Goal: Information Seeking & Learning: Check status

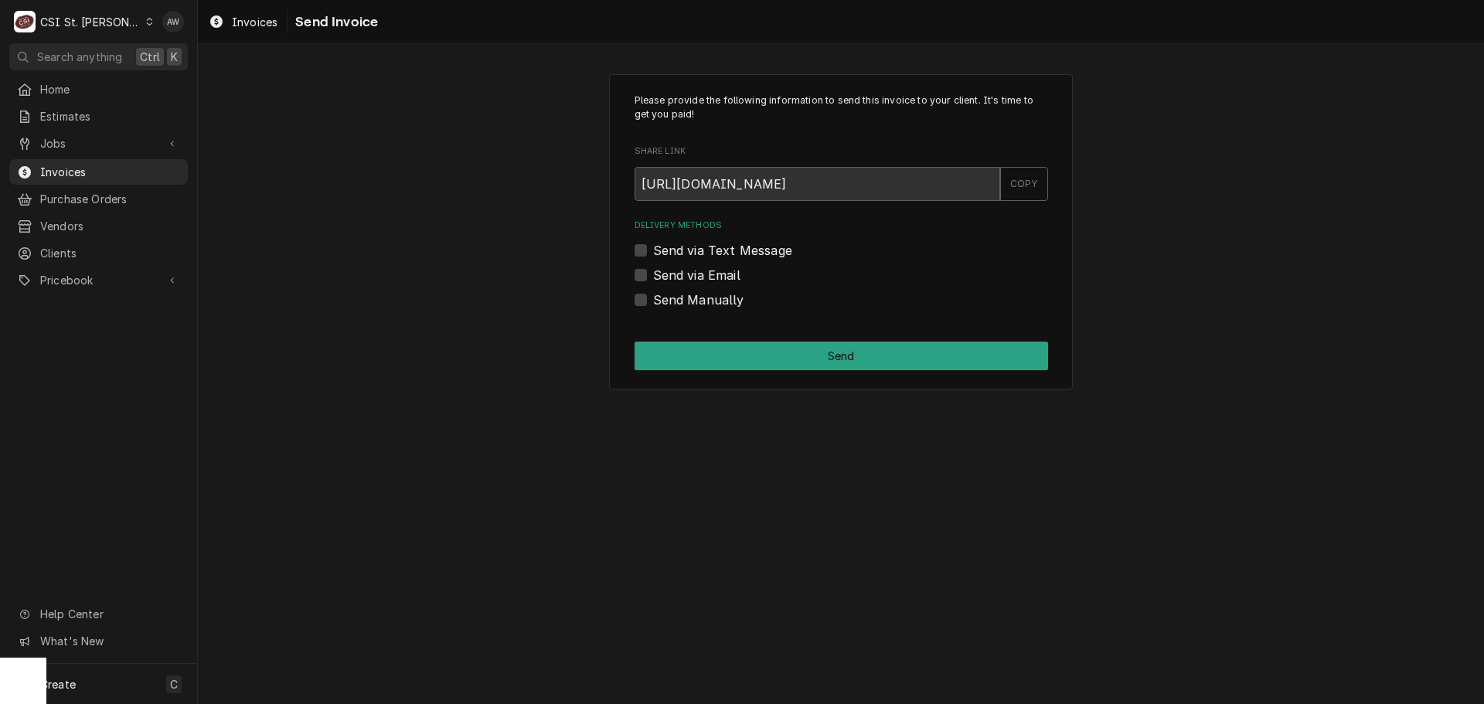
click at [672, 295] on label "Send Manually" at bounding box center [698, 300] width 91 height 19
click at [672, 295] on input "Send Manually" at bounding box center [859, 308] width 413 height 34
checkbox input "true"
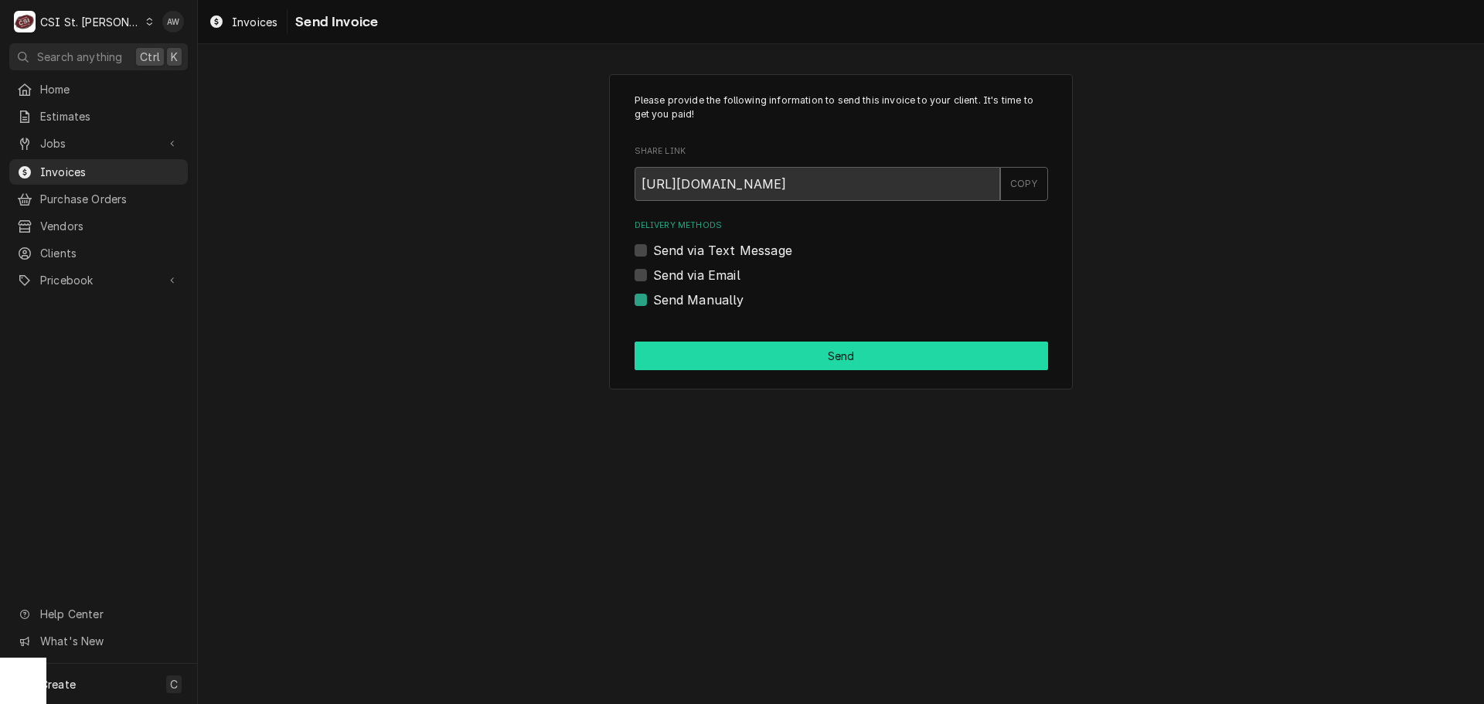
click at [695, 353] on button "Send" at bounding box center [840, 356] width 413 height 29
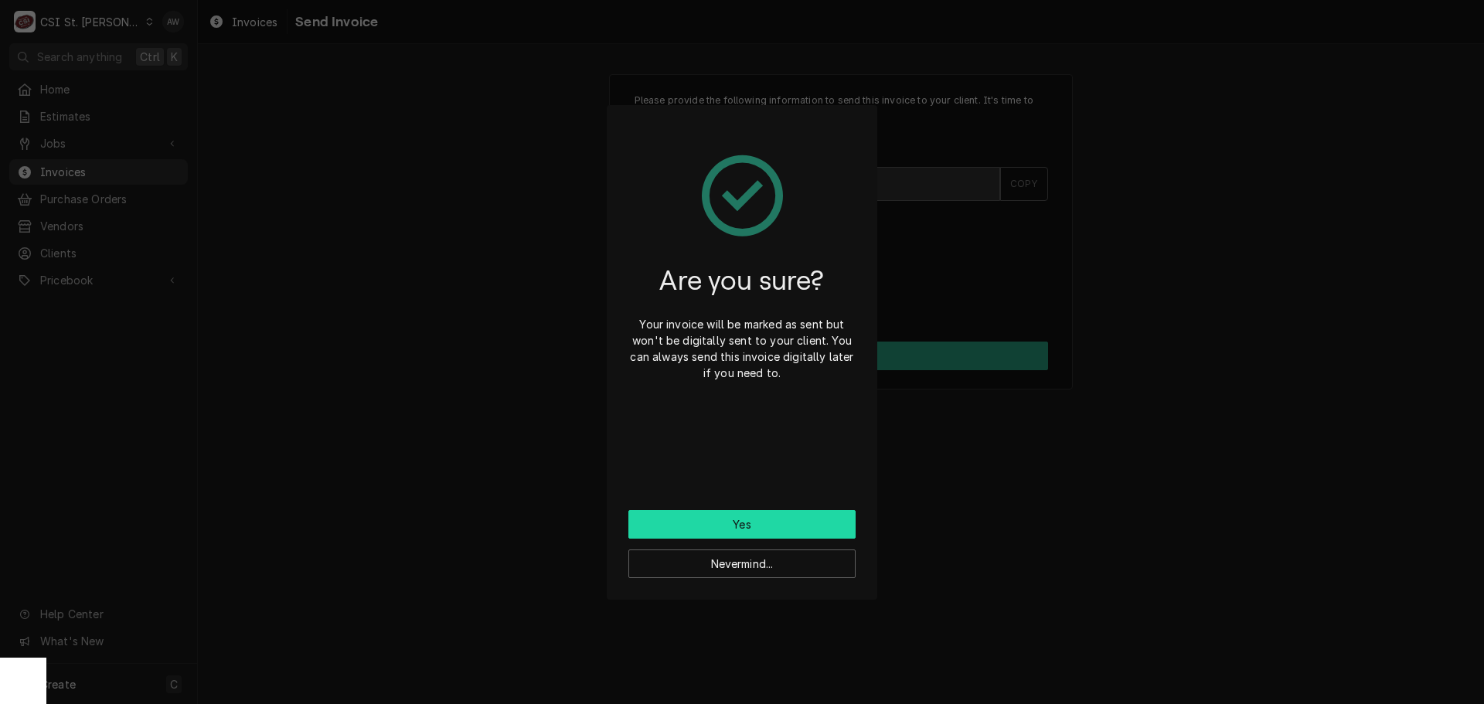
click at [667, 525] on button "Yes" at bounding box center [741, 524] width 227 height 29
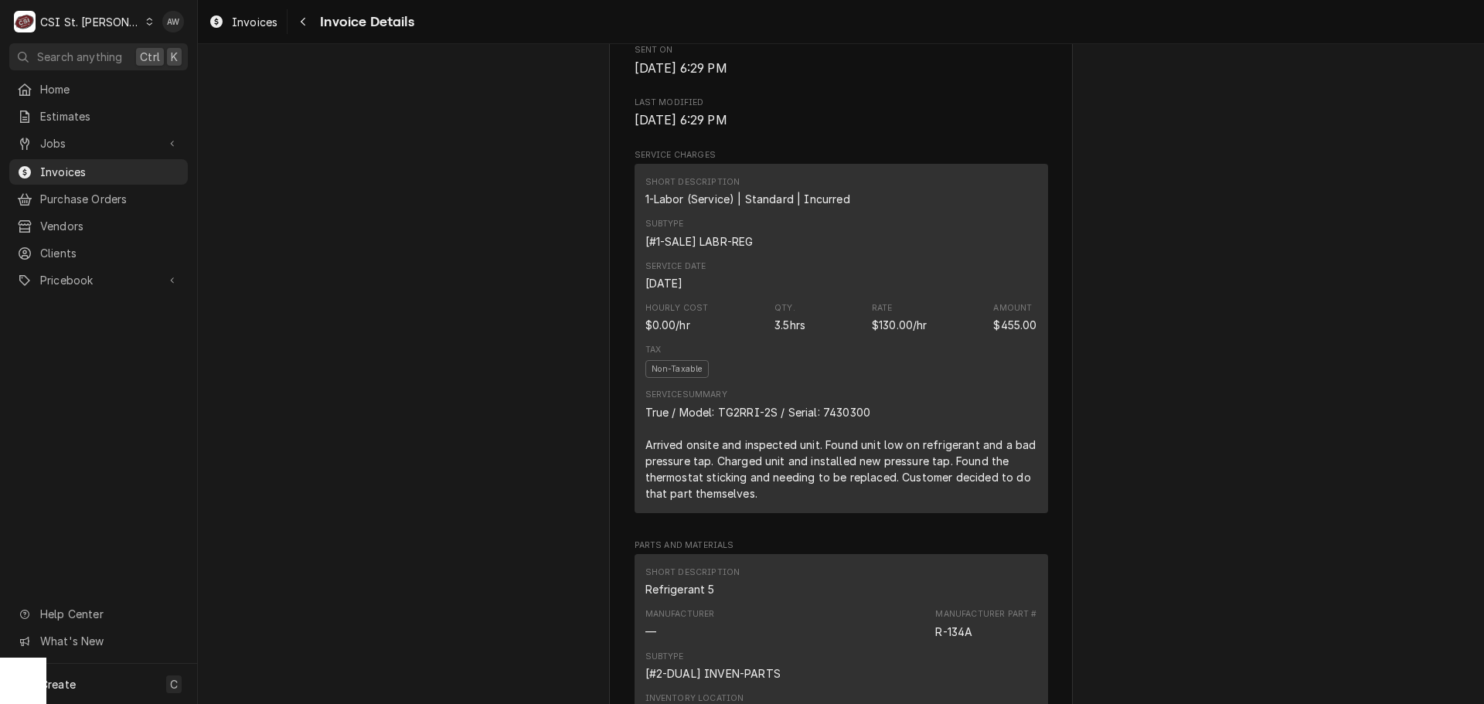
scroll to position [773, 0]
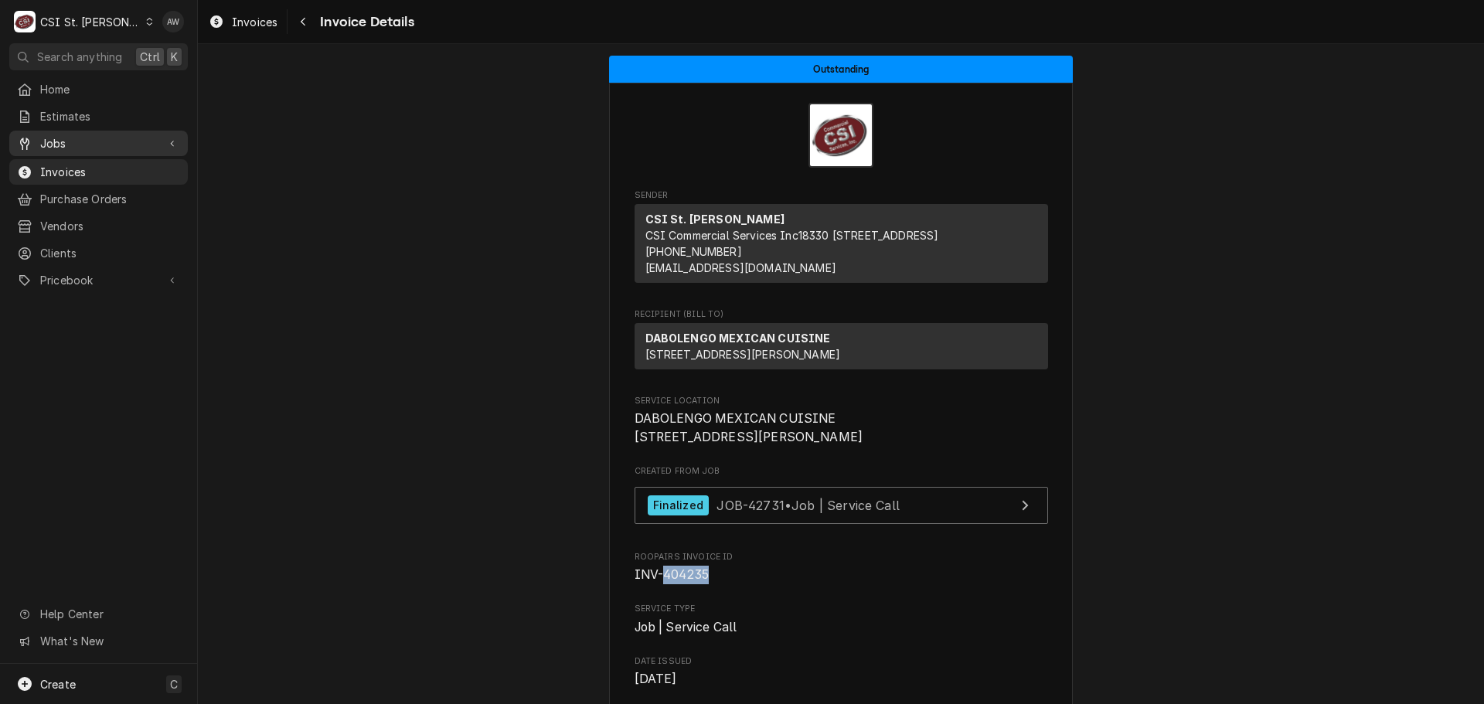
click at [70, 140] on span "Jobs" at bounding box center [98, 143] width 117 height 16
click at [75, 162] on span "Jobs" at bounding box center [110, 170] width 140 height 16
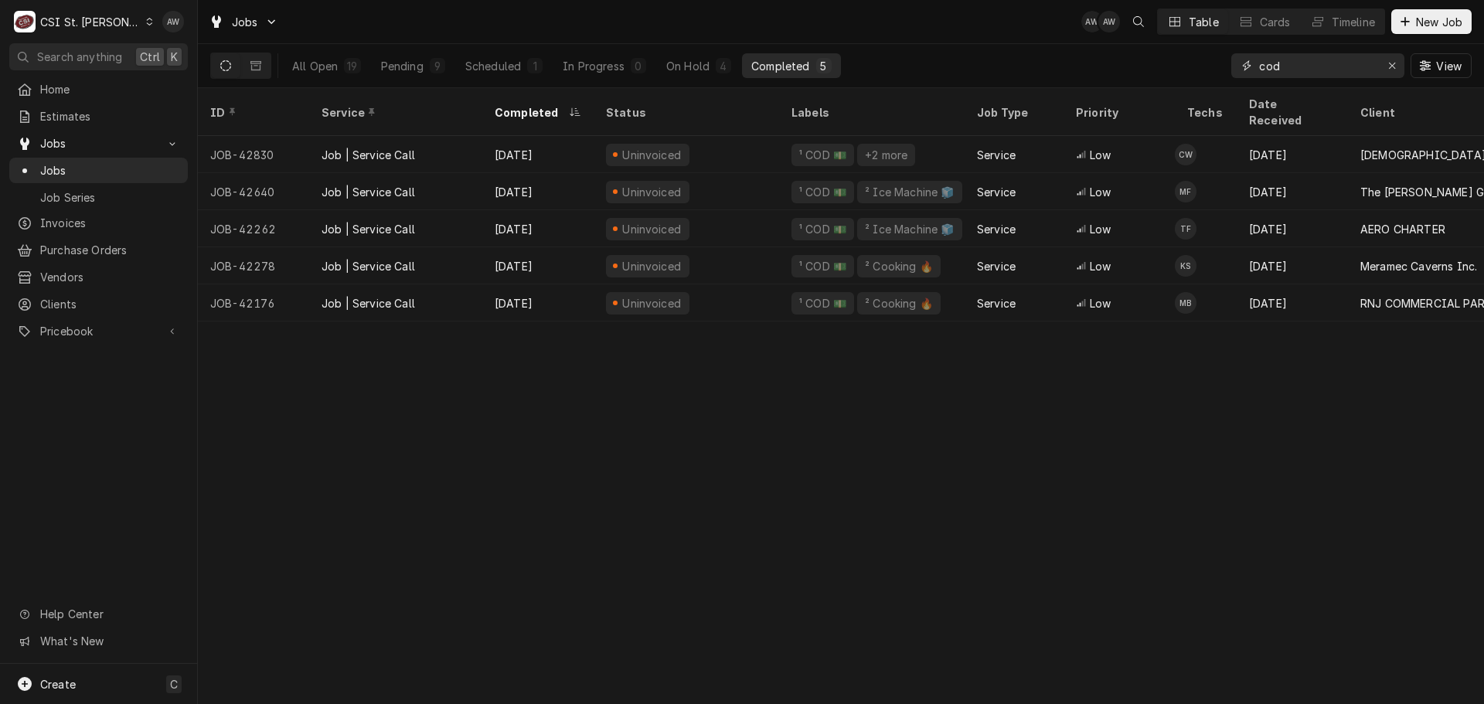
drag, startPoint x: 1306, startPoint y: 66, endPoint x: 1195, endPoint y: 61, distance: 111.4
click at [1195, 63] on div "All Open 19 Pending 9 Scheduled 1 In Progress 0 On Hold 4 Completed 5 cod View" at bounding box center [840, 65] width 1261 height 43
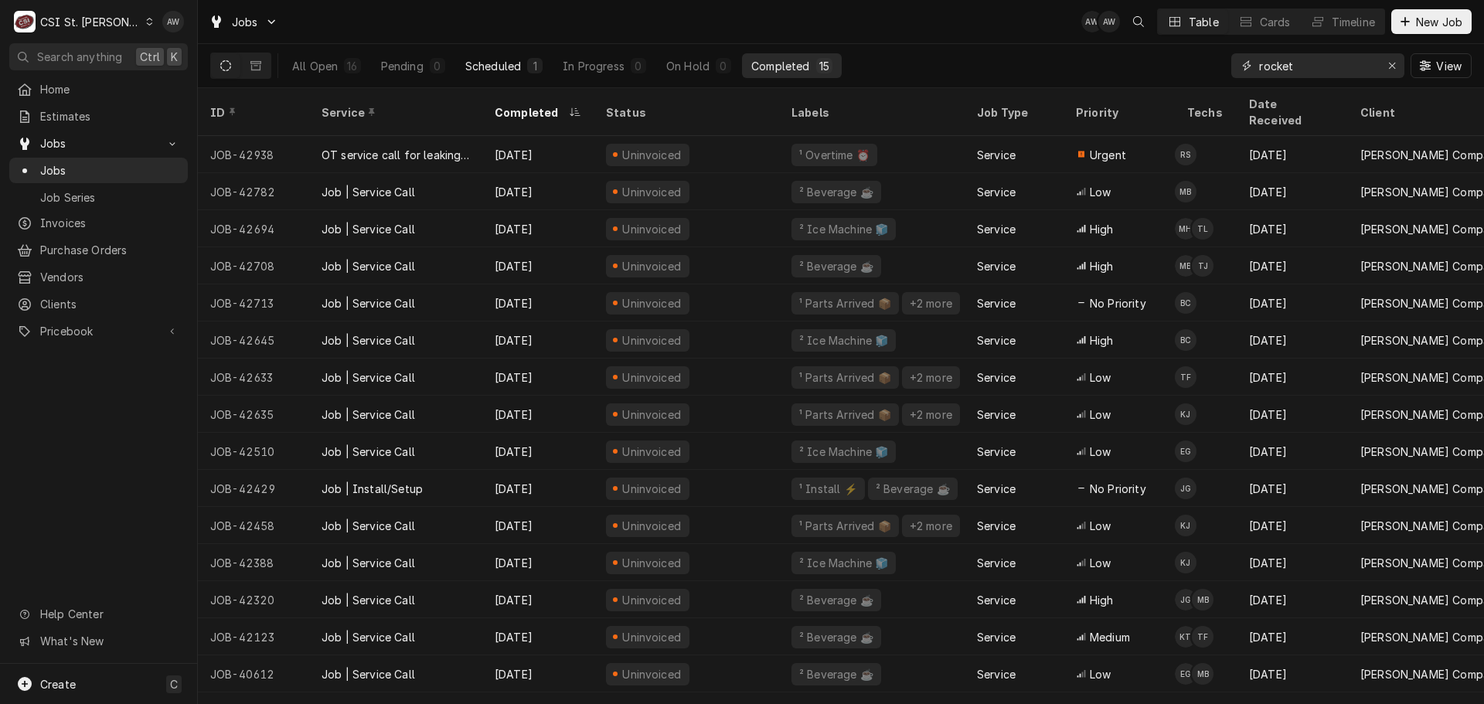
type input "rocket"
click at [530, 63] on div "1" at bounding box center [534, 66] width 9 height 16
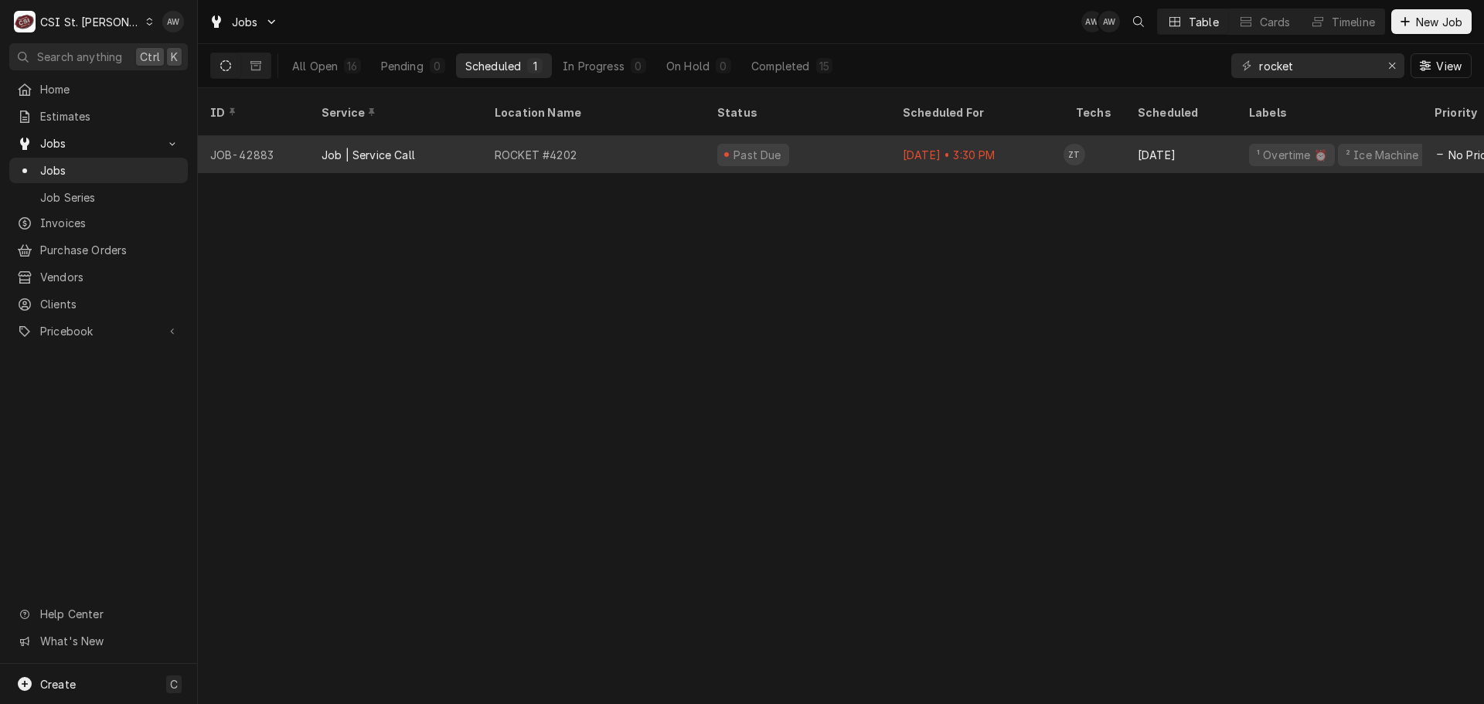
click at [631, 136] on div "ROCKET #4202" at bounding box center [593, 154] width 223 height 37
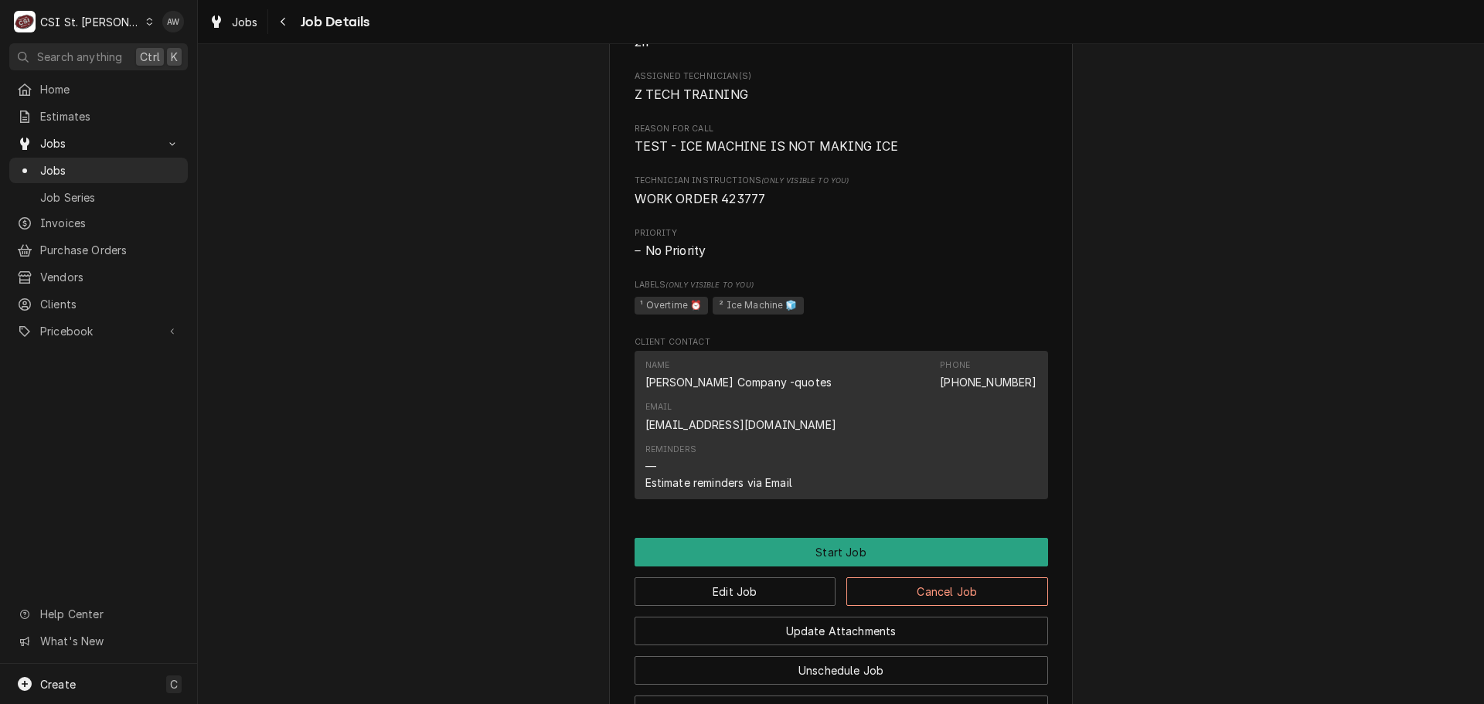
scroll to position [1033, 0]
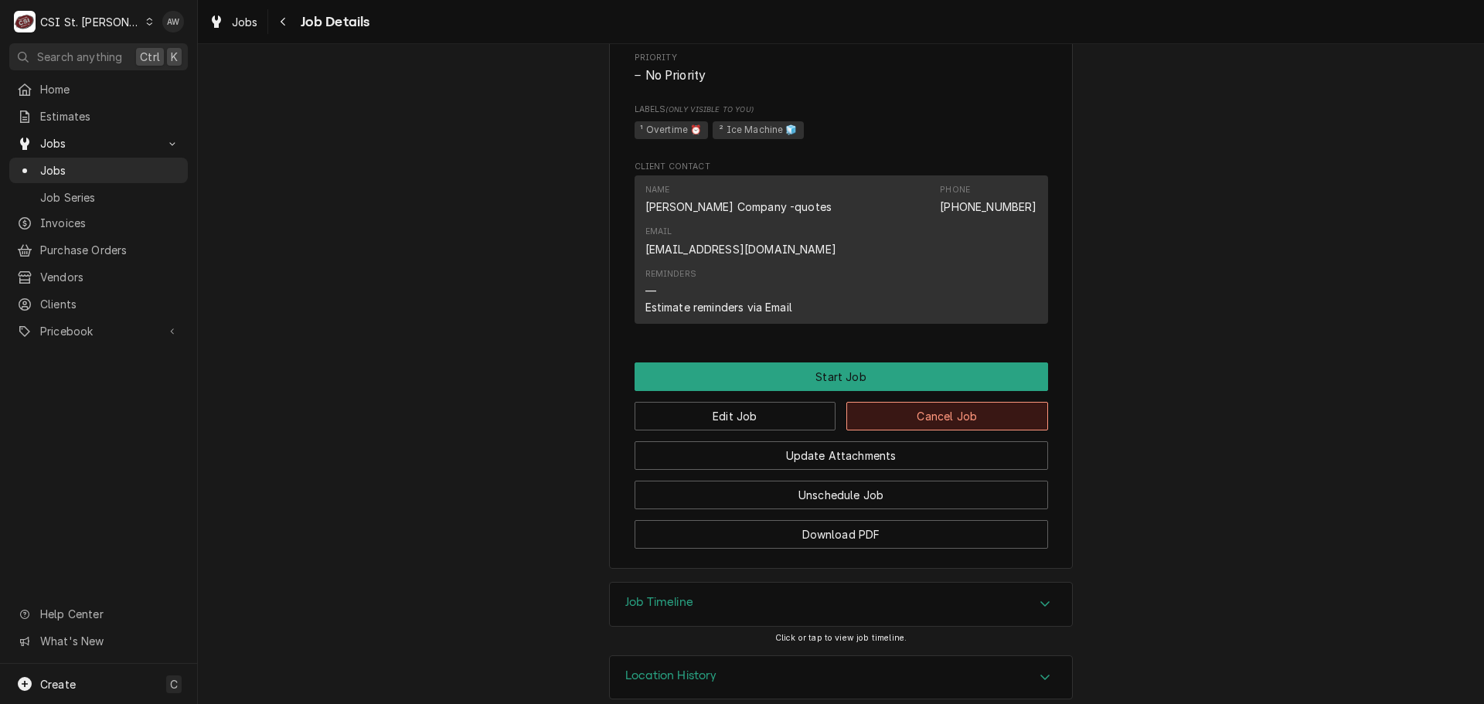
click at [878, 402] on button "Cancel Job" at bounding box center [947, 416] width 202 height 29
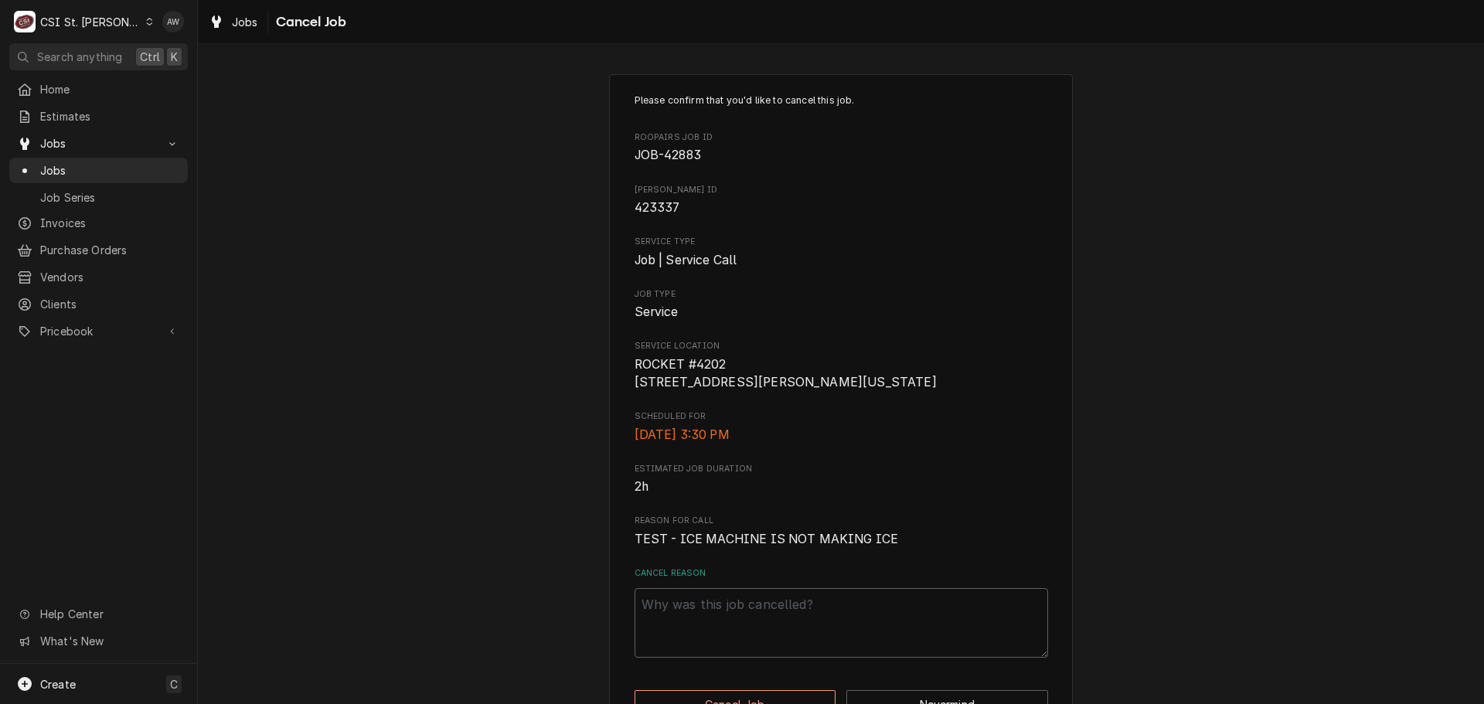
scroll to position [66, 0]
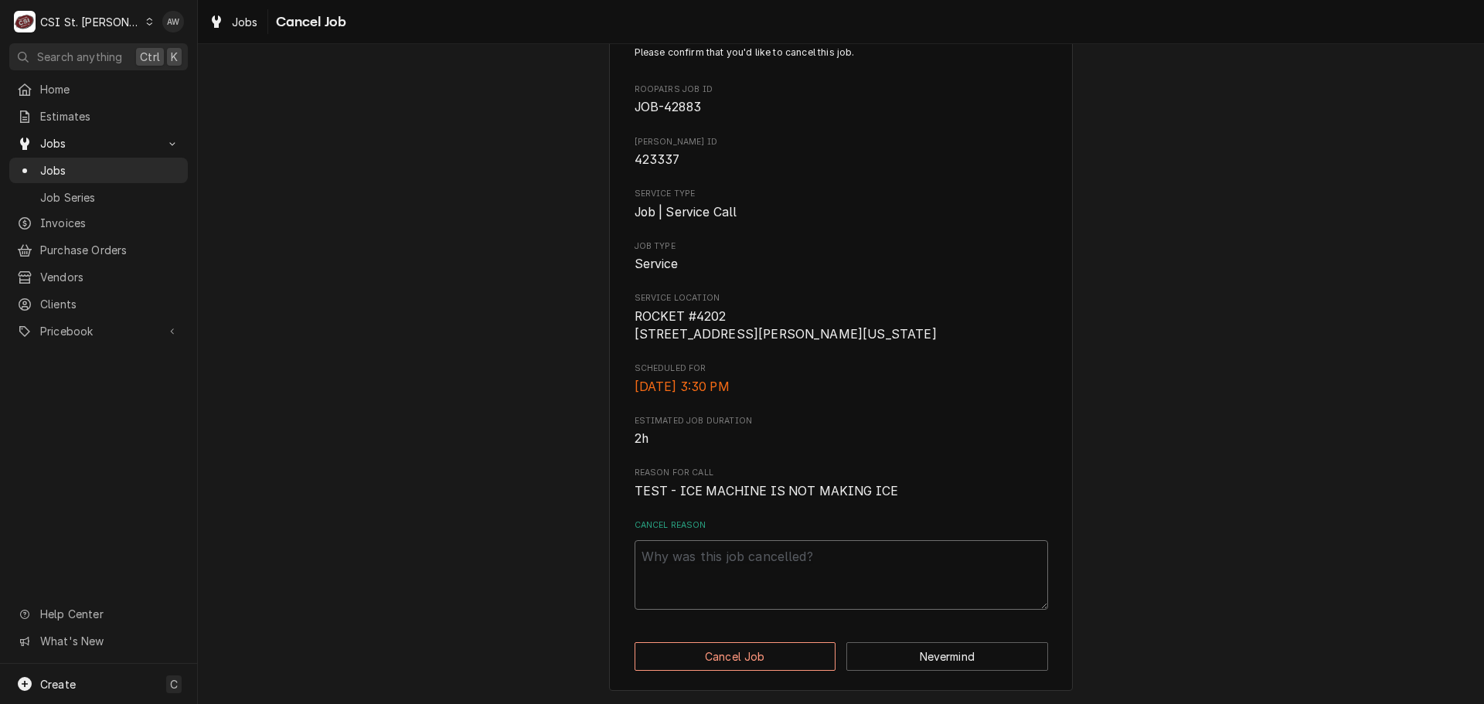
click at [810, 568] on textarea "Cancel Reason" at bounding box center [840, 575] width 413 height 70
type textarea "x"
type textarea "t"
type textarea "x"
type textarea "te"
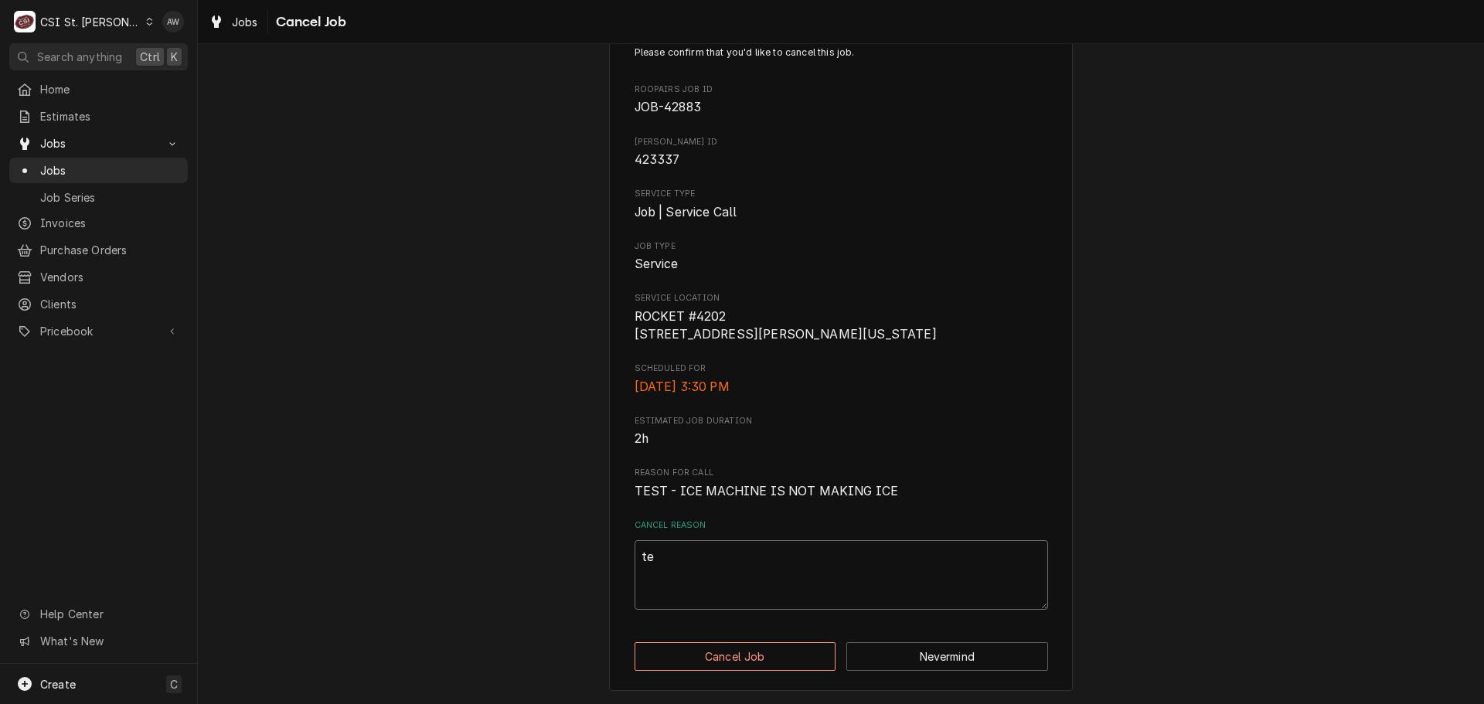
type textarea "x"
type textarea "tes"
type textarea "x"
type textarea "test"
type textarea "x"
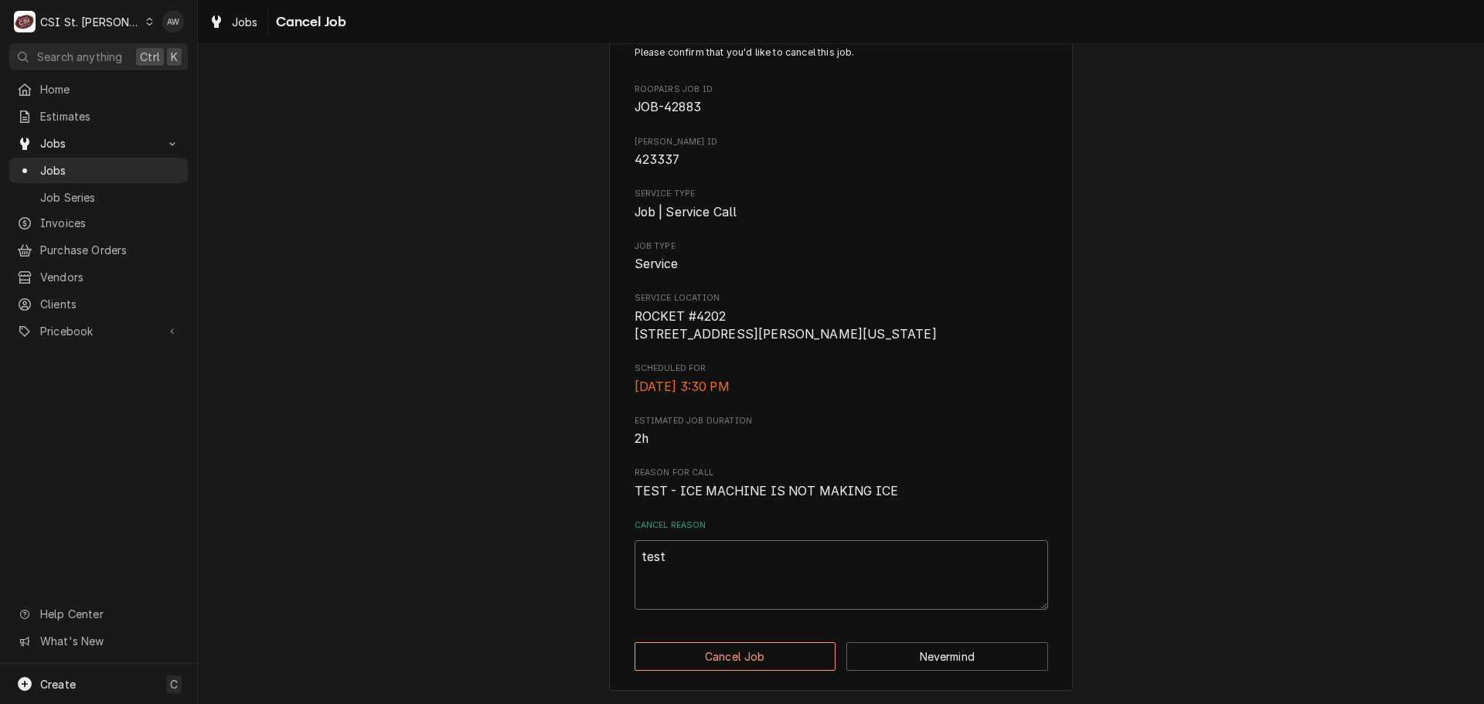
type textarea "testi"
type textarea "x"
type textarea "testin"
type textarea "x"
type textarea "testing"
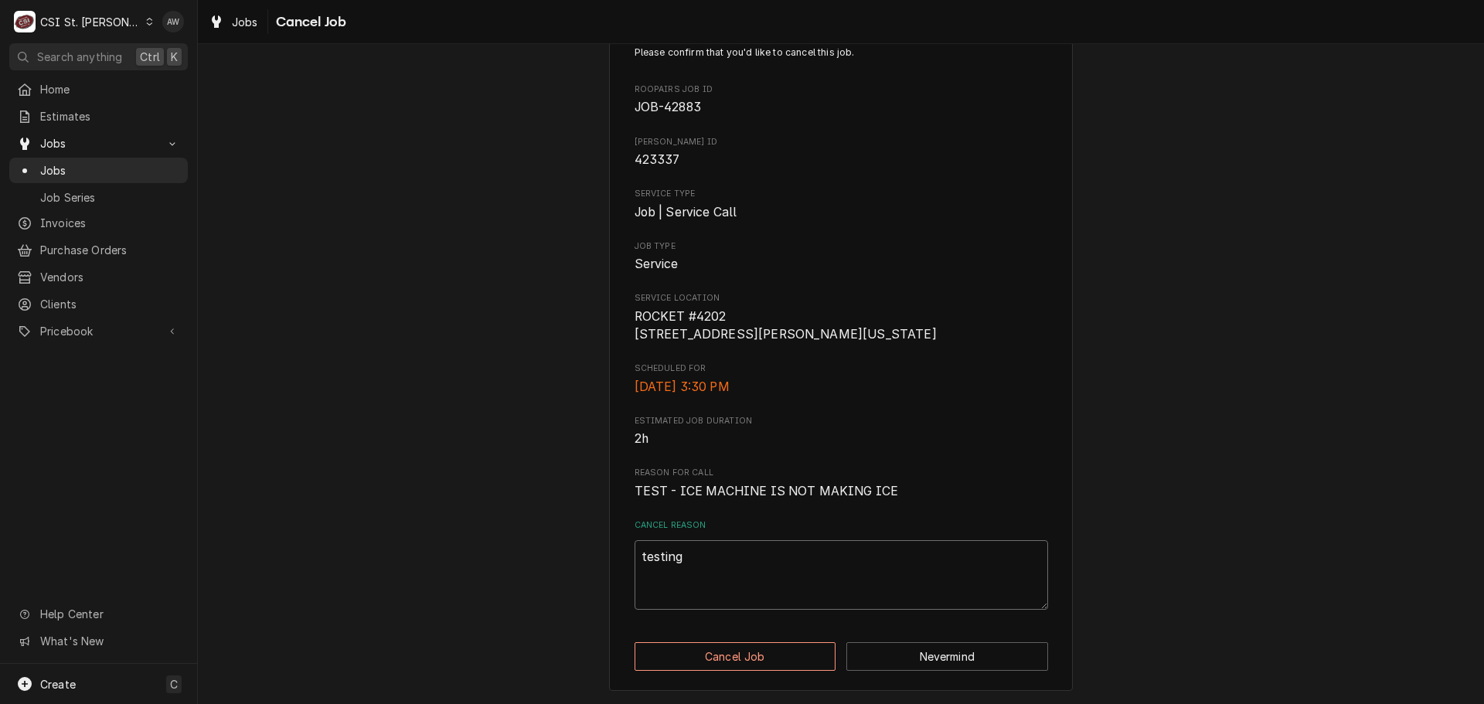
type textarea "x"
type textarea "testin"
type textarea "x"
type textarea "testi"
type textarea "x"
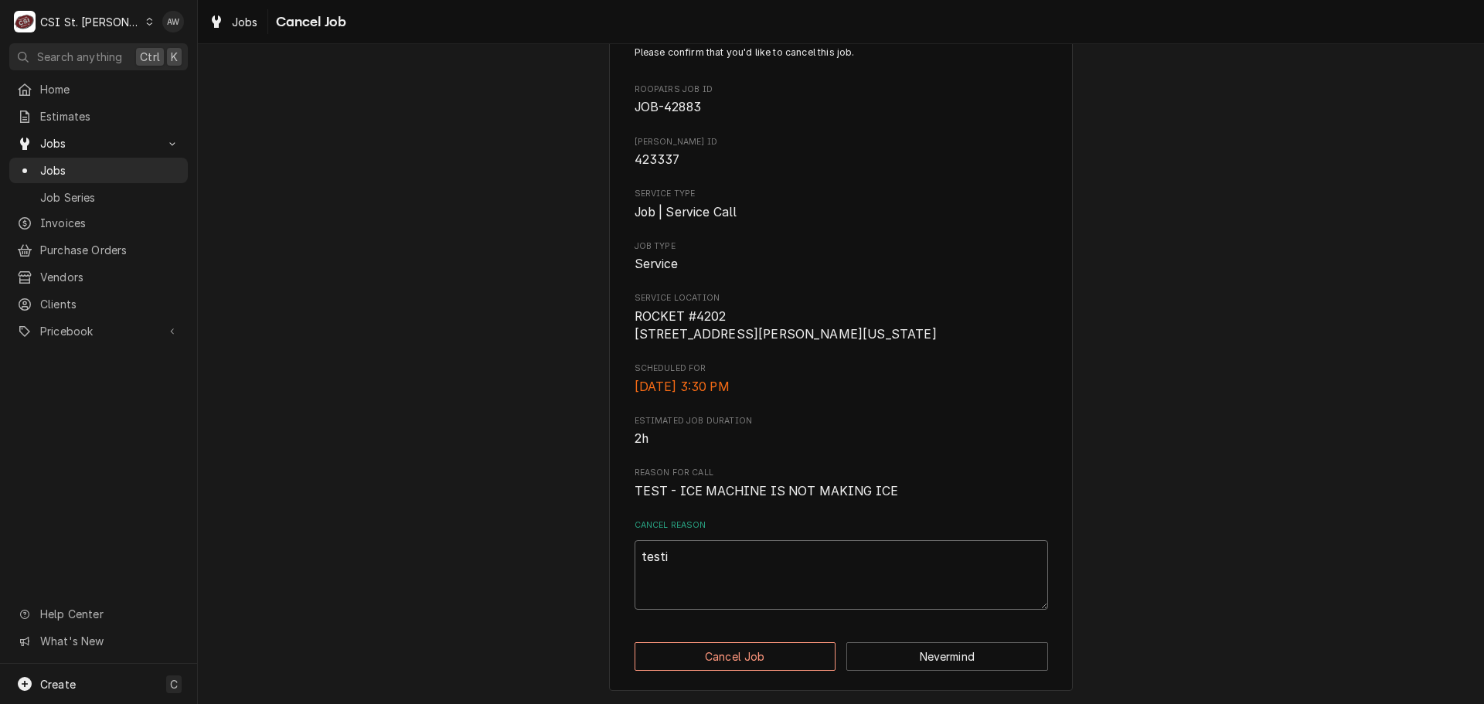
type textarea "test"
type textarea "x"
type textarea "test"
type textarea "x"
type textarea "test c"
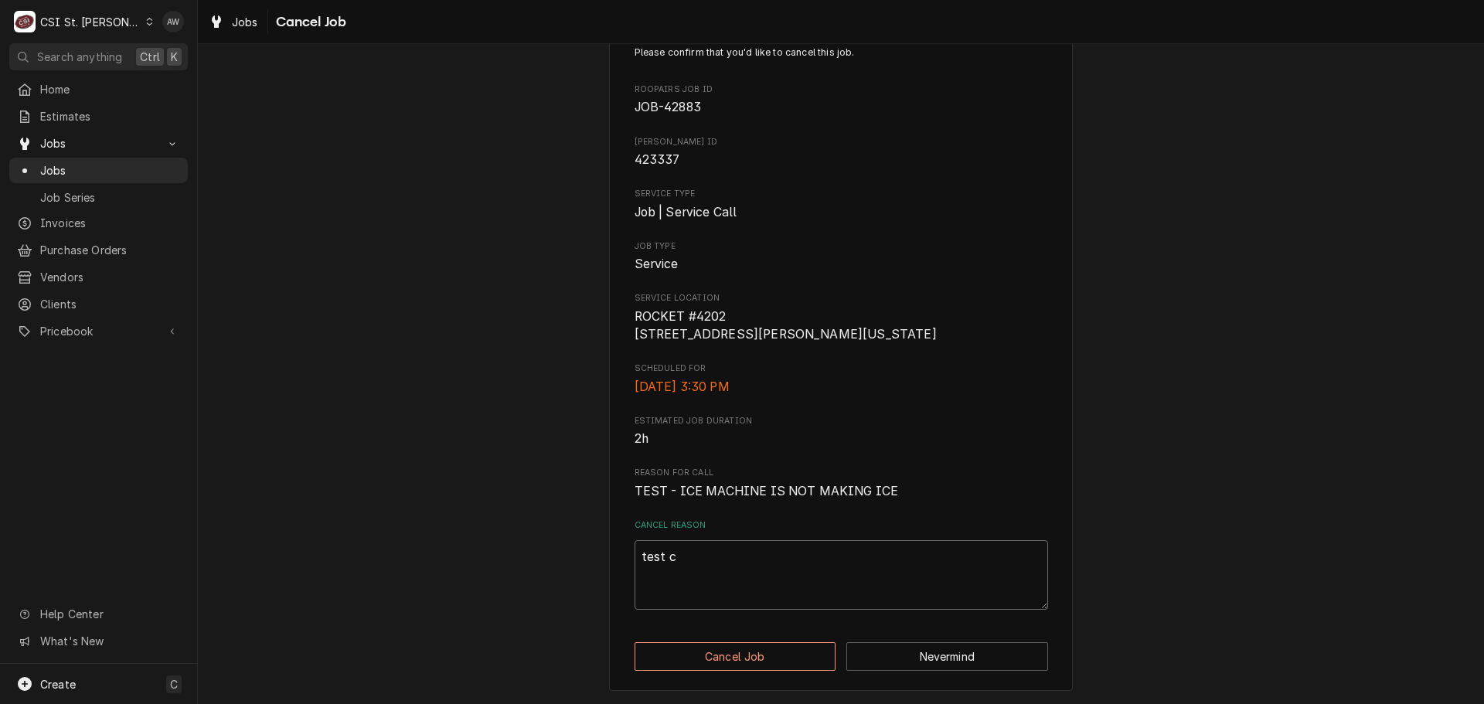
type textarea "x"
type textarea "test ca"
type textarea "x"
type textarea "test cal"
type textarea "x"
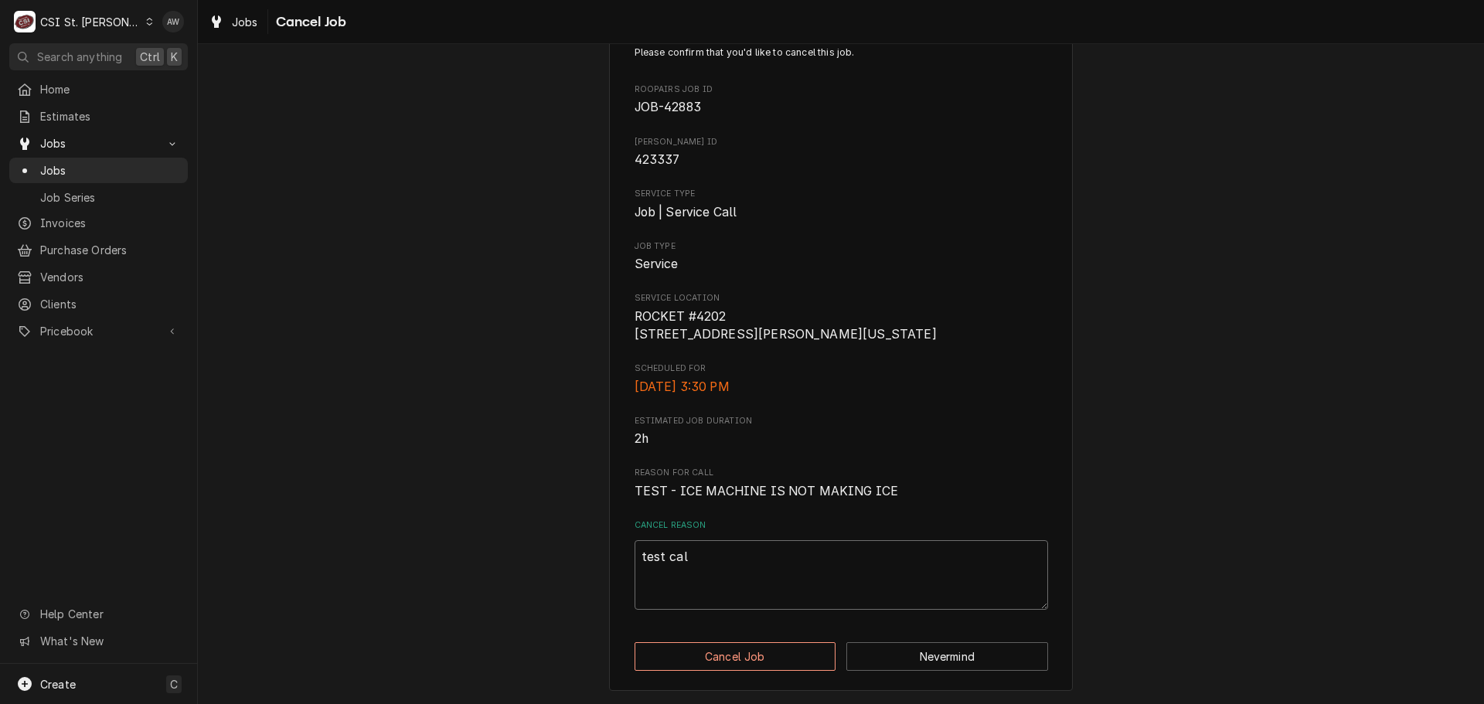
type textarea "test call"
type textarea "x"
type textarea "test call"
type textarea "x"
type textarea "test call f"
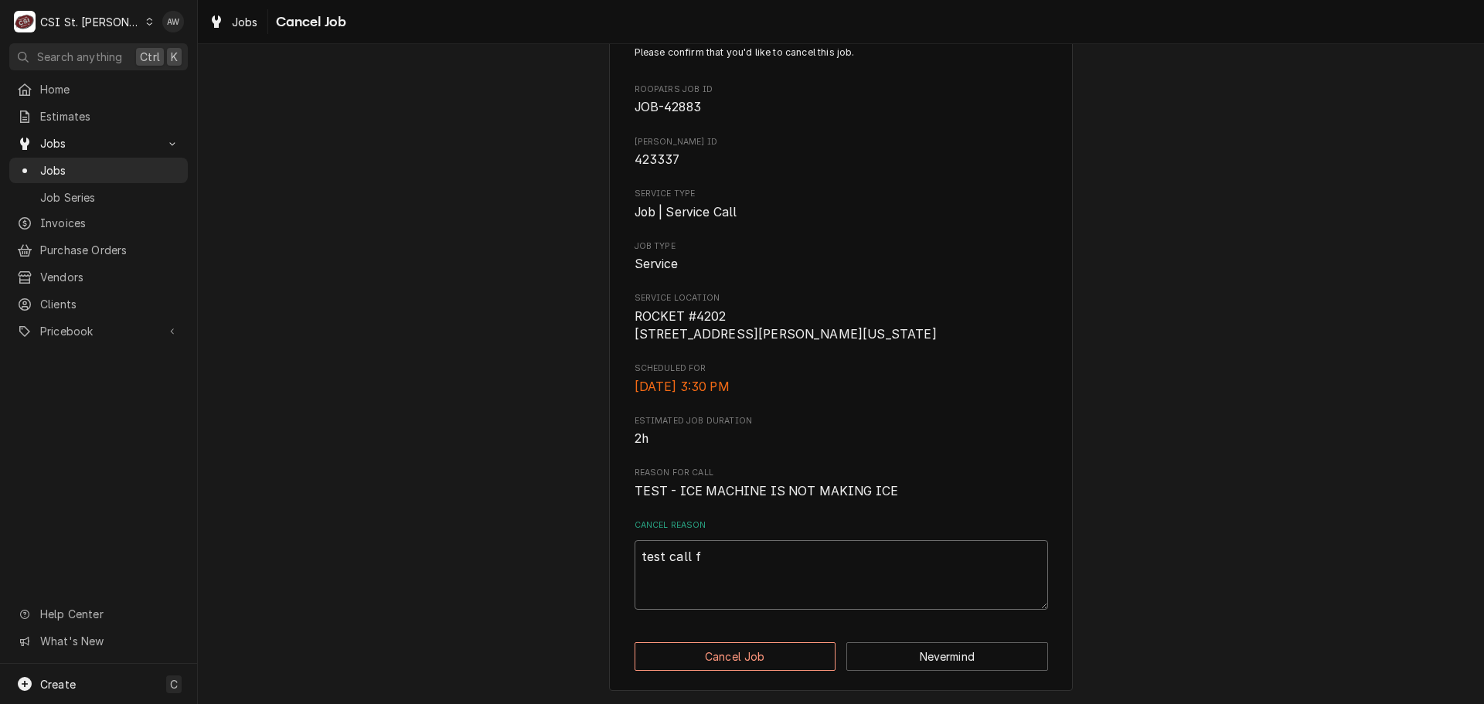
type textarea "x"
type textarea "test call fo"
type textarea "x"
type textarea "test call for"
type textarea "x"
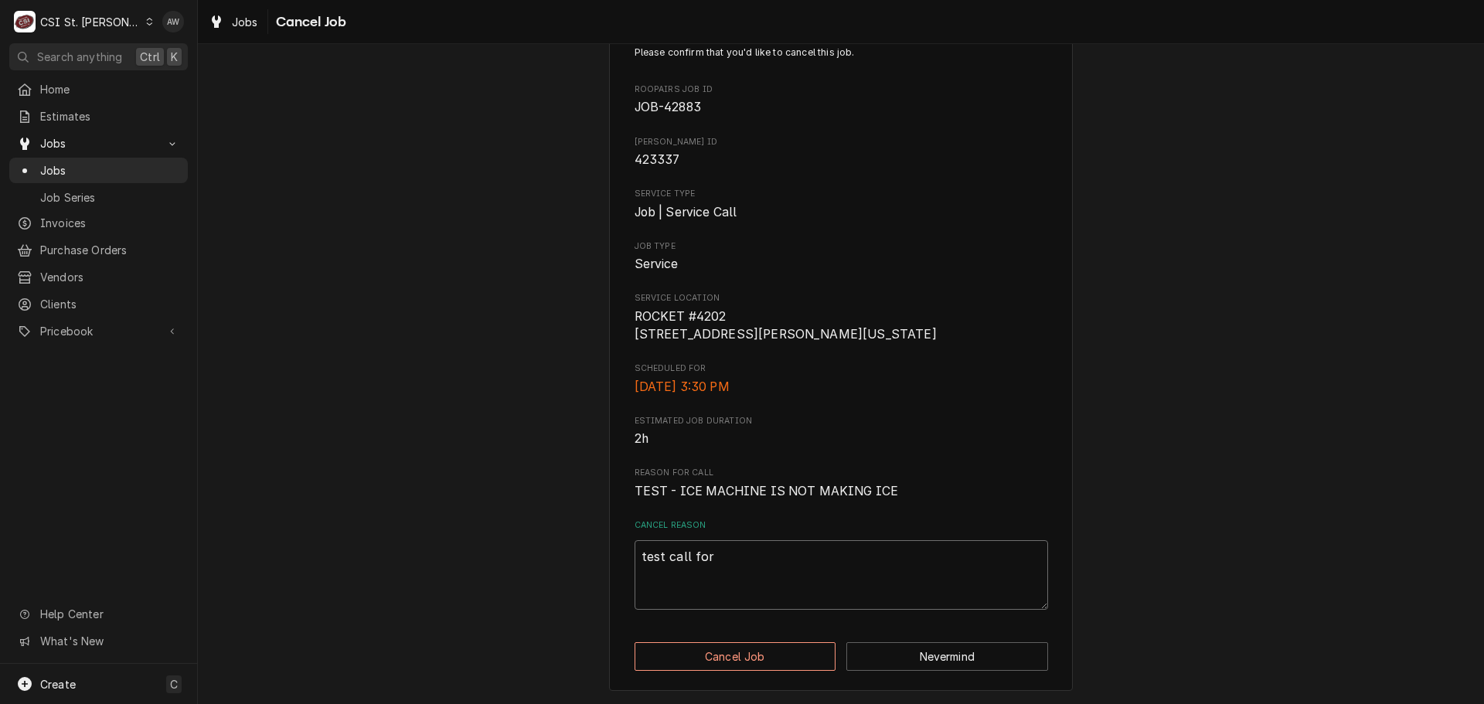
type textarea "test call for"
type textarea "x"
type textarea "test call for t"
type textarea "x"
type textarea "test call for tr"
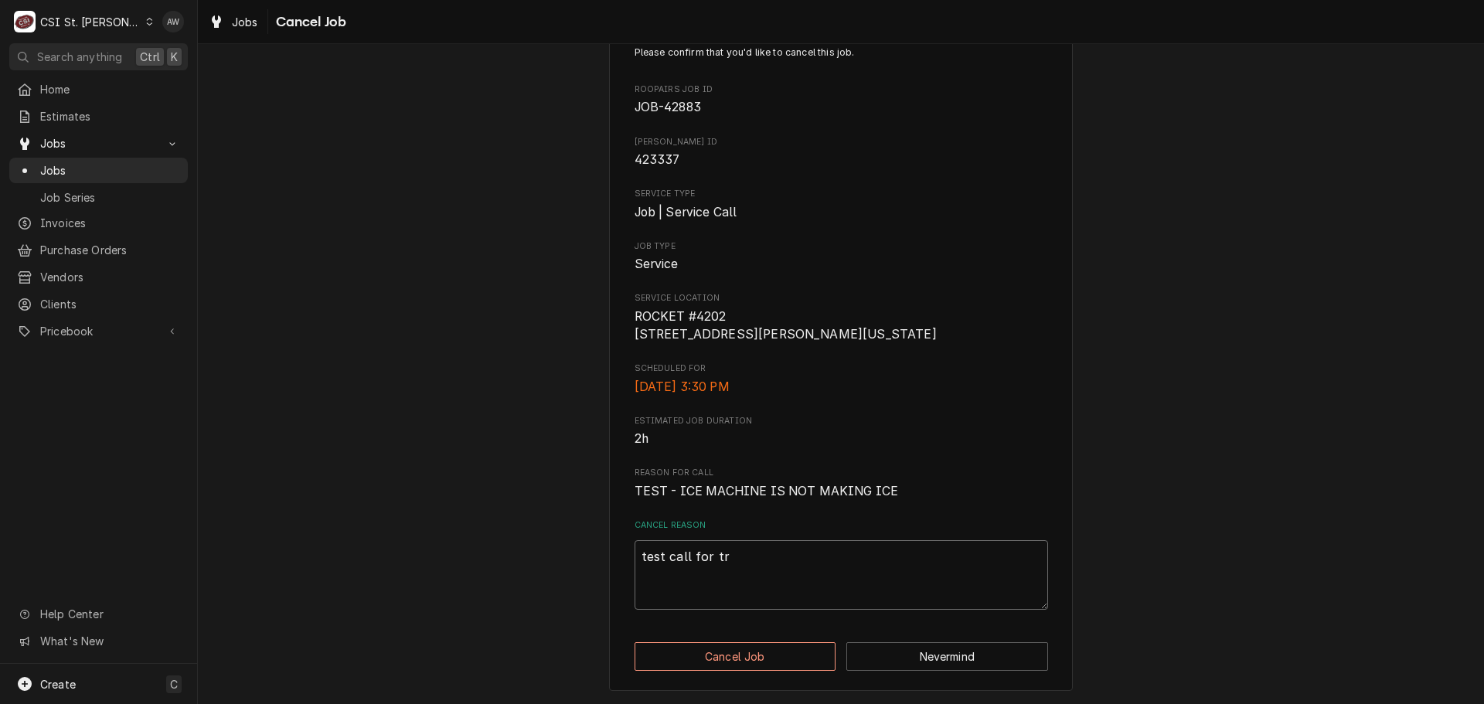
type textarea "x"
type textarea "test call for tri"
type textarea "x"
type textarea "test call for tria"
type textarea "x"
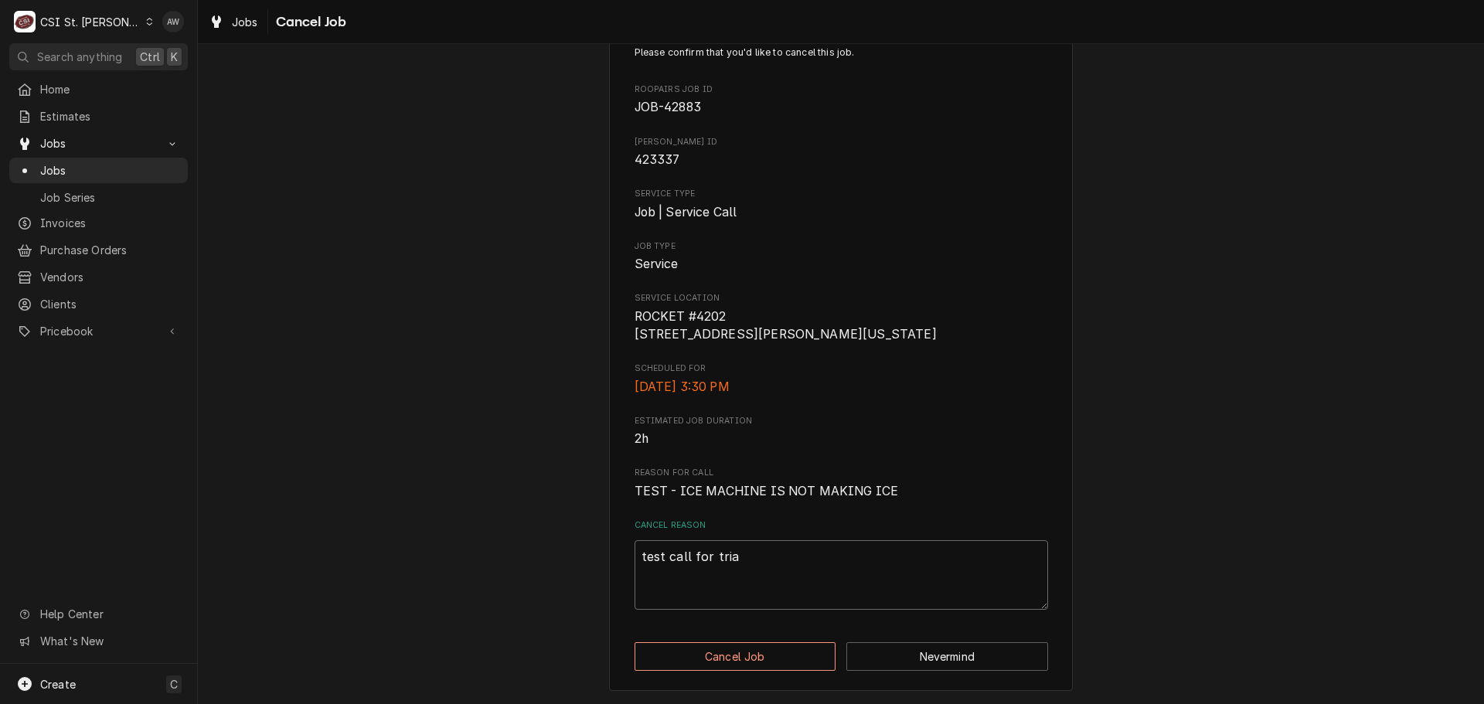
type textarea "test call for trian"
type textarea "x"
type textarea "test call for triani"
type textarea "x"
type textarea "test call for trianin"
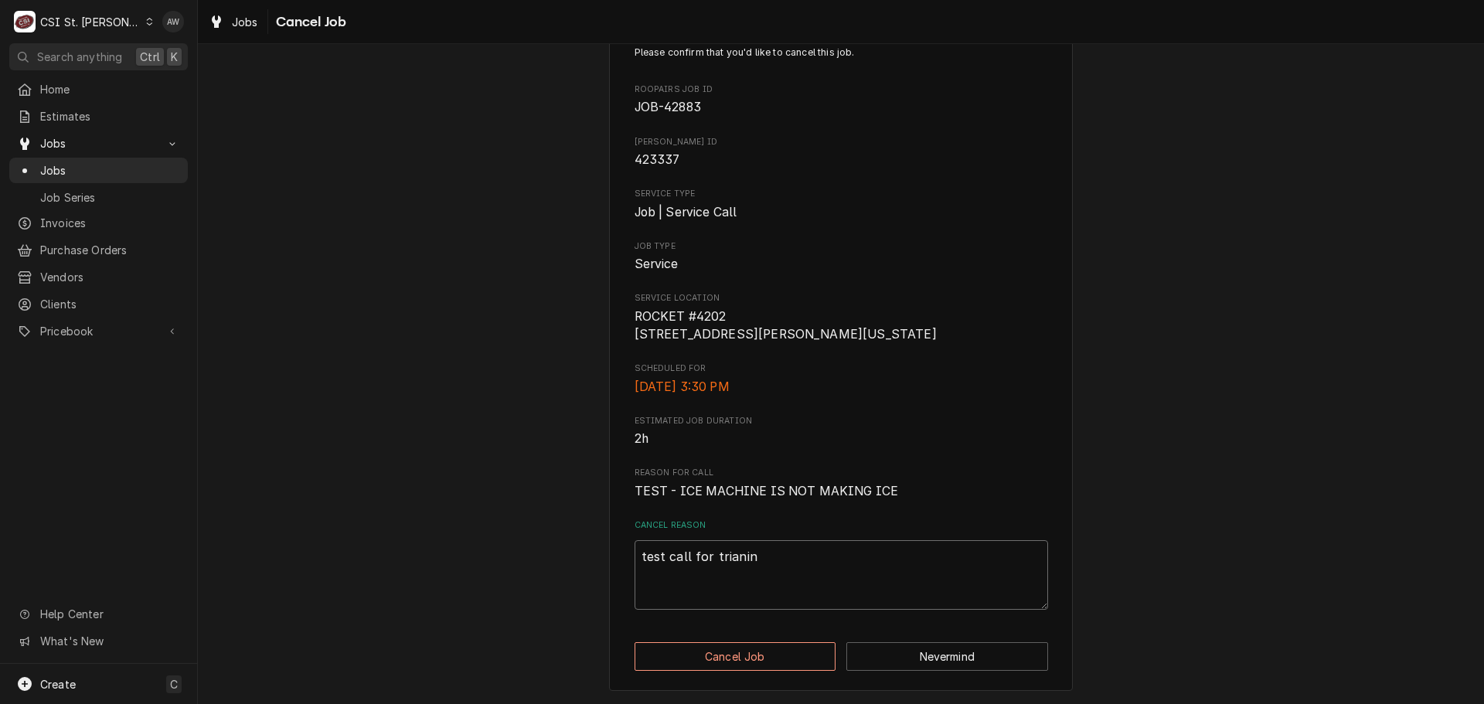
type textarea "x"
type textarea "test call for trianing"
type textarea "x"
type textarea "test call for trianing"
type textarea "x"
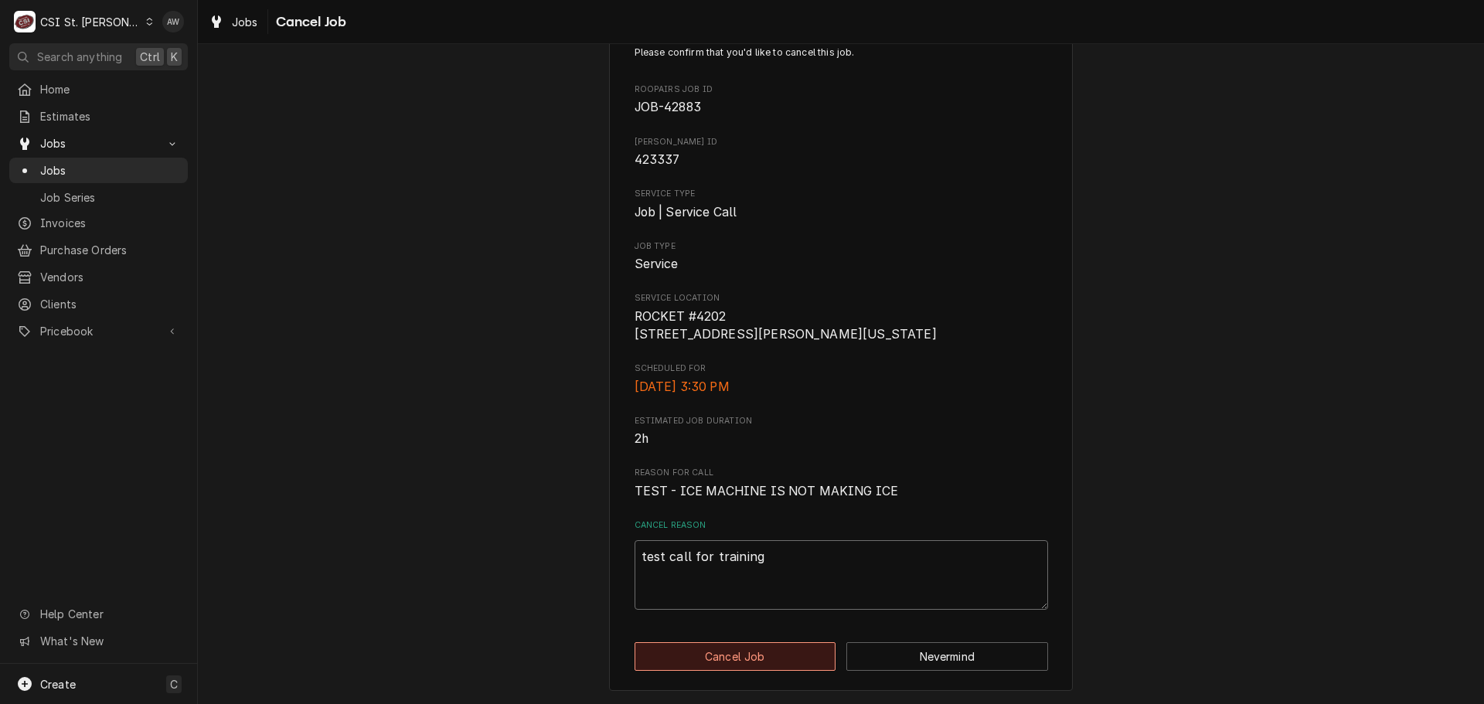
type textarea "test call for training"
click at [769, 663] on button "Cancel Job" at bounding box center [735, 656] width 202 height 29
type textarea "x"
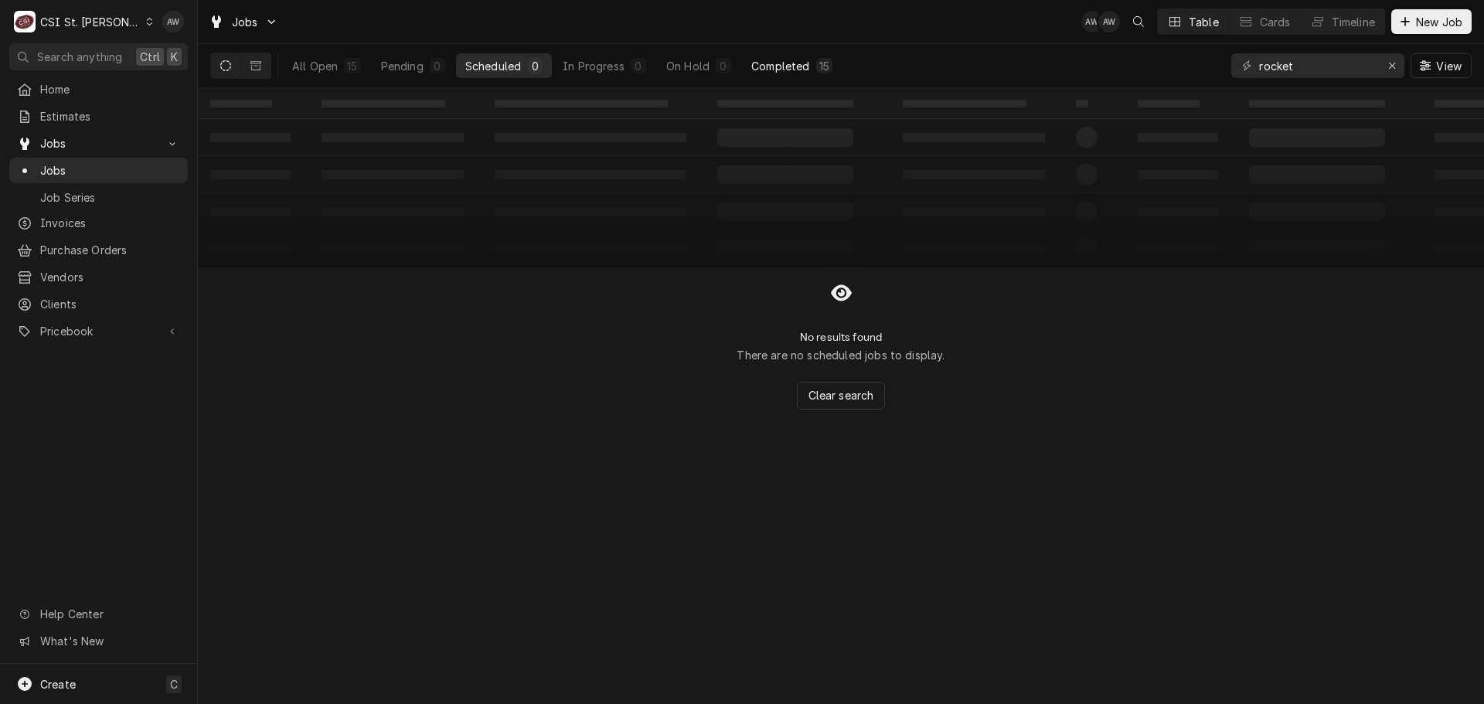
click at [797, 69] on div "Completed" at bounding box center [780, 66] width 58 height 16
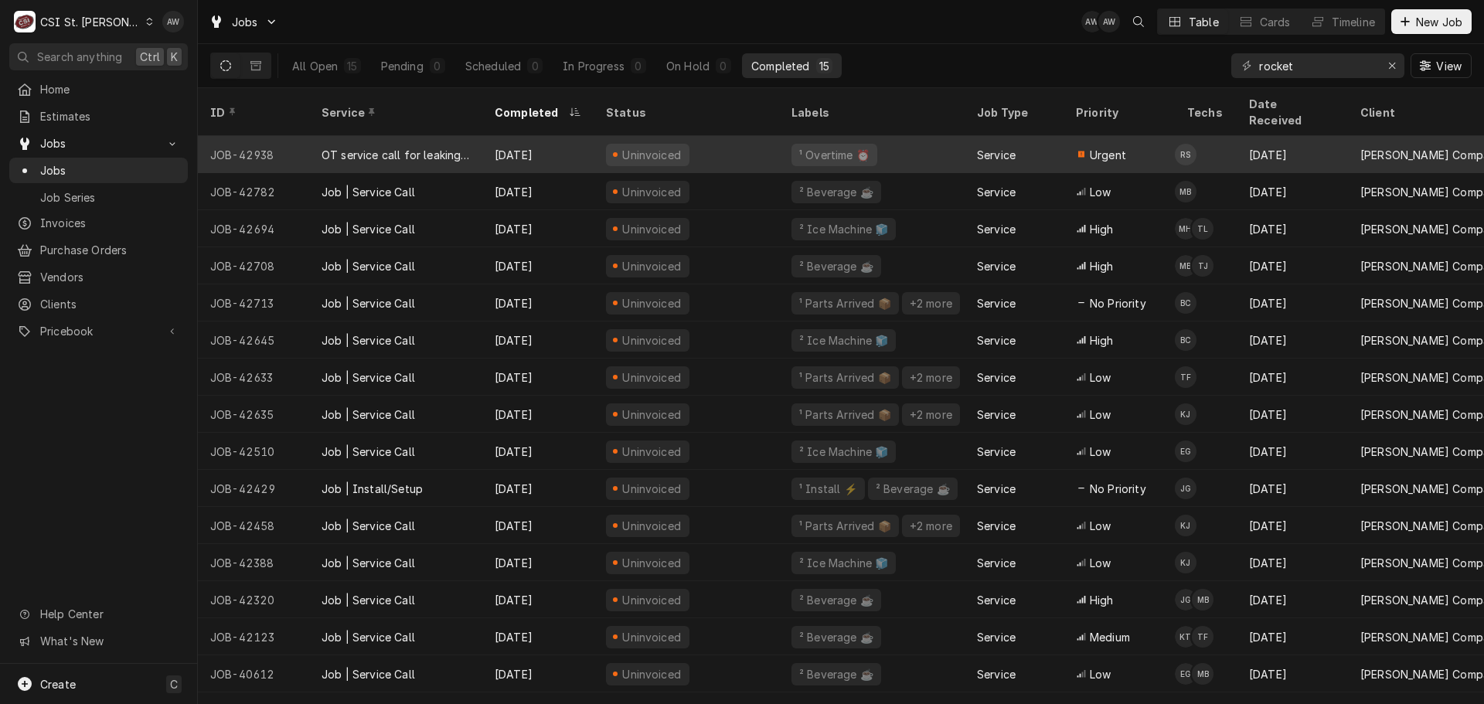
click at [454, 147] on div "OT service call for leaking machine" at bounding box center [395, 155] width 148 height 16
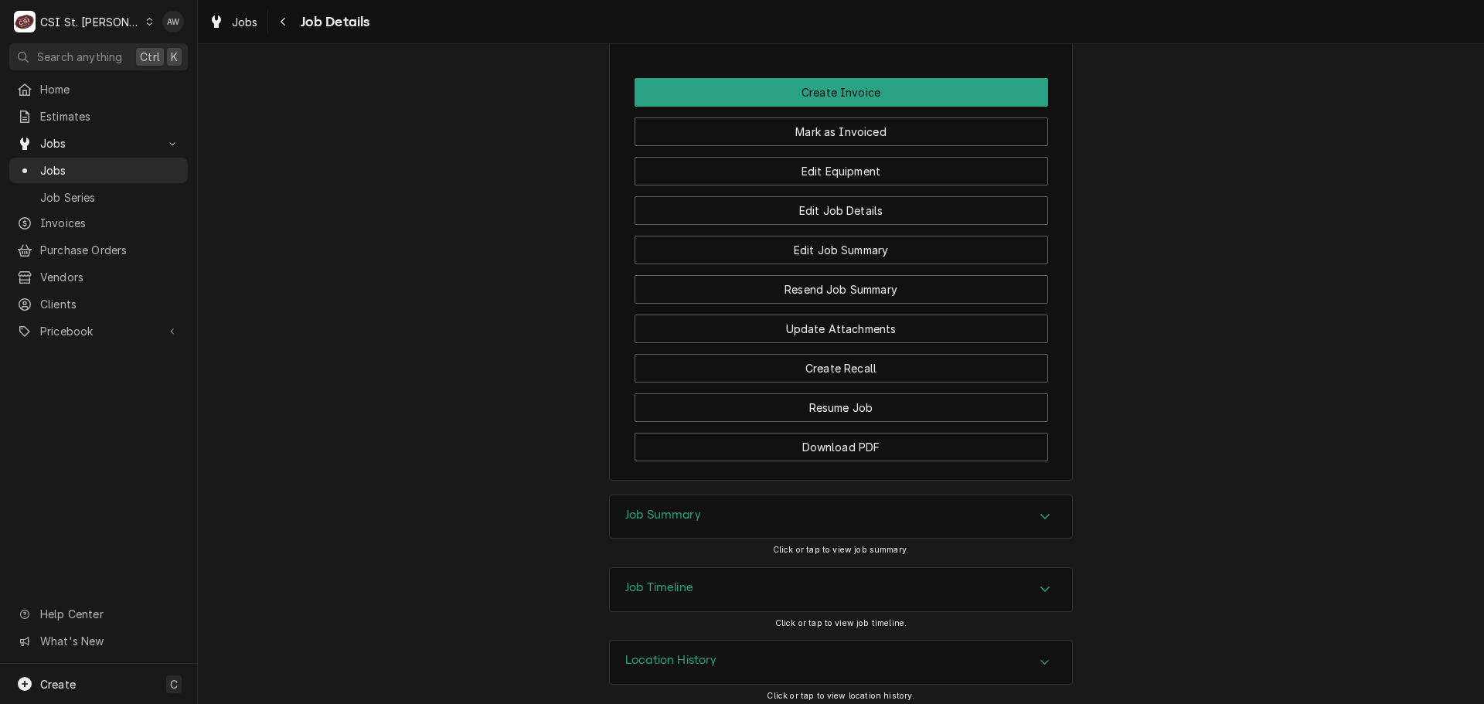
scroll to position [1726, 0]
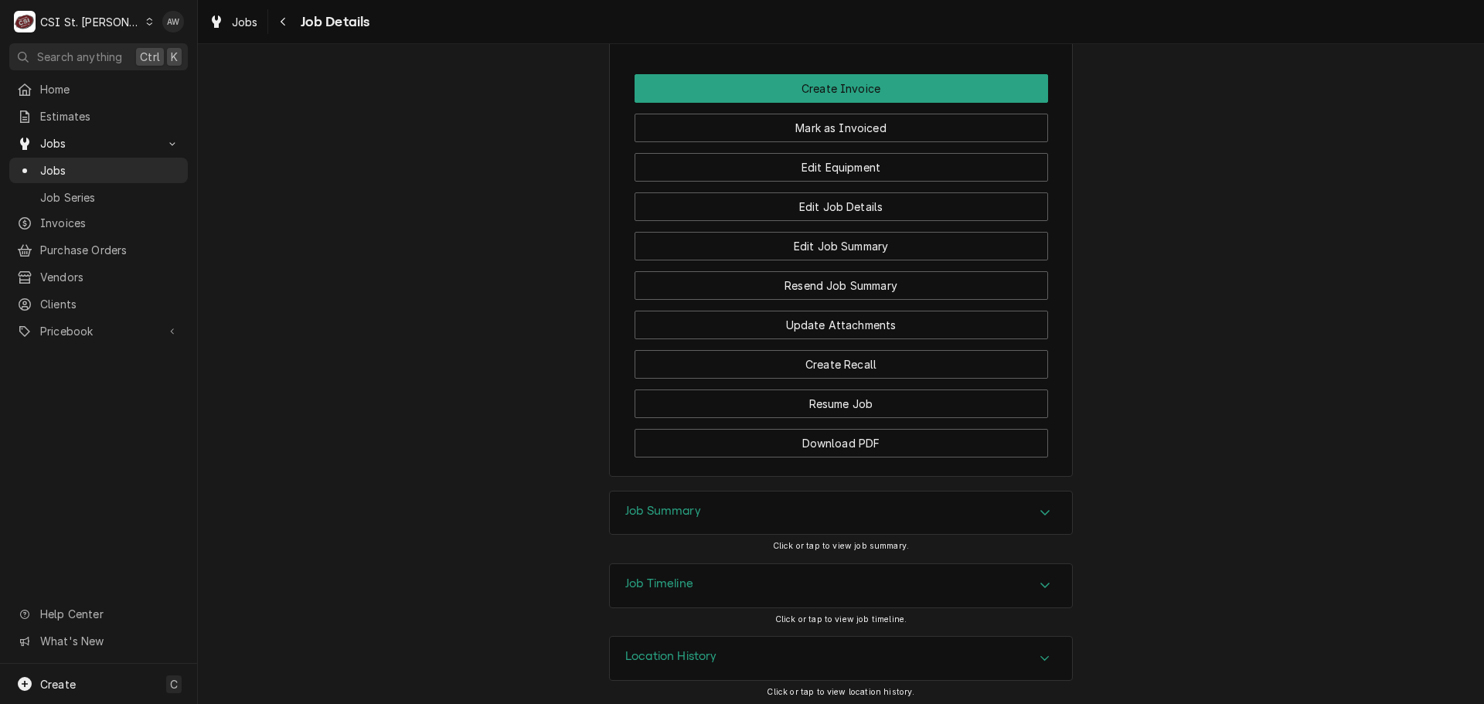
drag, startPoint x: 721, startPoint y: 585, endPoint x: 763, endPoint y: 529, distance: 69.5
click at [721, 585] on div "Job Timeline" at bounding box center [841, 585] width 462 height 43
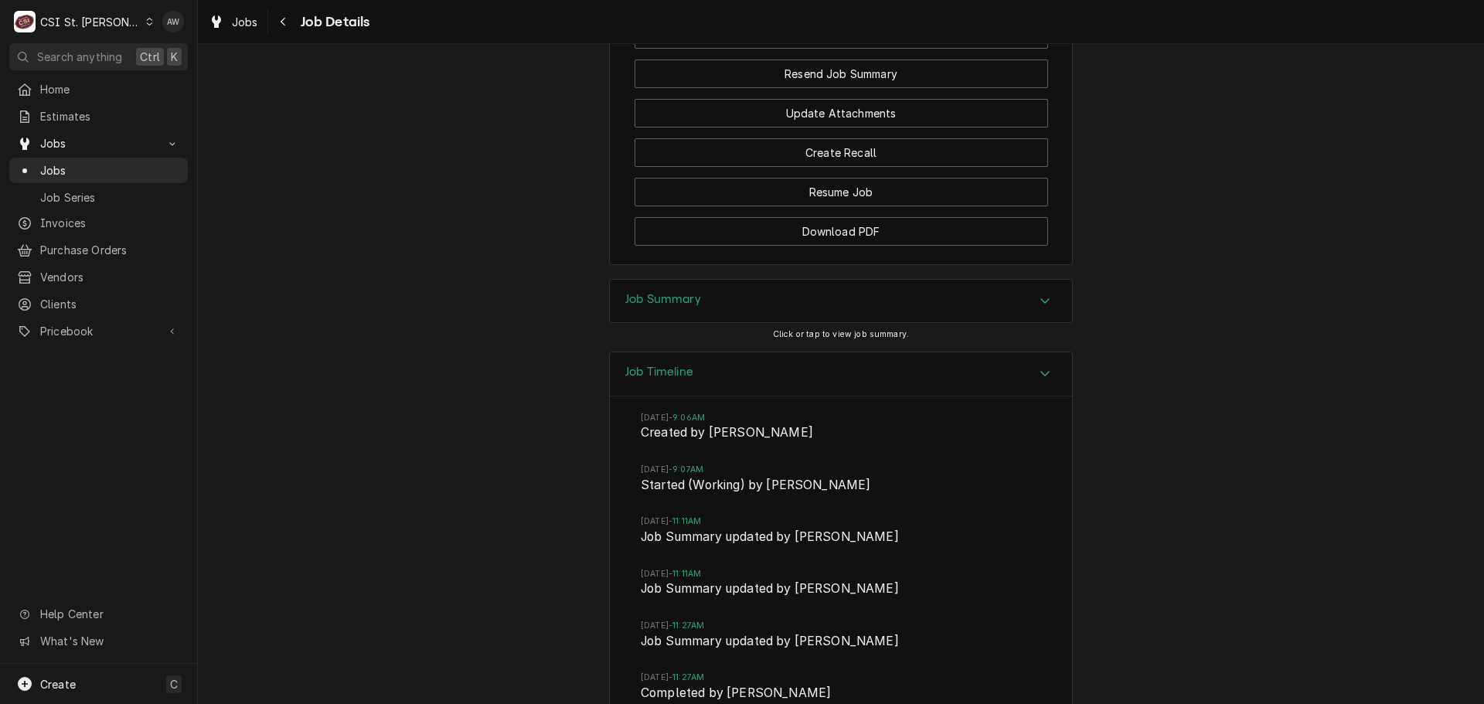
scroll to position [1958, 0]
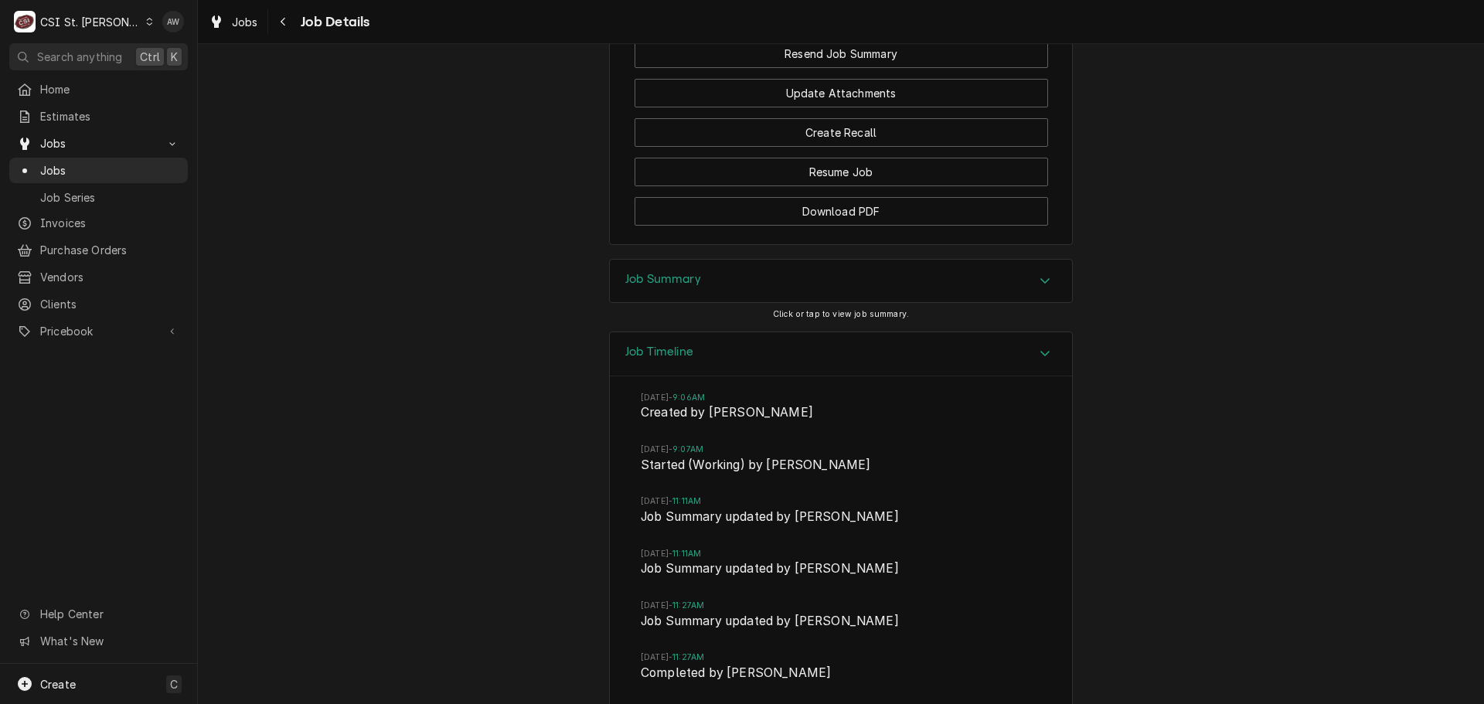
click at [241, 35] on div "Jobs Job Details" at bounding box center [841, 21] width 1286 height 43
click at [241, 32] on link "Jobs" at bounding box center [233, 21] width 62 height 25
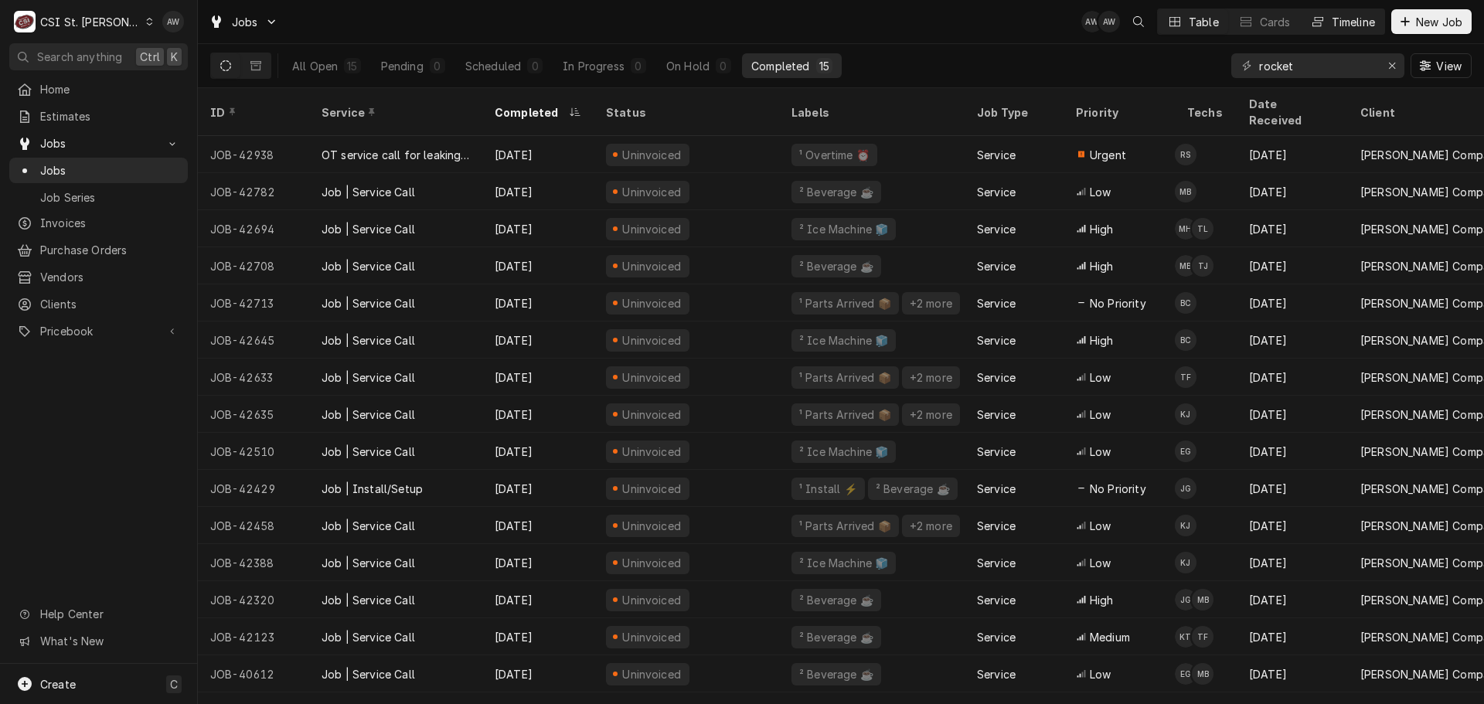
click at [1331, 20] on div "Timeline" at bounding box center [1352, 22] width 43 height 16
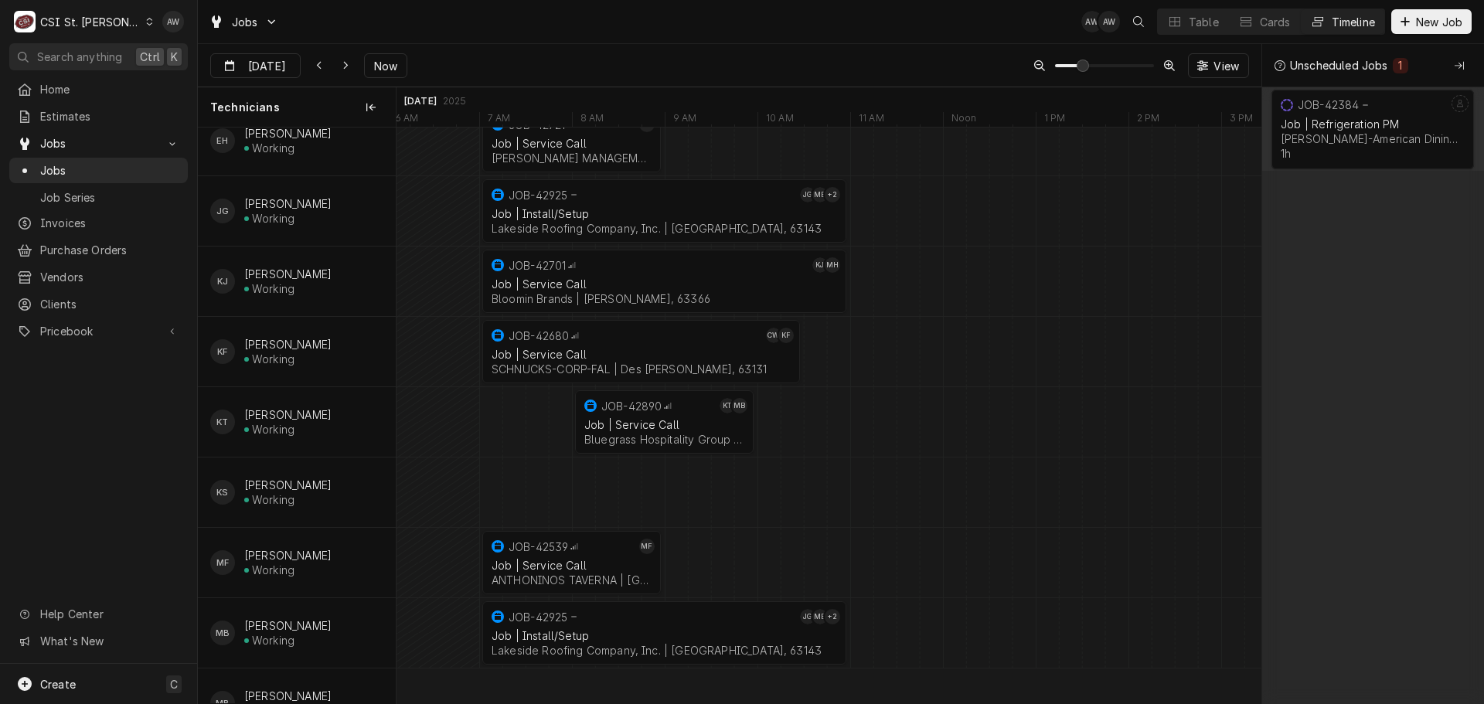
scroll to position [330, 0]
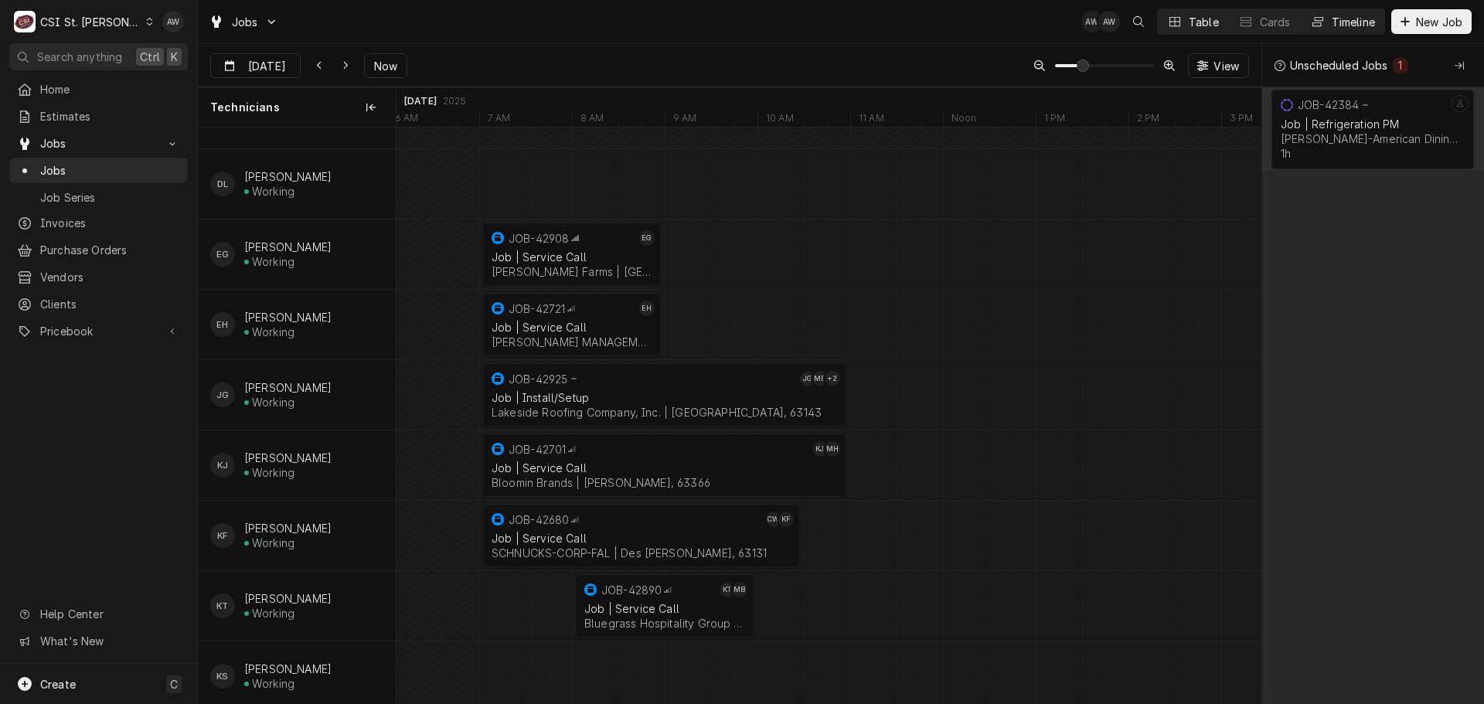
click at [1172, 10] on button "Table" at bounding box center [1192, 21] width 70 height 25
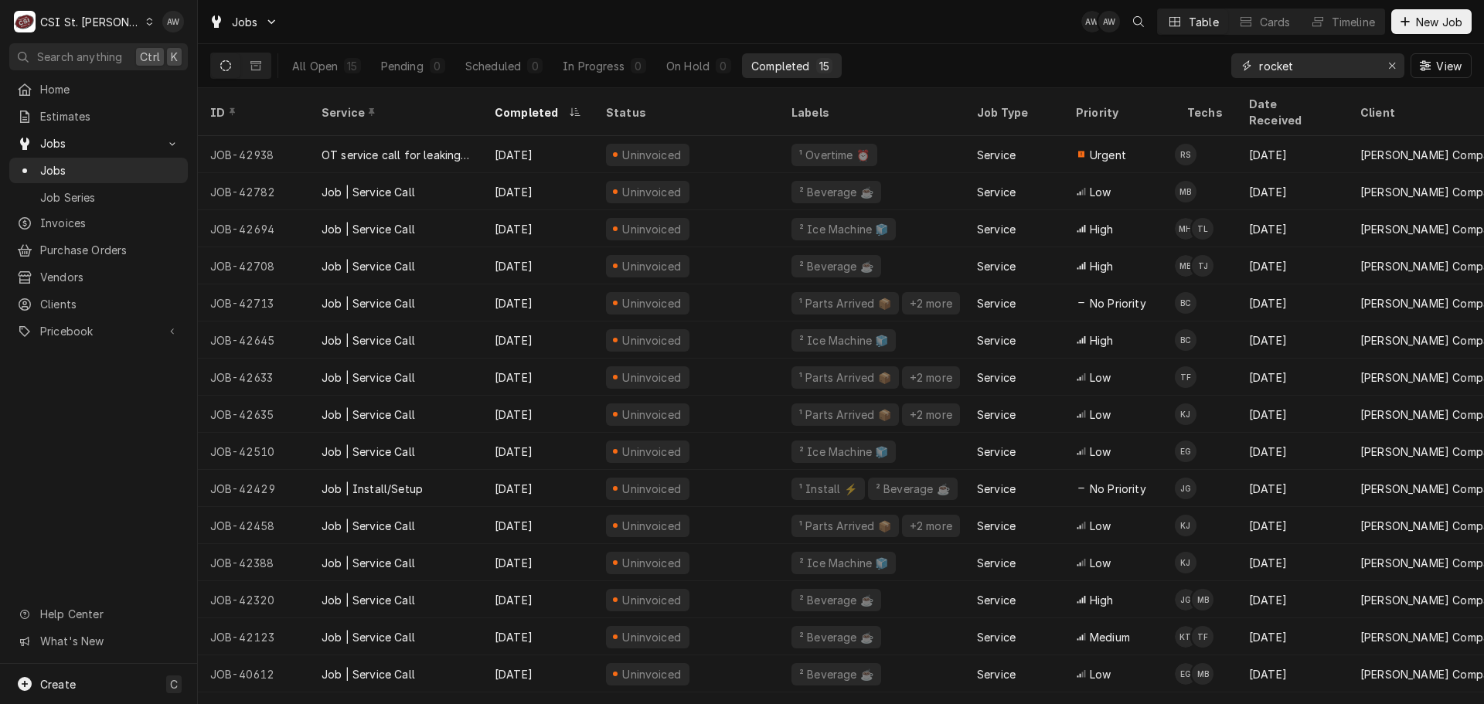
drag, startPoint x: 1327, startPoint y: 57, endPoint x: 1213, endPoint y: 70, distance: 114.3
click at [1213, 70] on div "All Open 15 Pending 0 Scheduled 0 In Progress 0 On Hold 0 Completed 15 rocket V…" at bounding box center [840, 65] width 1261 height 43
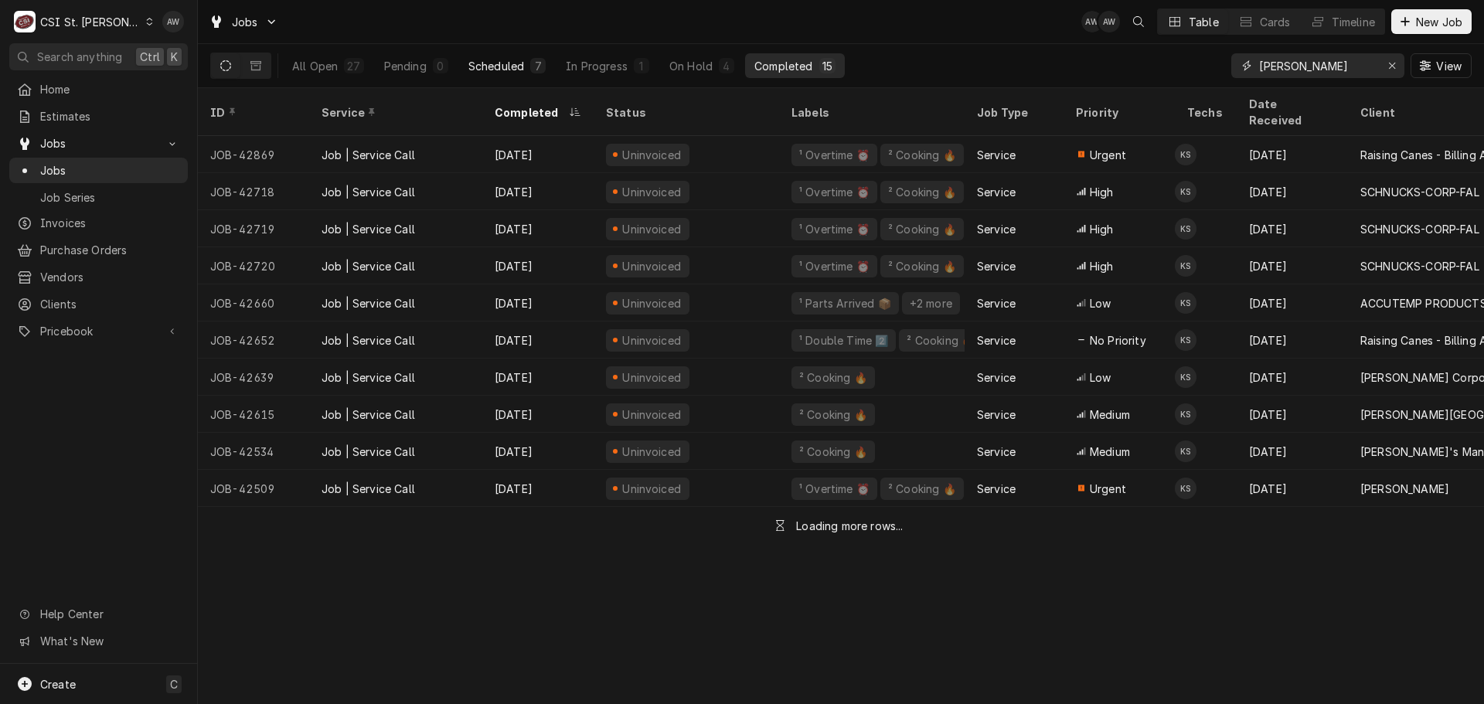
type input "KYLE"
click at [482, 63] on div "Scheduled" at bounding box center [496, 66] width 56 height 16
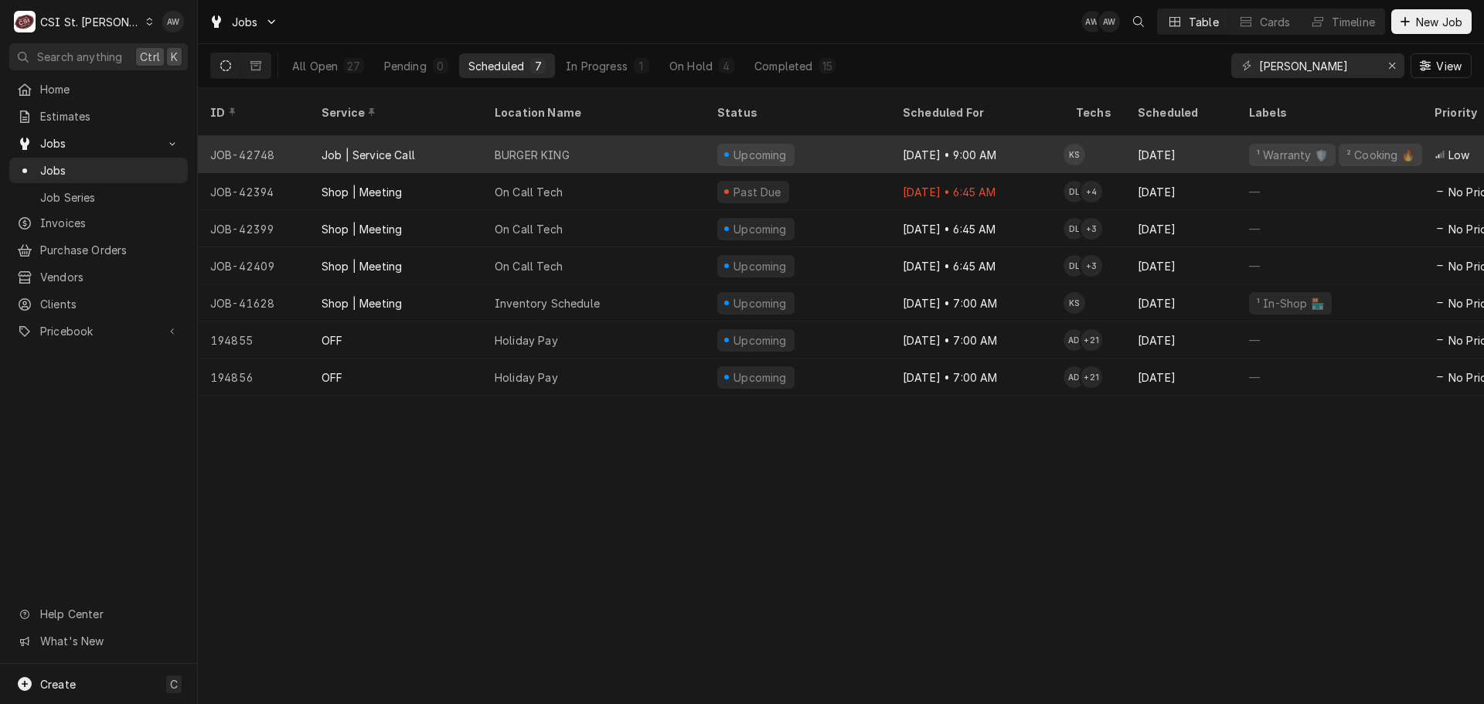
click at [559, 147] on div "BURGER KING" at bounding box center [532, 155] width 75 height 16
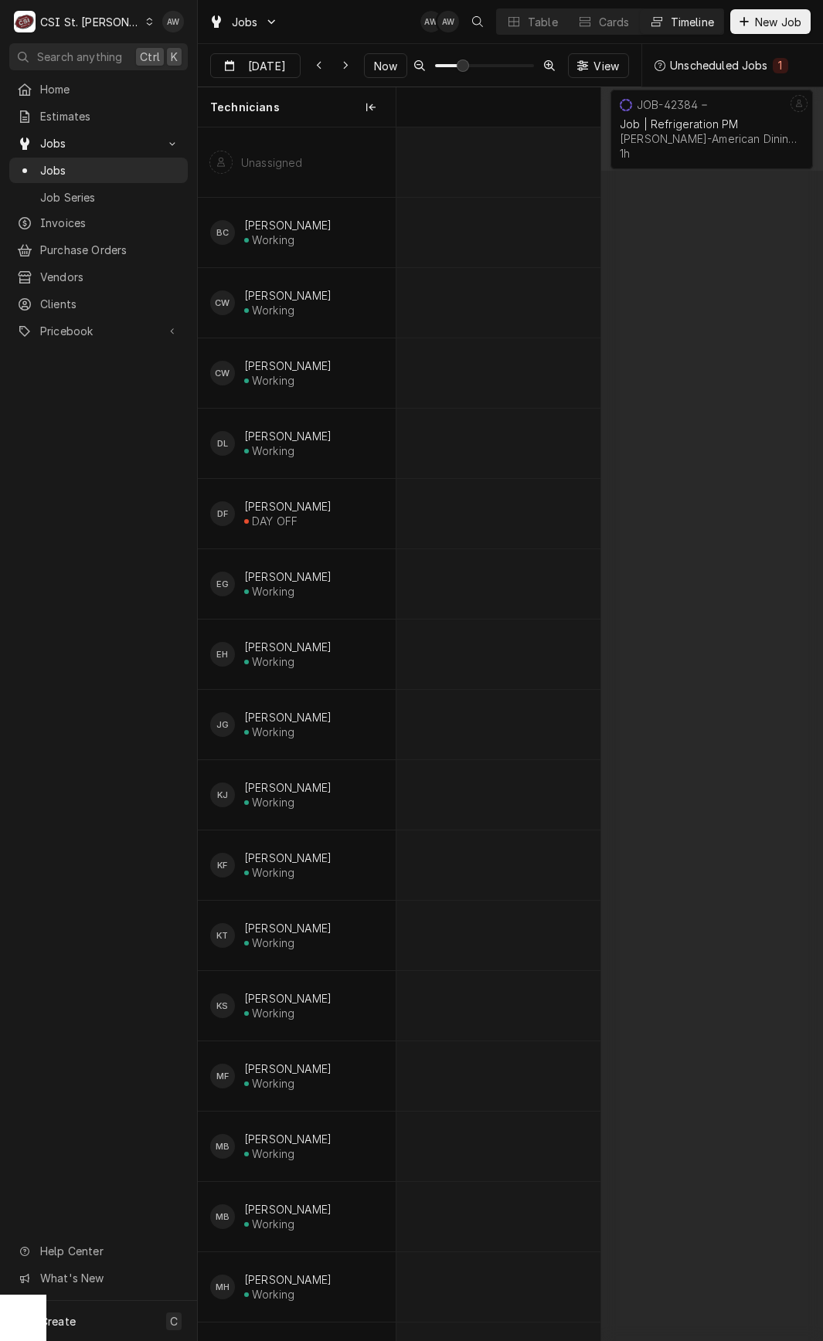
scroll to position [0, 4113]
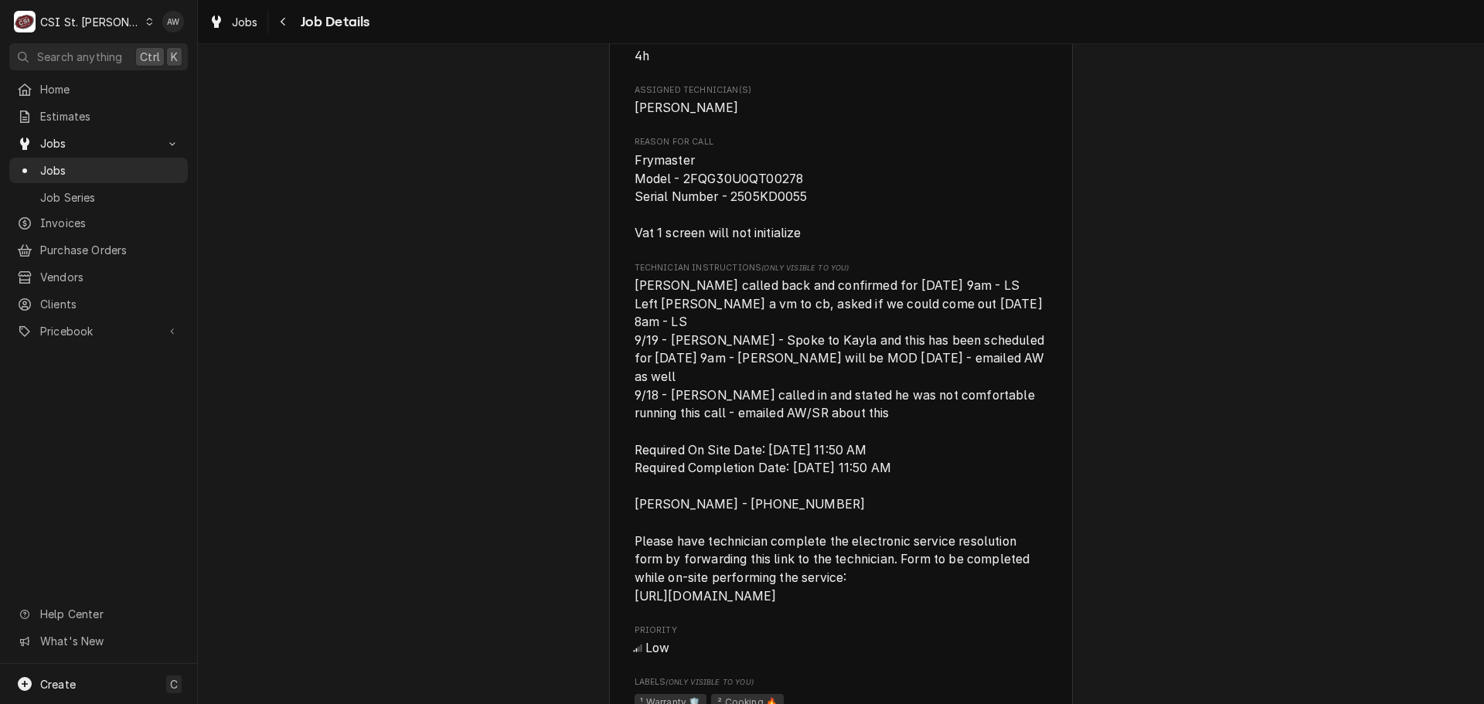
scroll to position [1005, 0]
click at [245, 25] on span "Jobs" at bounding box center [245, 22] width 26 height 16
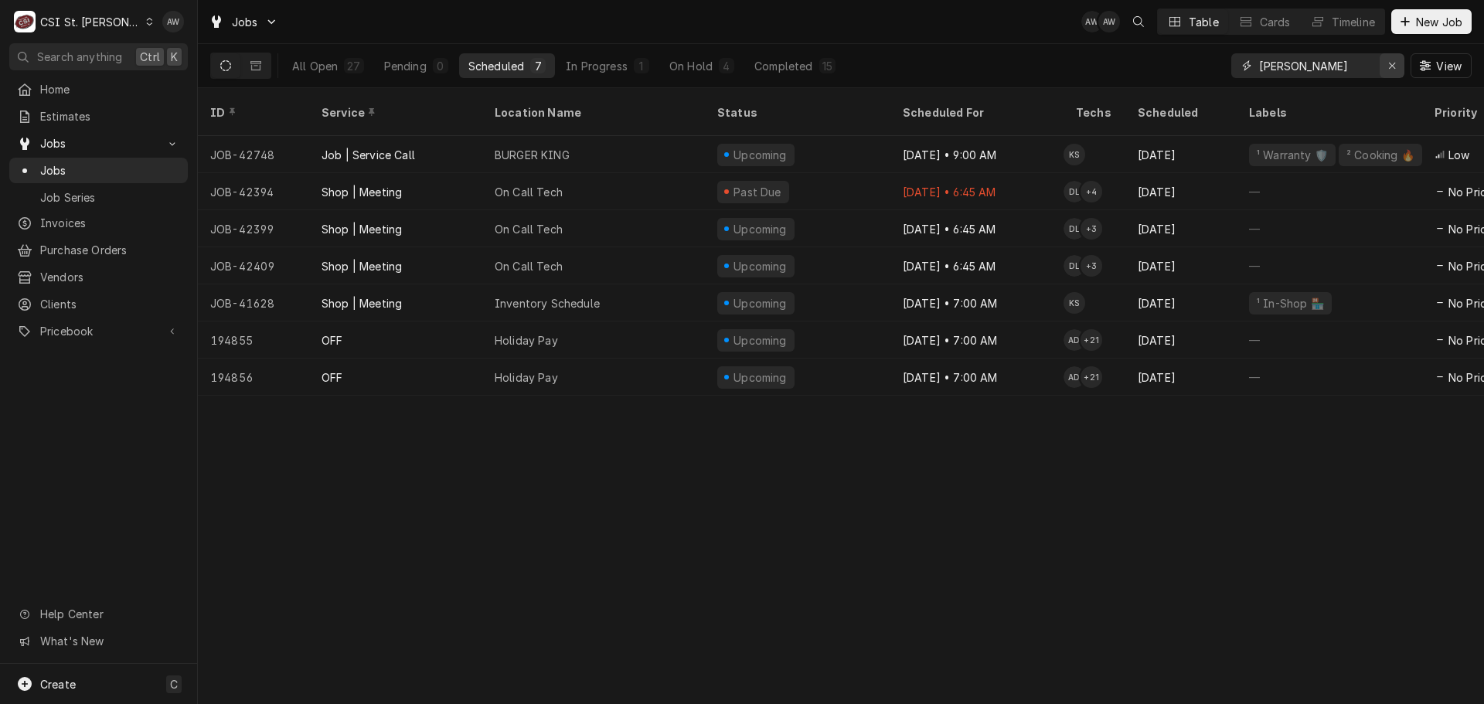
click at [1392, 68] on icon "Erase input" at bounding box center [1392, 65] width 8 height 11
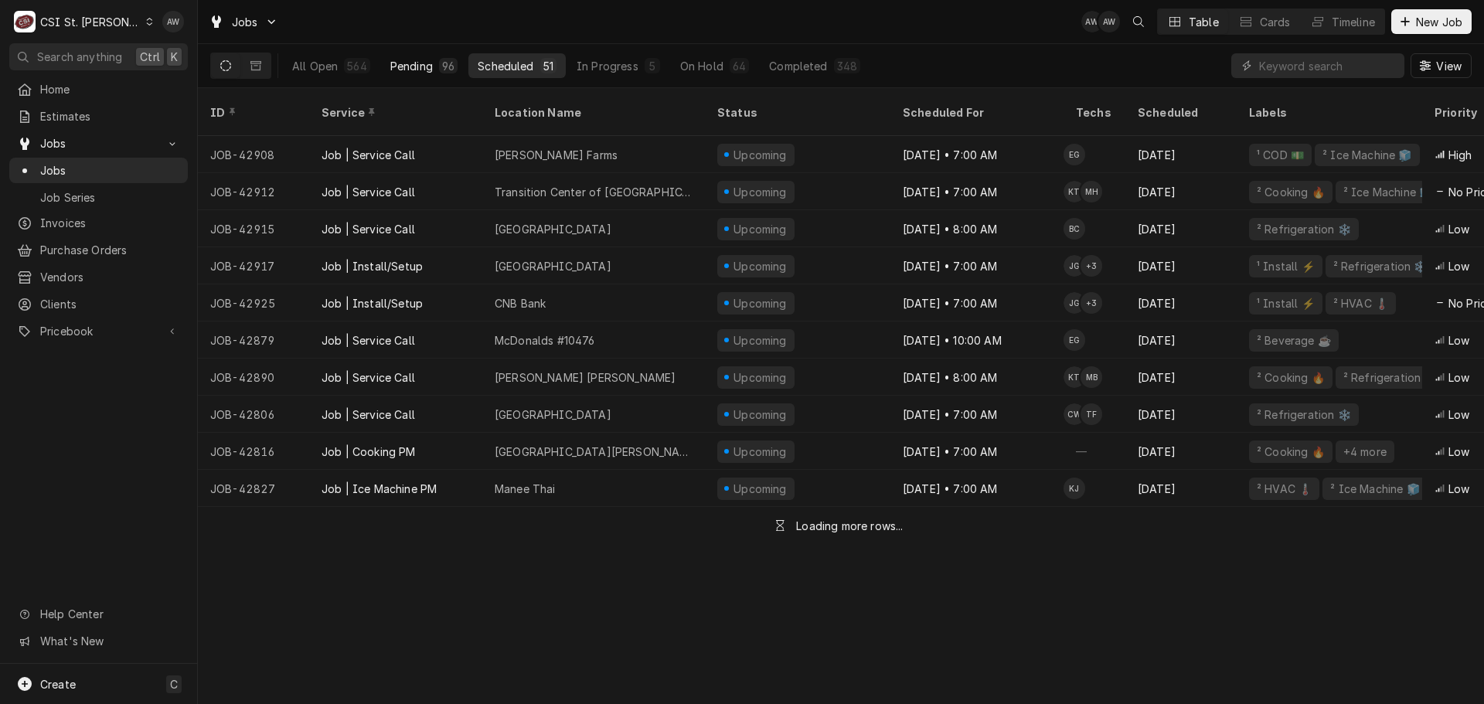
click at [413, 62] on div "Pending" at bounding box center [411, 66] width 42 height 16
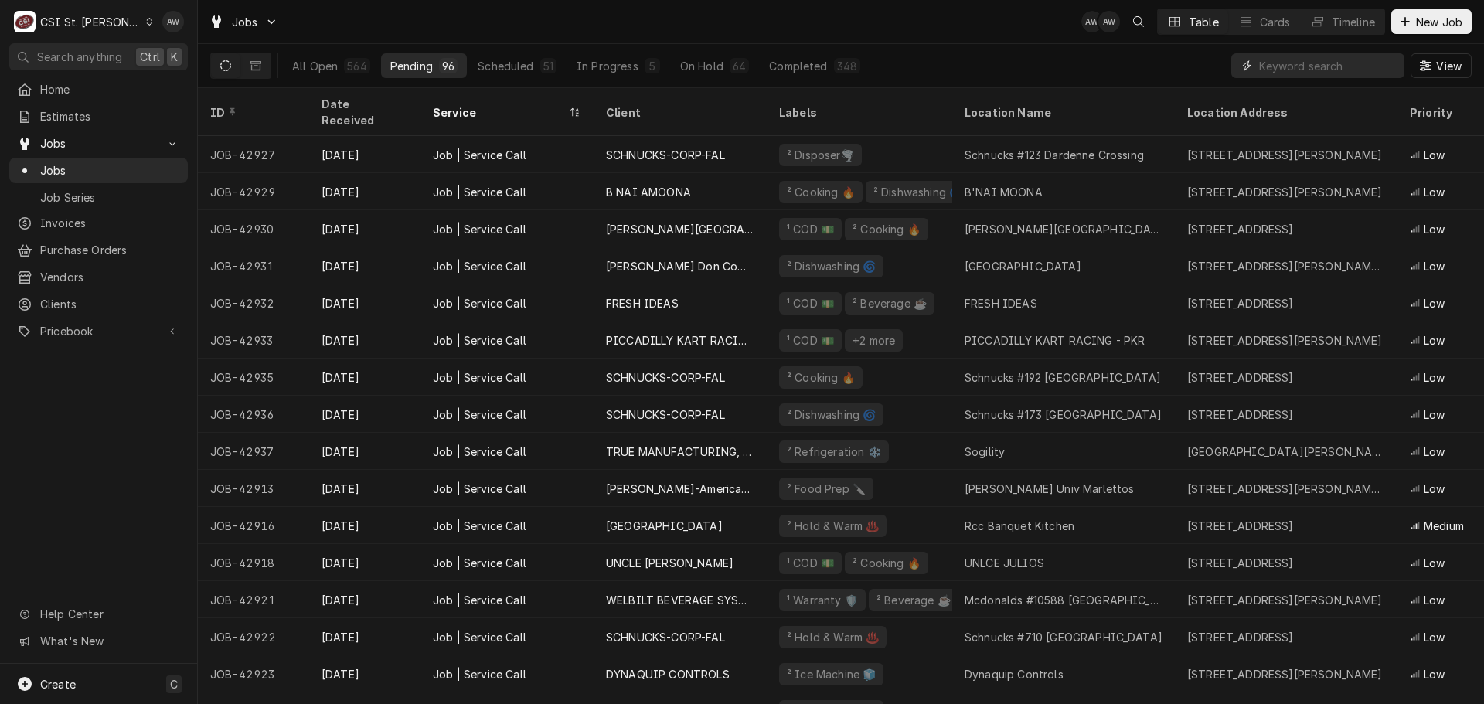
drag, startPoint x: 1273, startPoint y: 59, endPoint x: 1266, endPoint y: 46, distance: 14.6
click at [1274, 59] on input "Dynamic Content Wrapper" at bounding box center [1328, 65] width 138 height 25
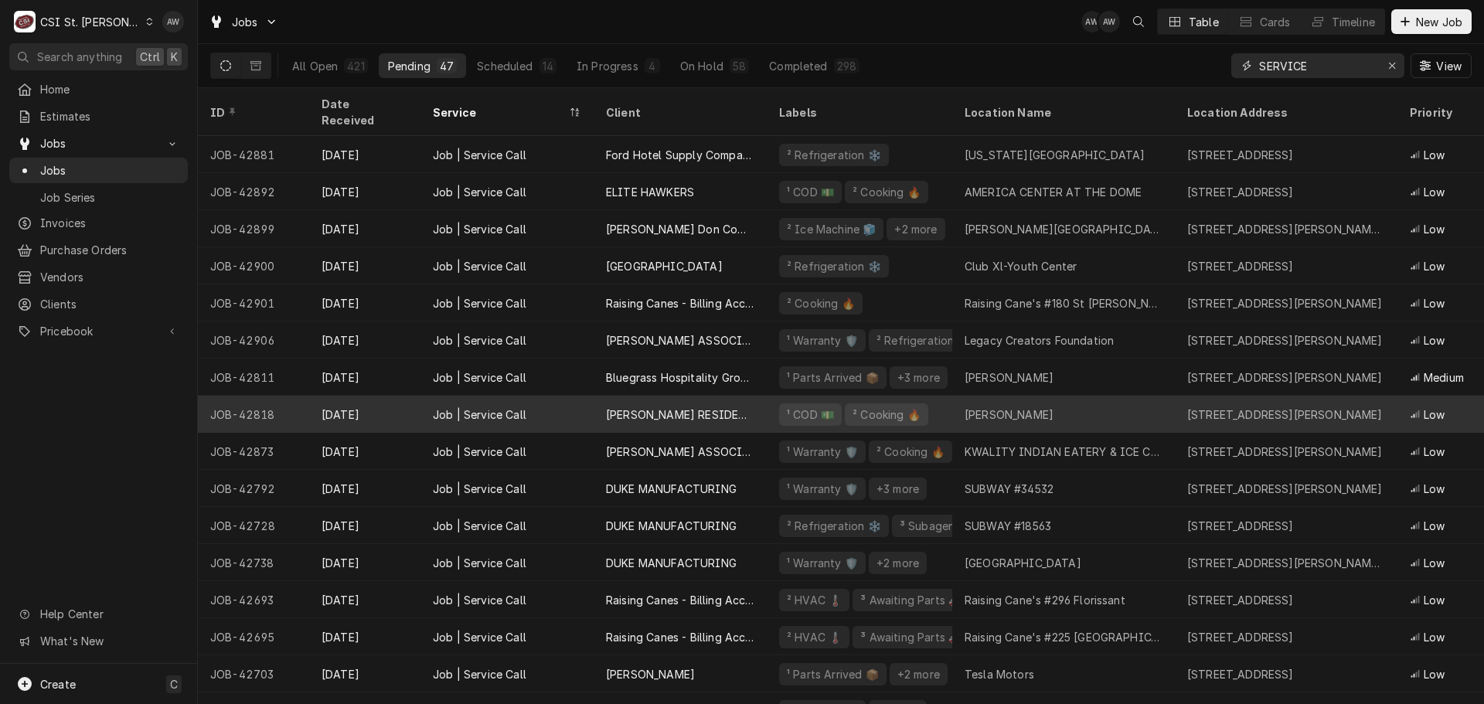
scroll to position [556, 0]
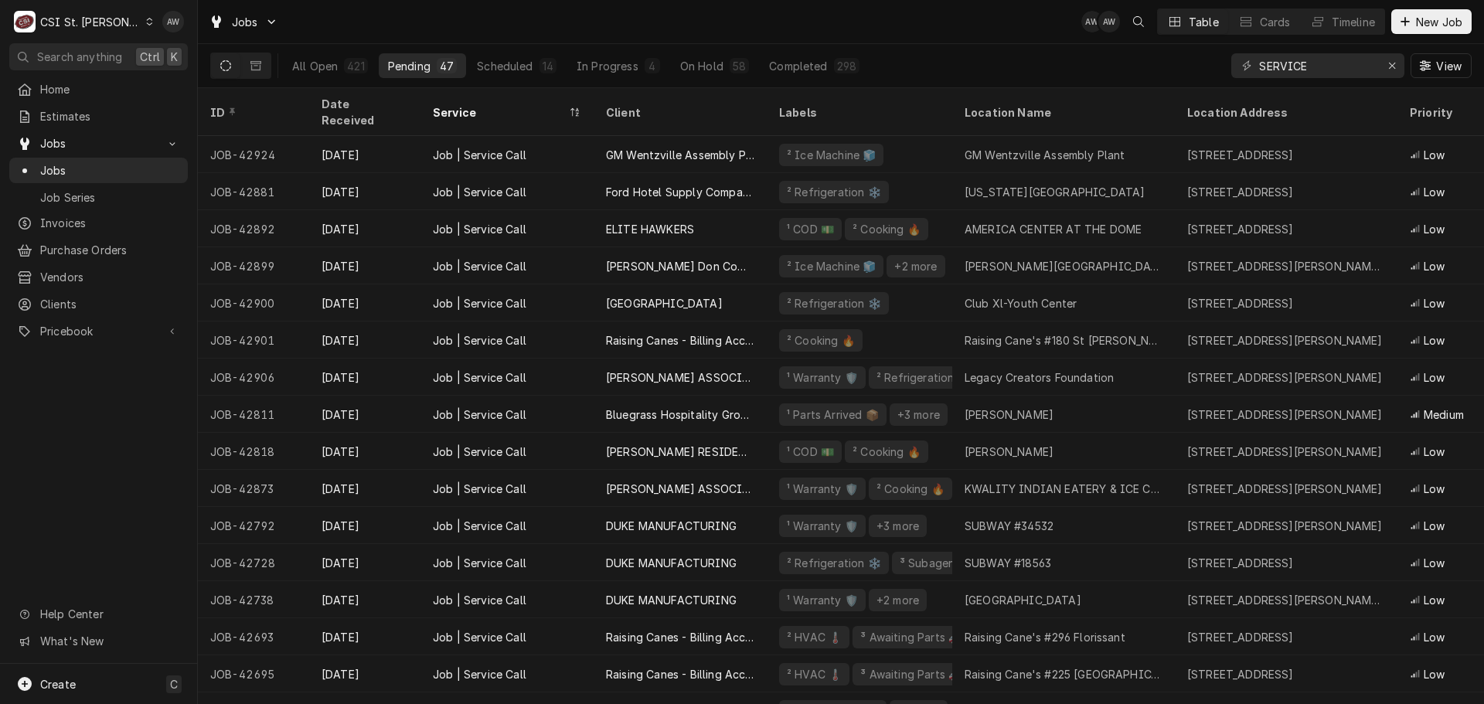
click at [899, 28] on div "Jobs AW AW Table Cards Timeline New Job" at bounding box center [841, 21] width 1286 height 43
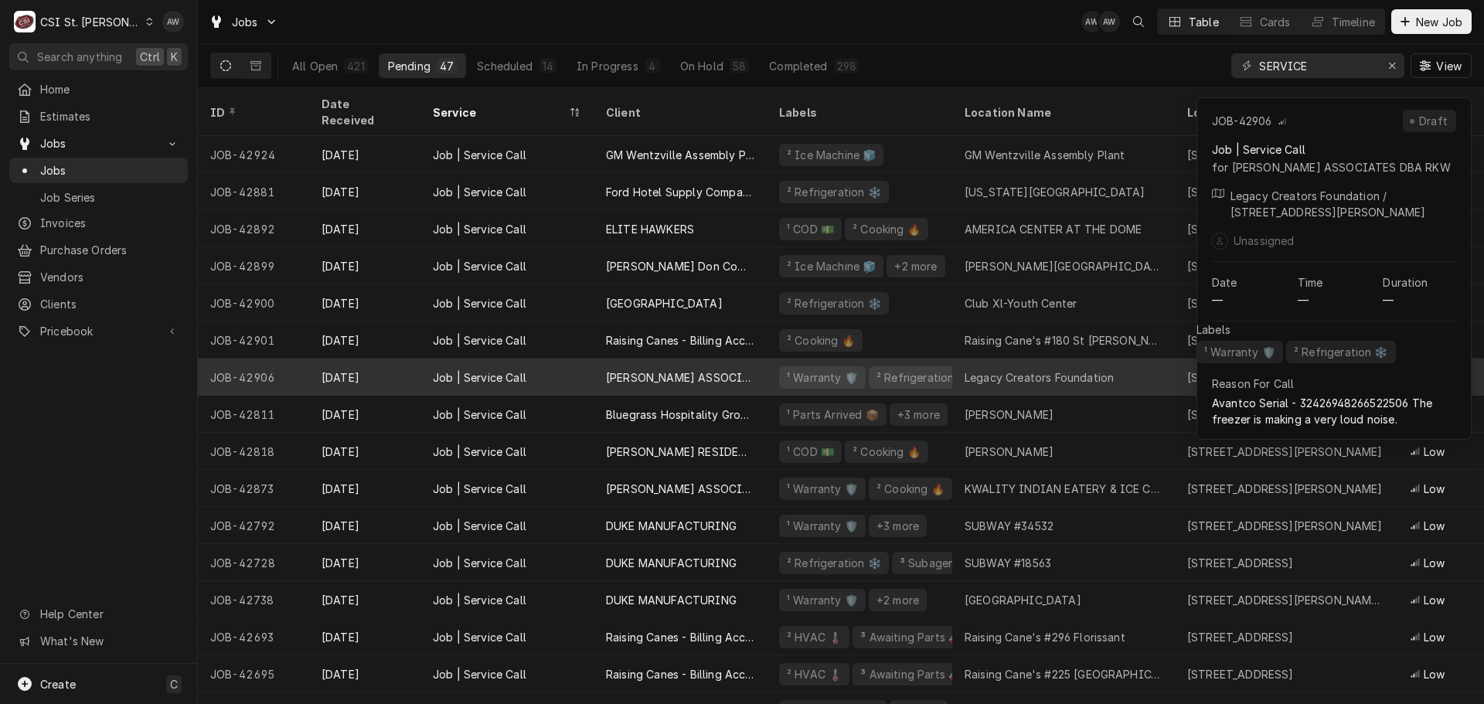
click at [1034, 369] on div "Legacy Creators Foundation" at bounding box center [1038, 377] width 149 height 16
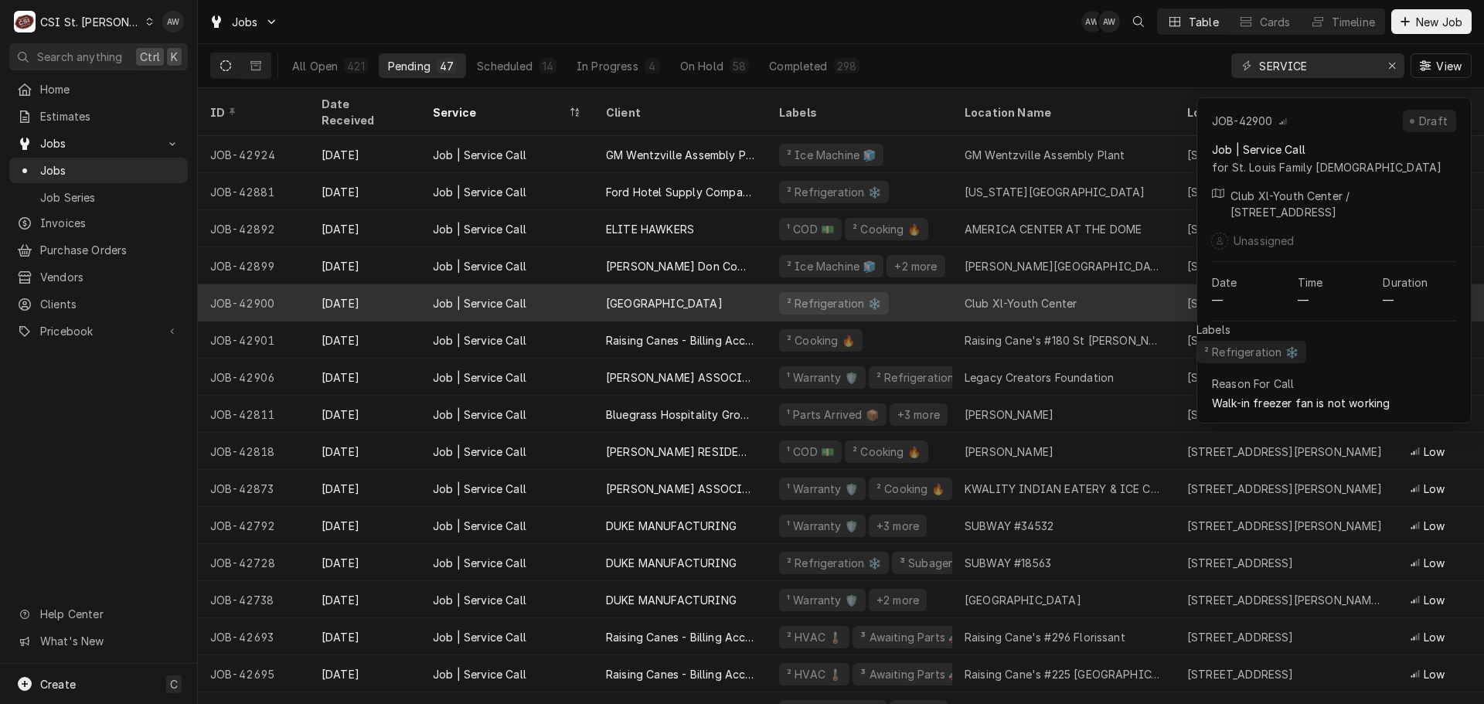
scroll to position [479, 0]
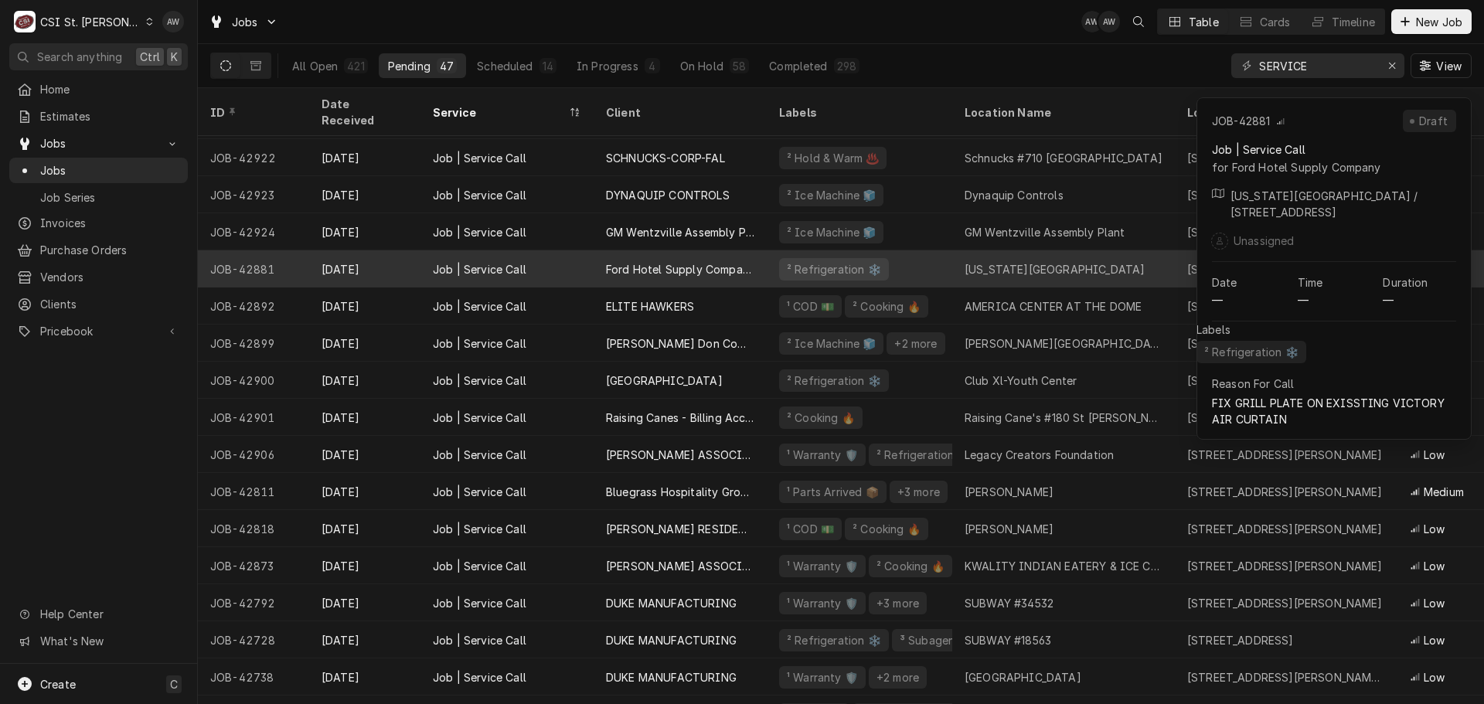
click at [987, 261] on div "Missouri Baptist Medical Center" at bounding box center [1054, 269] width 180 height 16
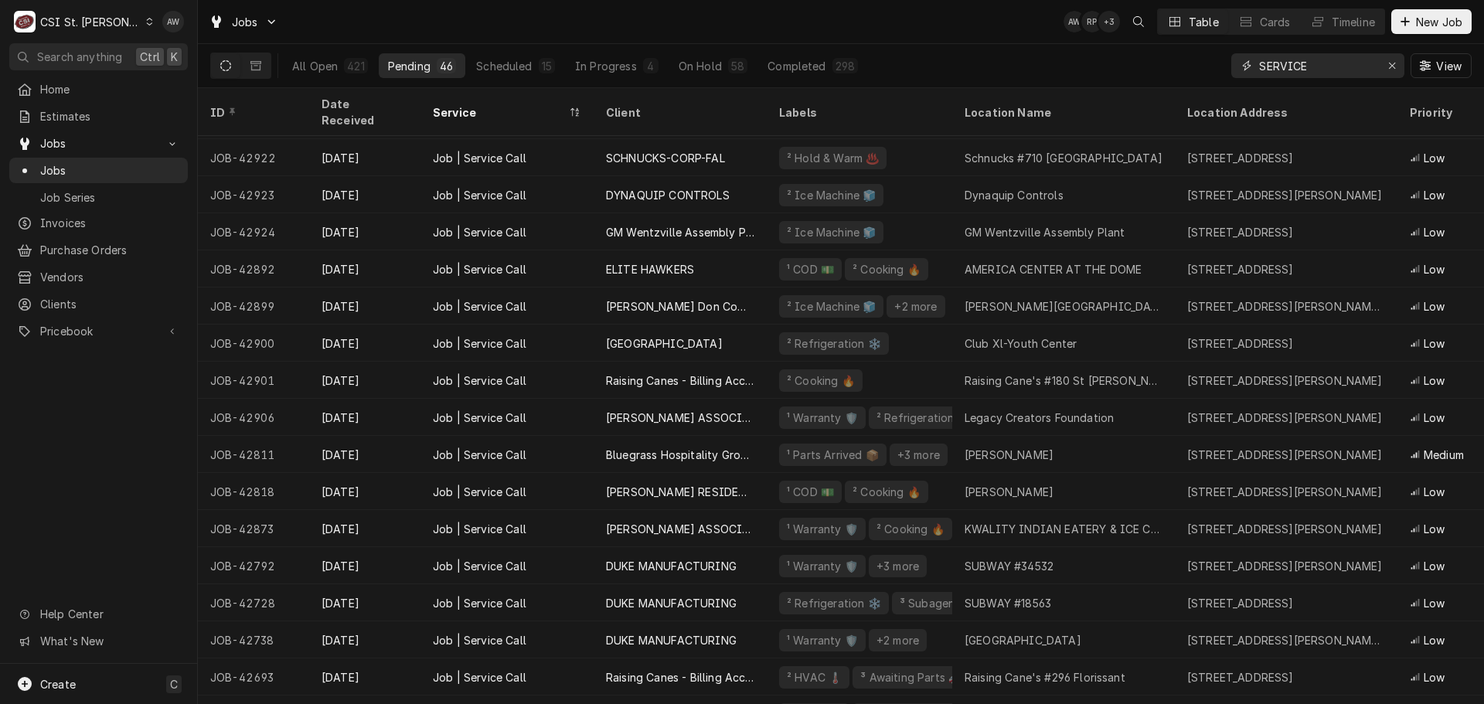
drag, startPoint x: 1321, startPoint y: 63, endPoint x: 1179, endPoint y: 59, distance: 141.5
click at [1179, 59] on div "All Open 421 Pending 46 Scheduled 15 In Progress 4 On Hold 58 Completed 298 SER…" at bounding box center [840, 65] width 1261 height 43
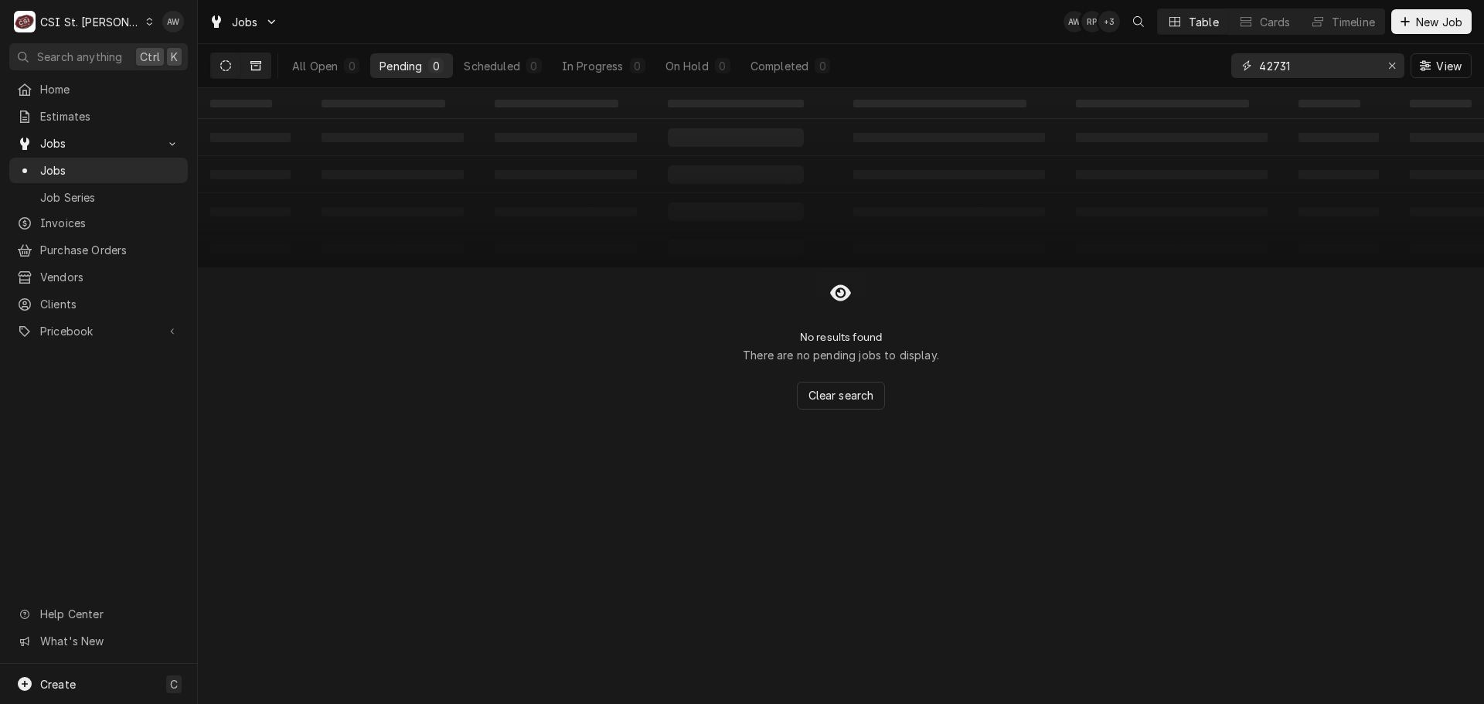
type input "42731"
click at [257, 69] on icon "Dynamic Content Wrapper" at bounding box center [255, 65] width 11 height 11
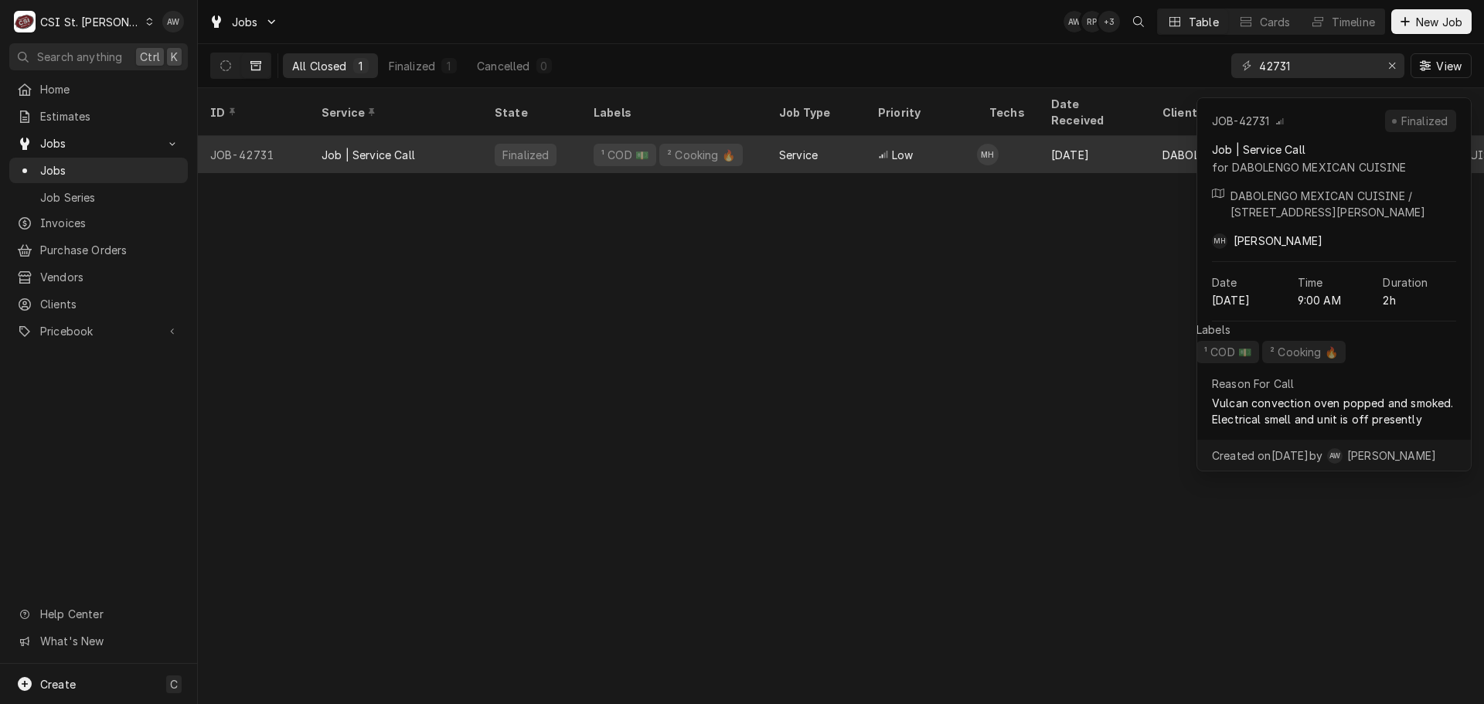
click at [579, 136] on div "Finalized" at bounding box center [531, 154] width 99 height 37
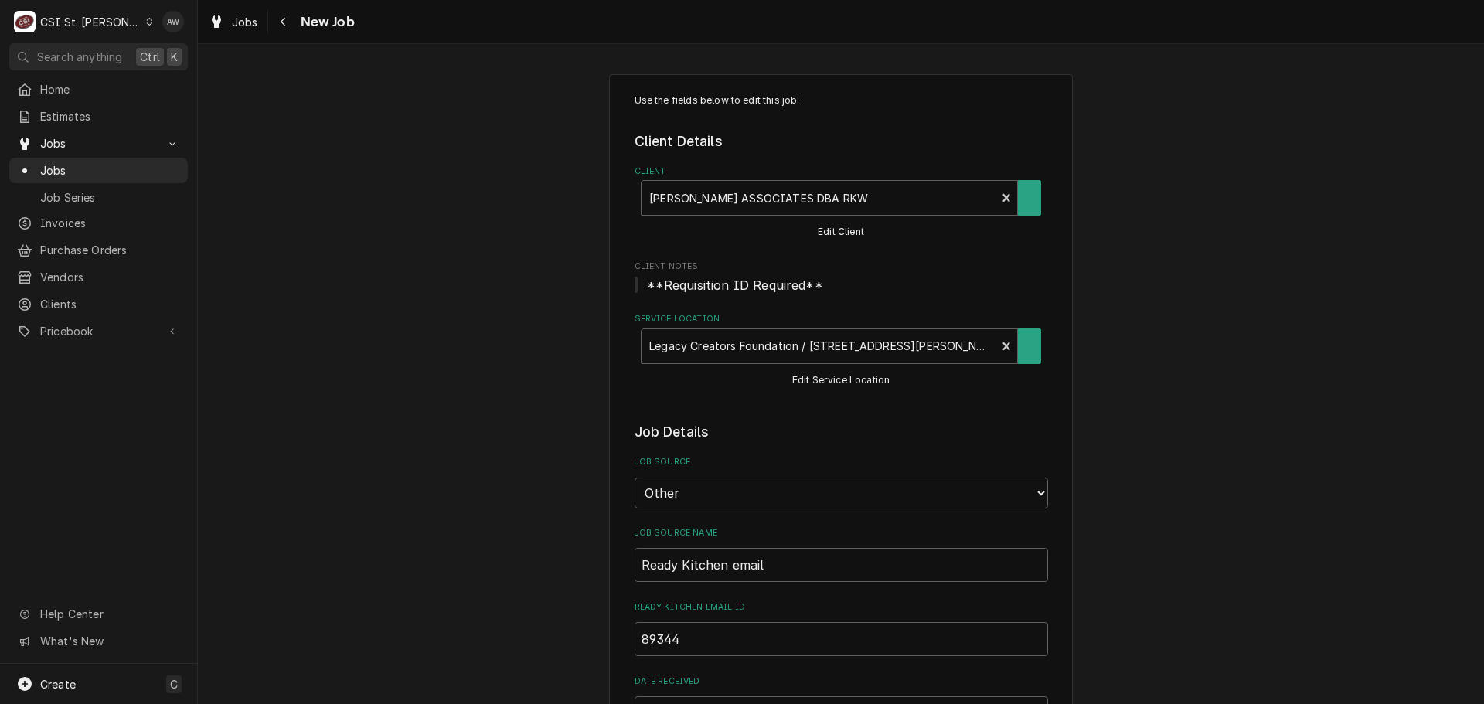
type textarea "x"
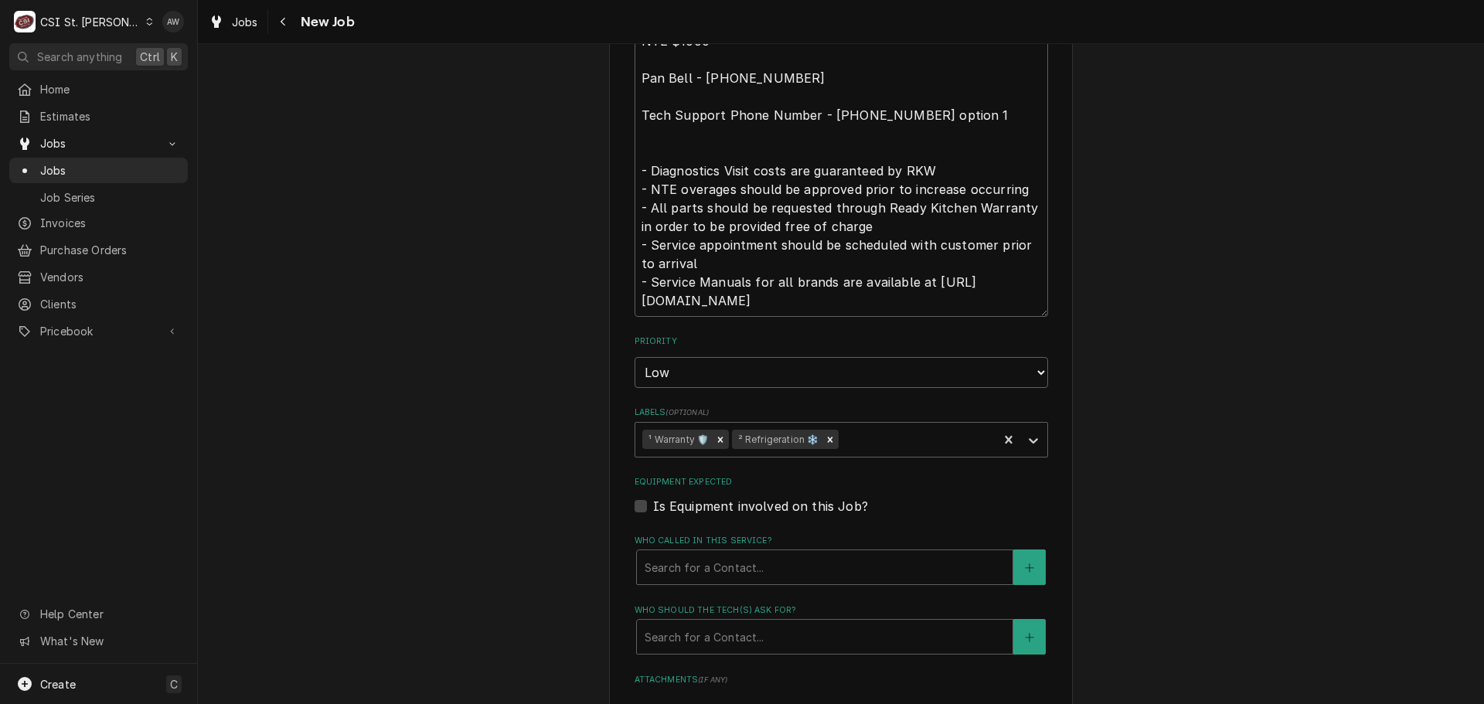
scroll to position [1082, 0]
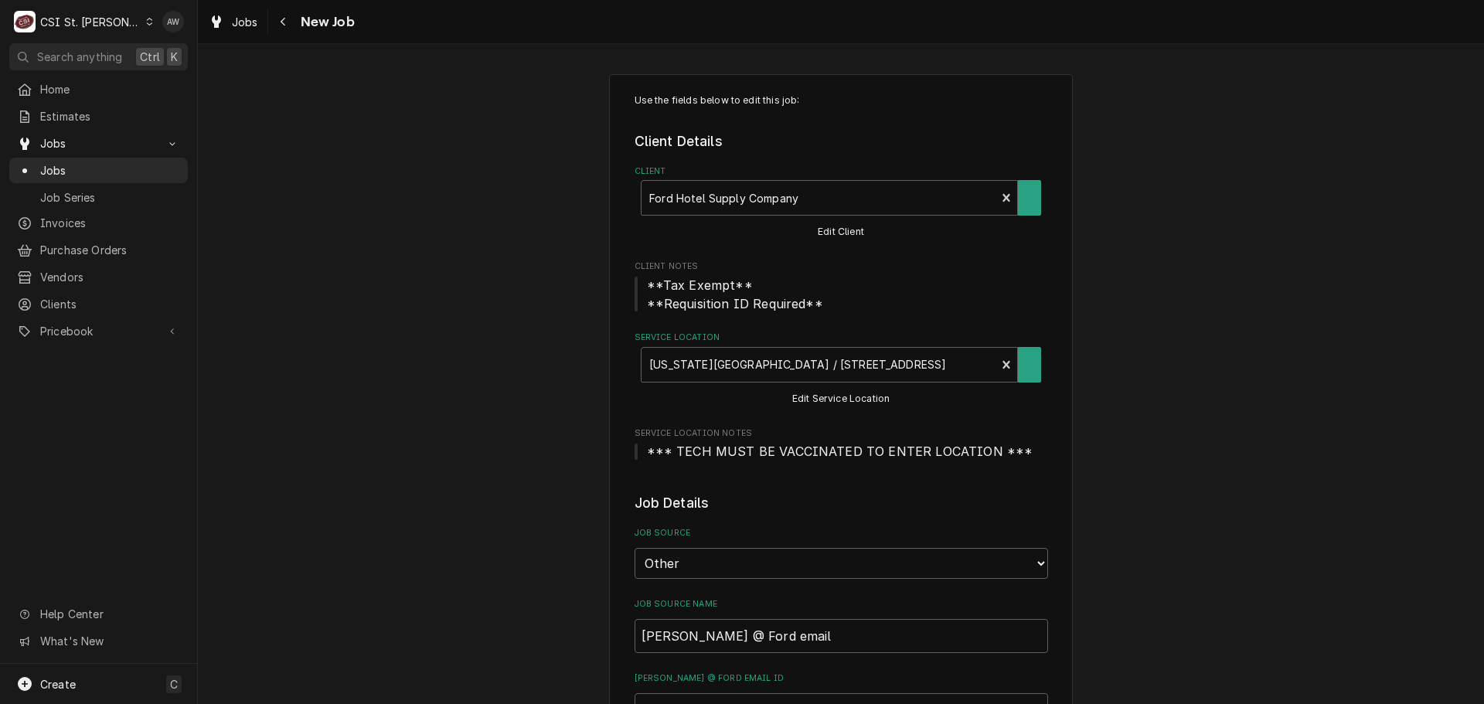
type textarea "x"
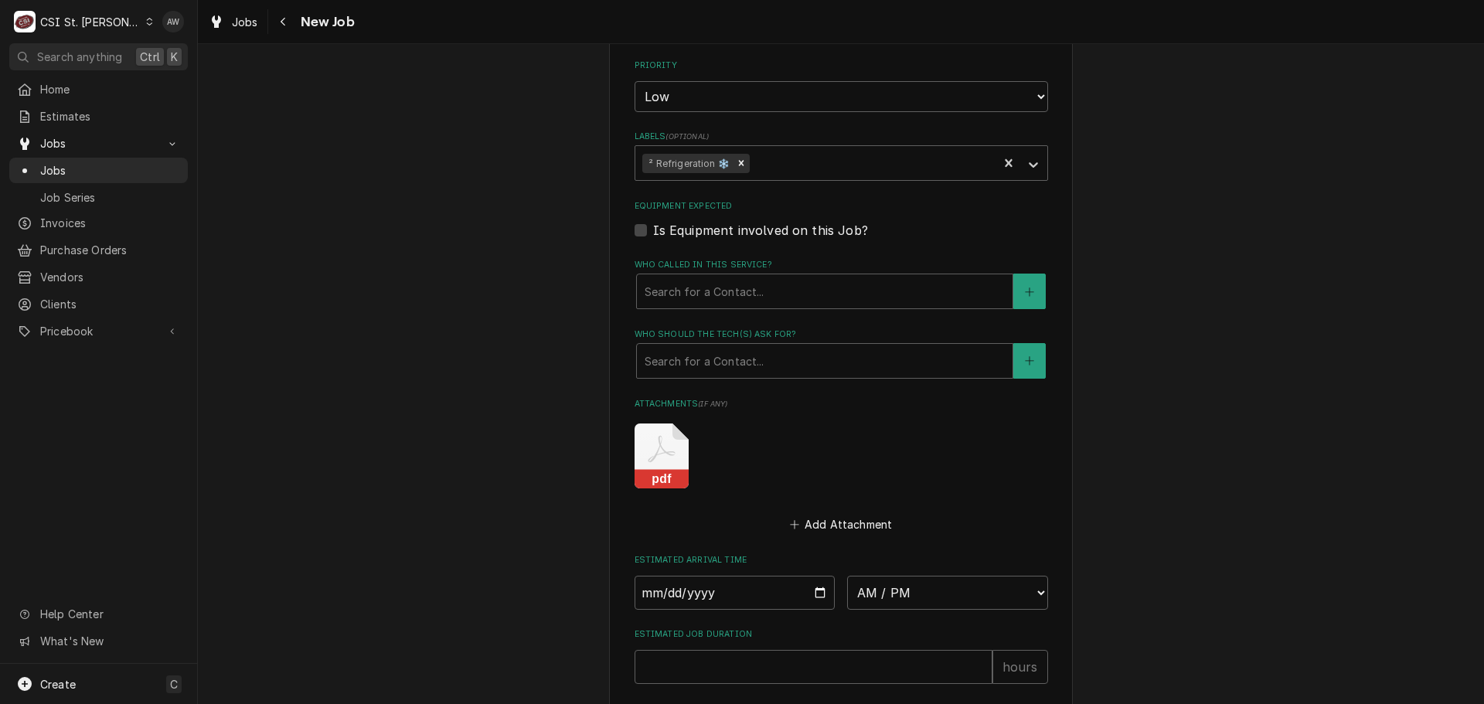
scroll to position [1159, 0]
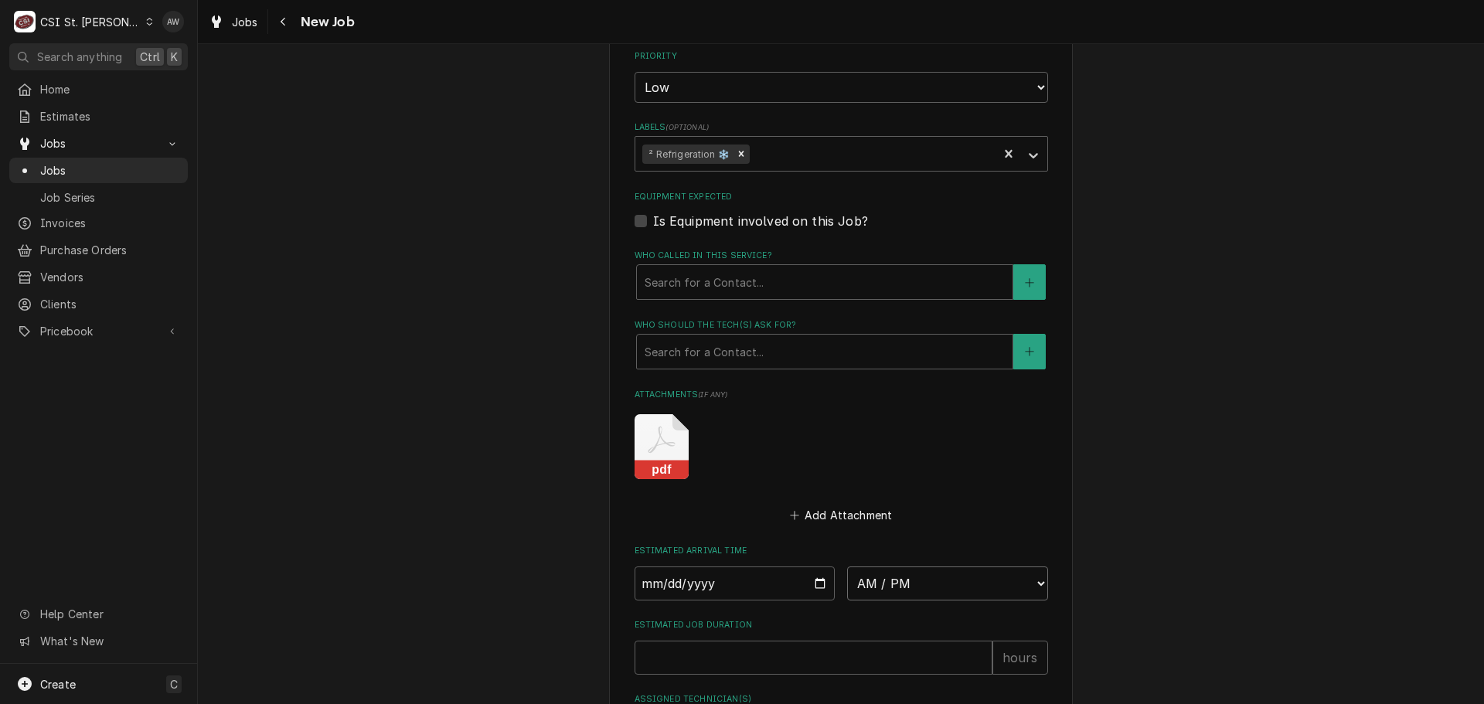
click at [917, 576] on select "AM / PM 6:00 AM 6:15 AM 6:30 AM 6:45 AM 7:00 AM 7:15 AM 7:30 AM 7:45 AM 8:00 AM…" at bounding box center [947, 583] width 201 height 34
select select "08:00:00"
click at [847, 566] on select "AM / PM 6:00 AM 6:15 AM 6:30 AM 6:45 AM 7:00 AM 7:15 AM 7:30 AM 7:45 AM 8:00 AM…" at bounding box center [947, 583] width 201 height 34
click at [814, 585] on input "Date" at bounding box center [734, 583] width 201 height 34
type textarea "x"
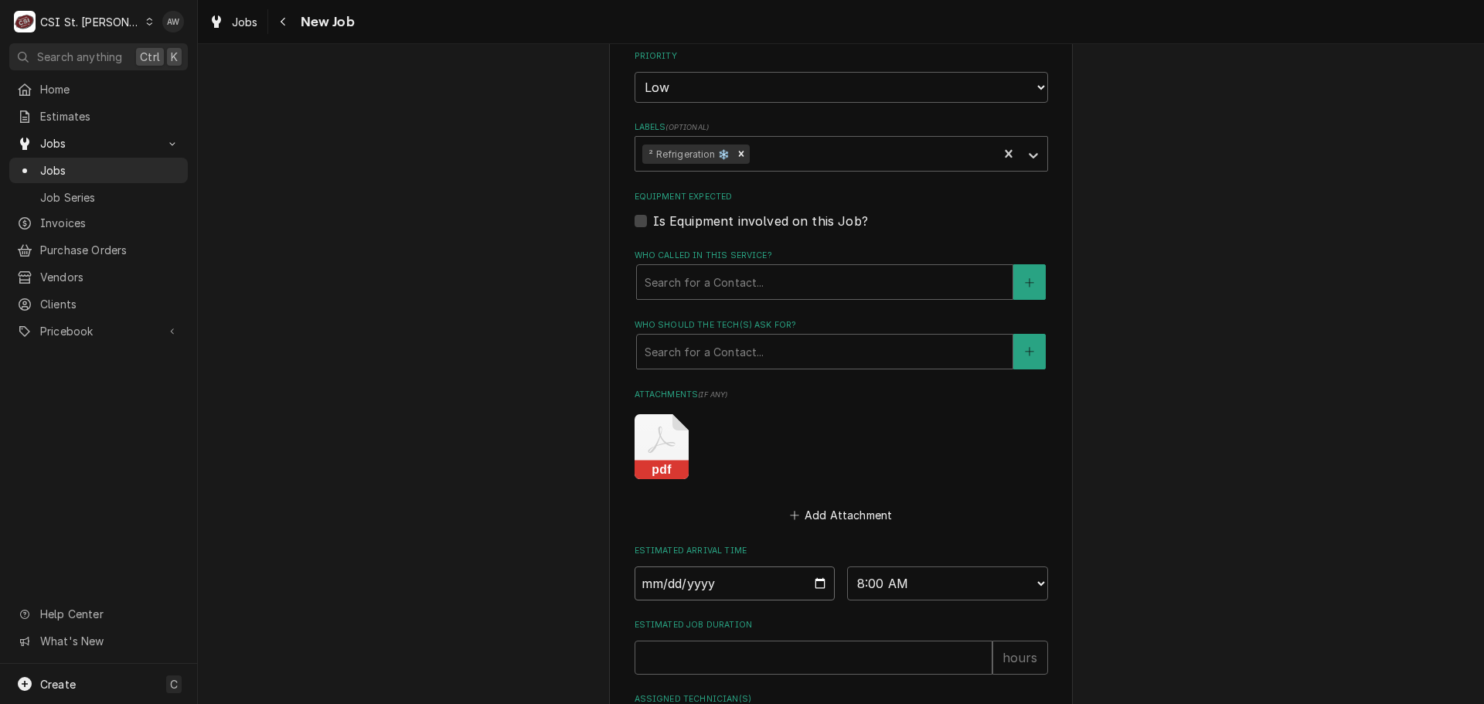
type input "2025-09-29"
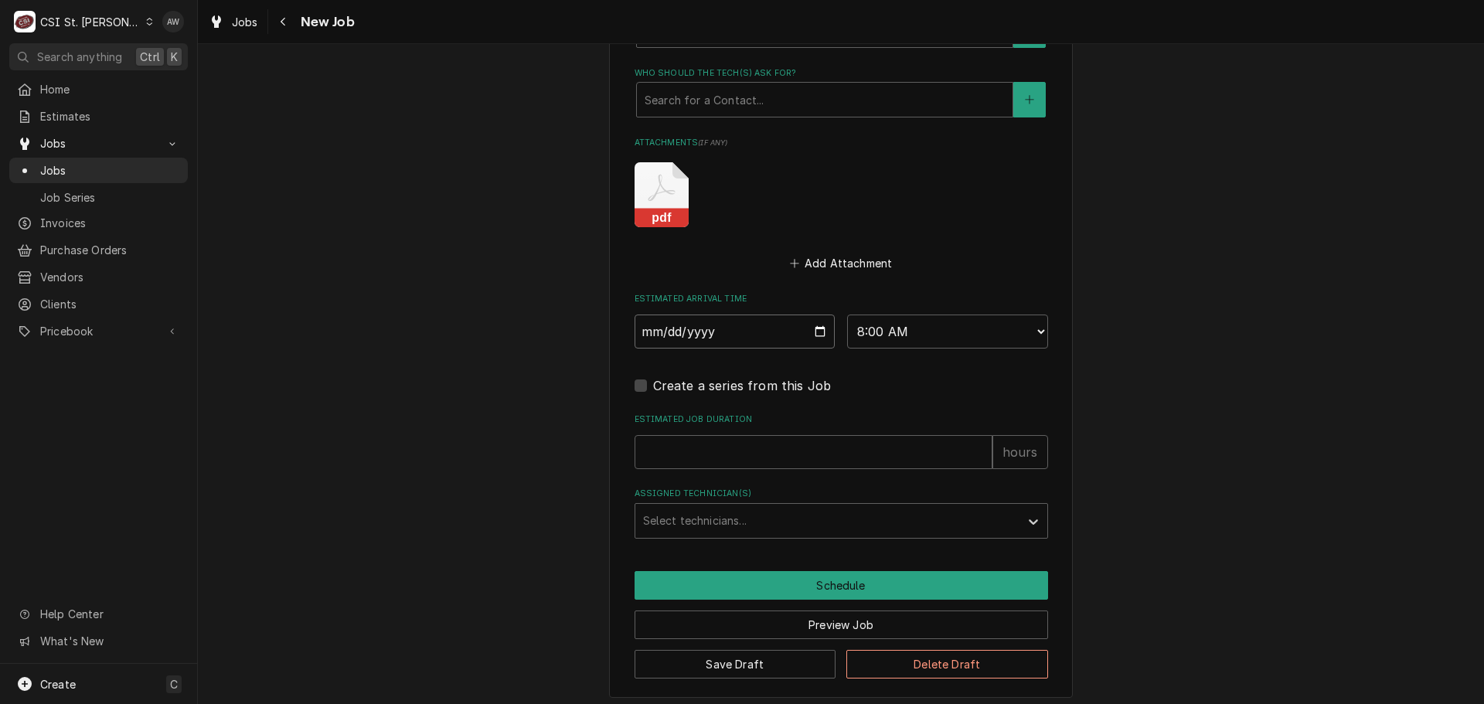
scroll to position [1419, 0]
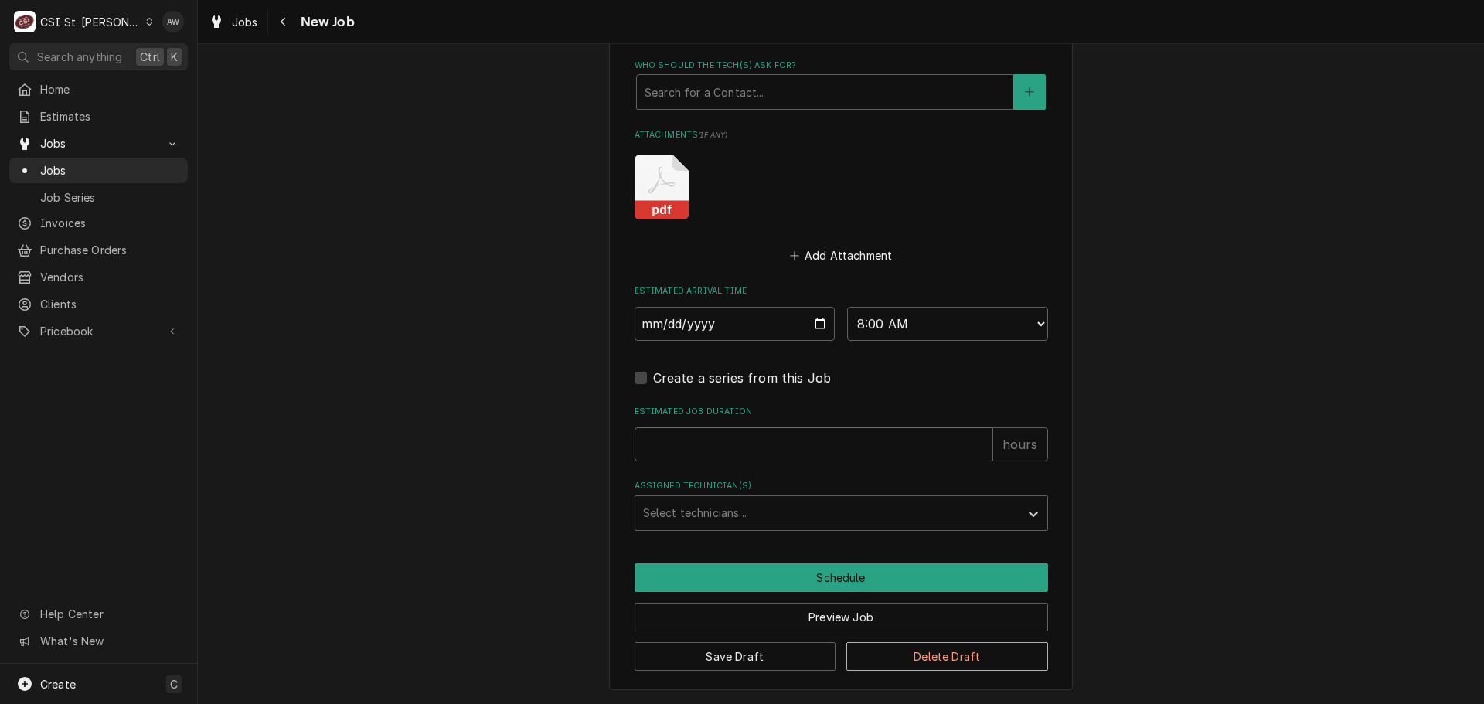
click at [775, 445] on input "Estimated Job Duration" at bounding box center [813, 444] width 358 height 34
type textarea "x"
type input "2"
type textarea "x"
type input "2"
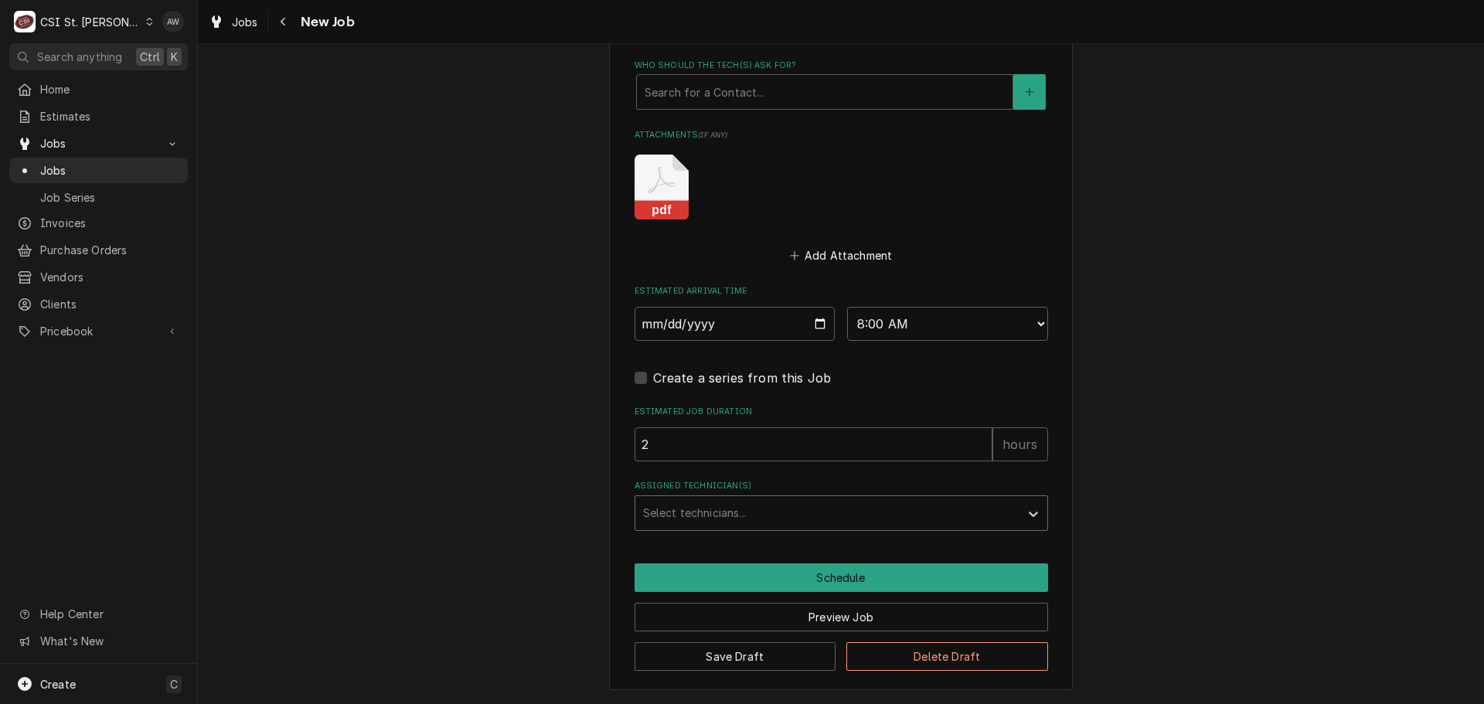
click at [767, 512] on div "Assigned Technician(s)" at bounding box center [827, 513] width 369 height 28
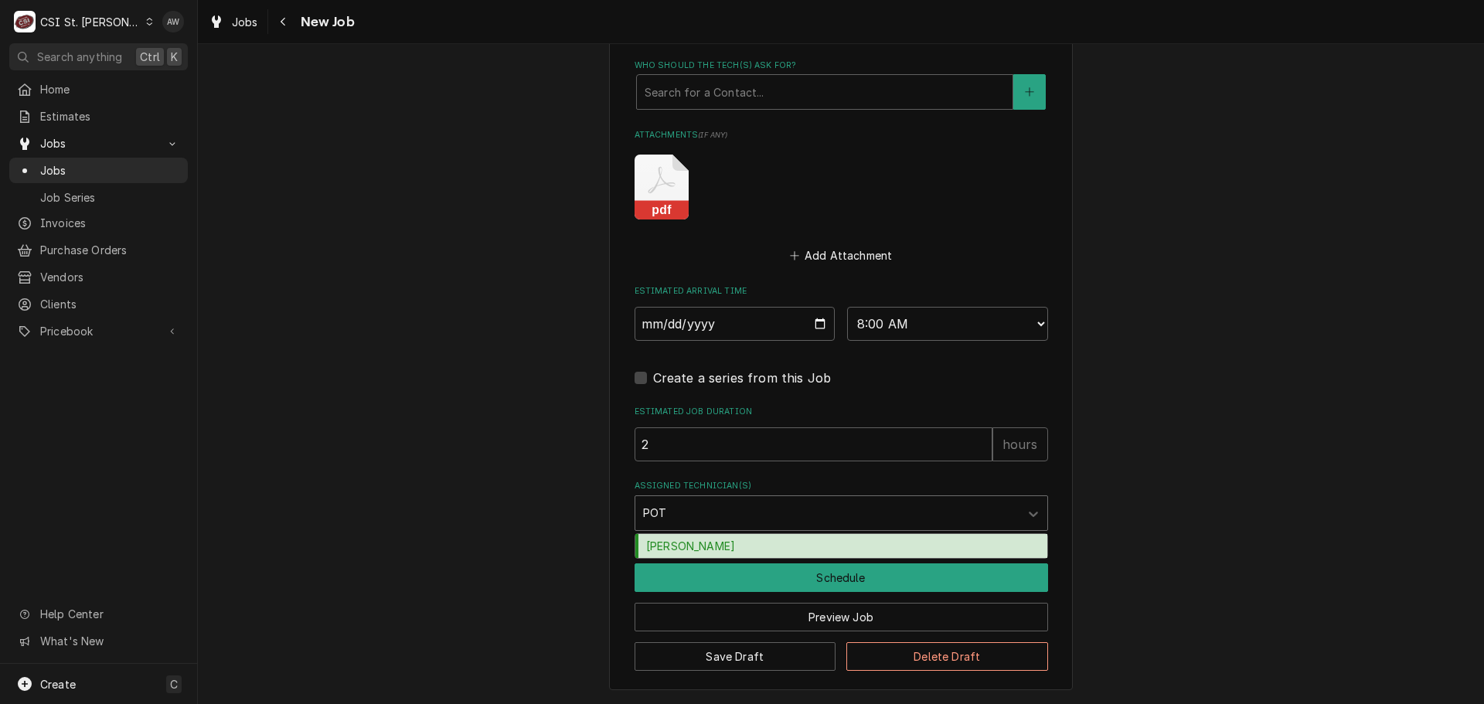
type input "POTT"
click at [771, 541] on div "[PERSON_NAME]" at bounding box center [841, 546] width 412 height 24
type textarea "x"
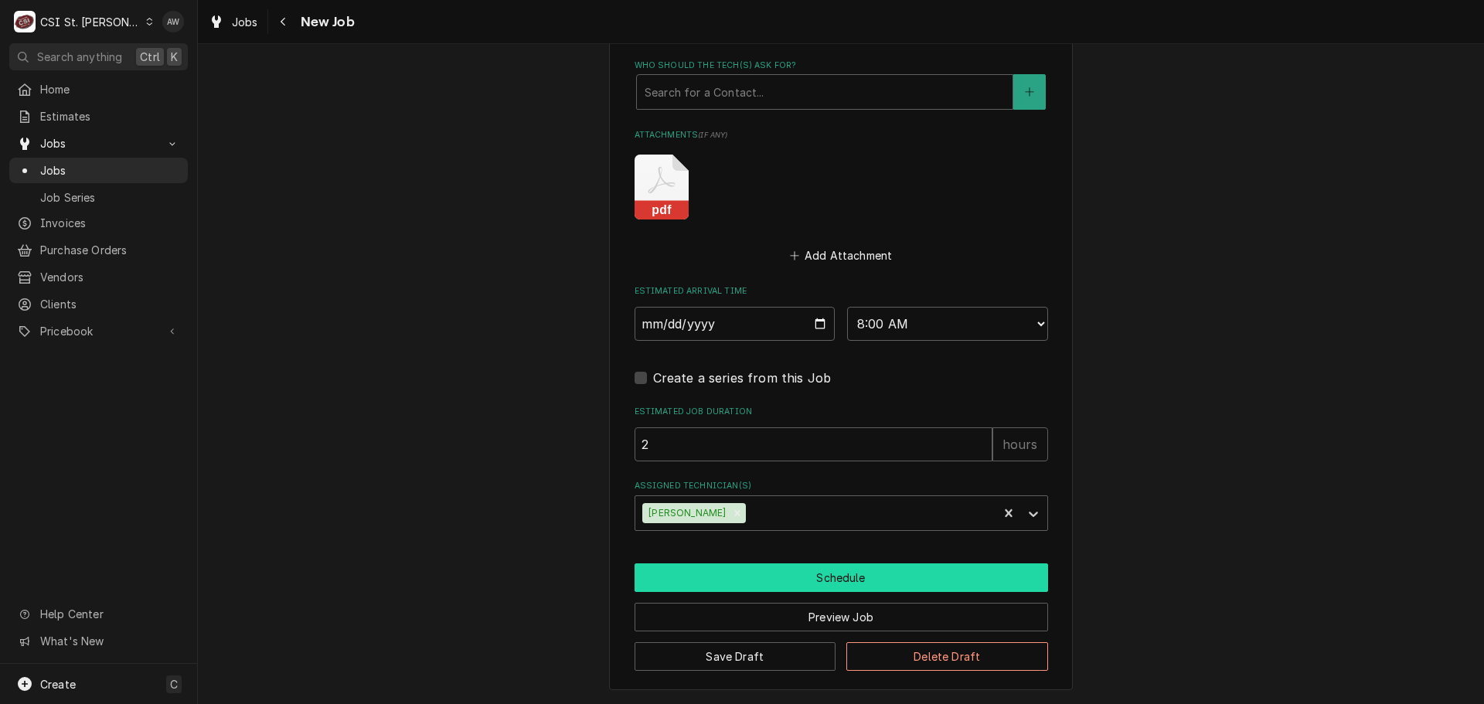
click at [757, 585] on button "Schedule" at bounding box center [840, 577] width 413 height 29
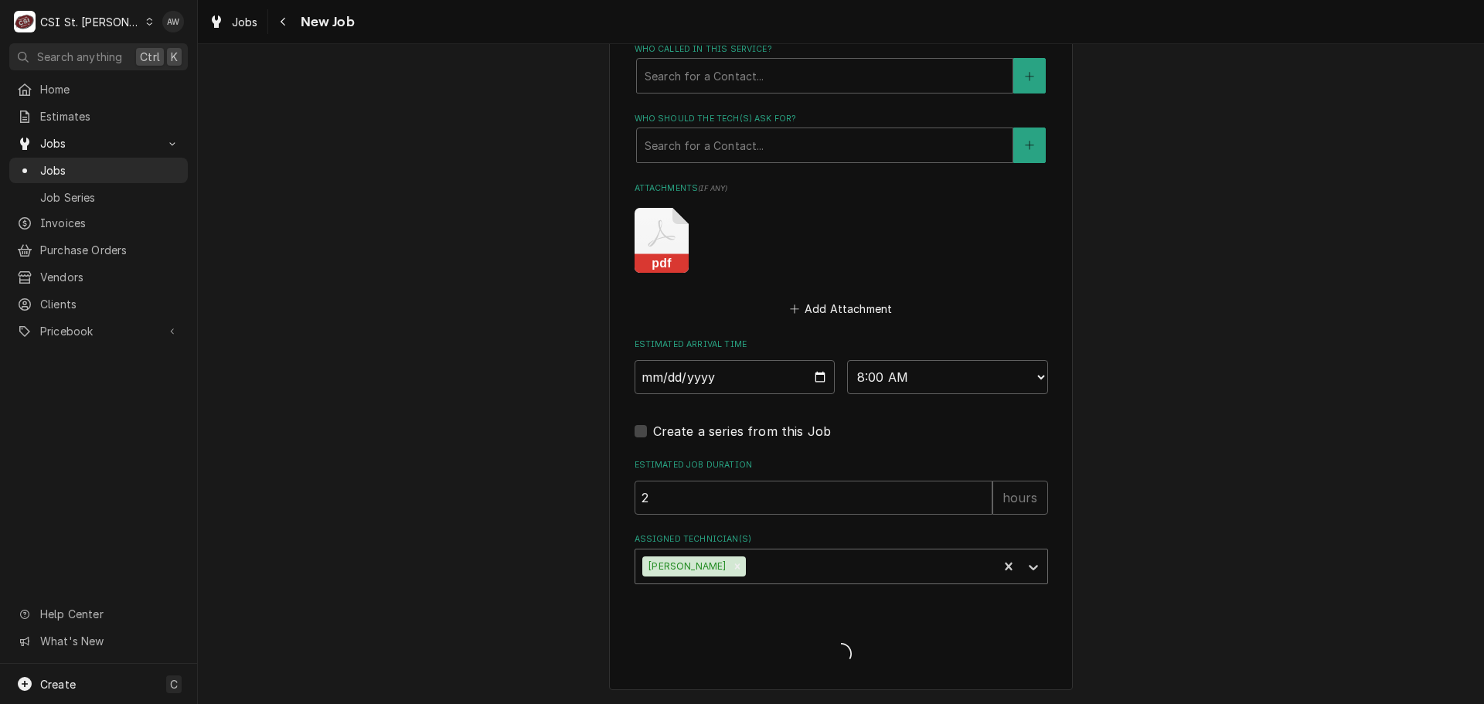
scroll to position [1365, 0]
type textarea "x"
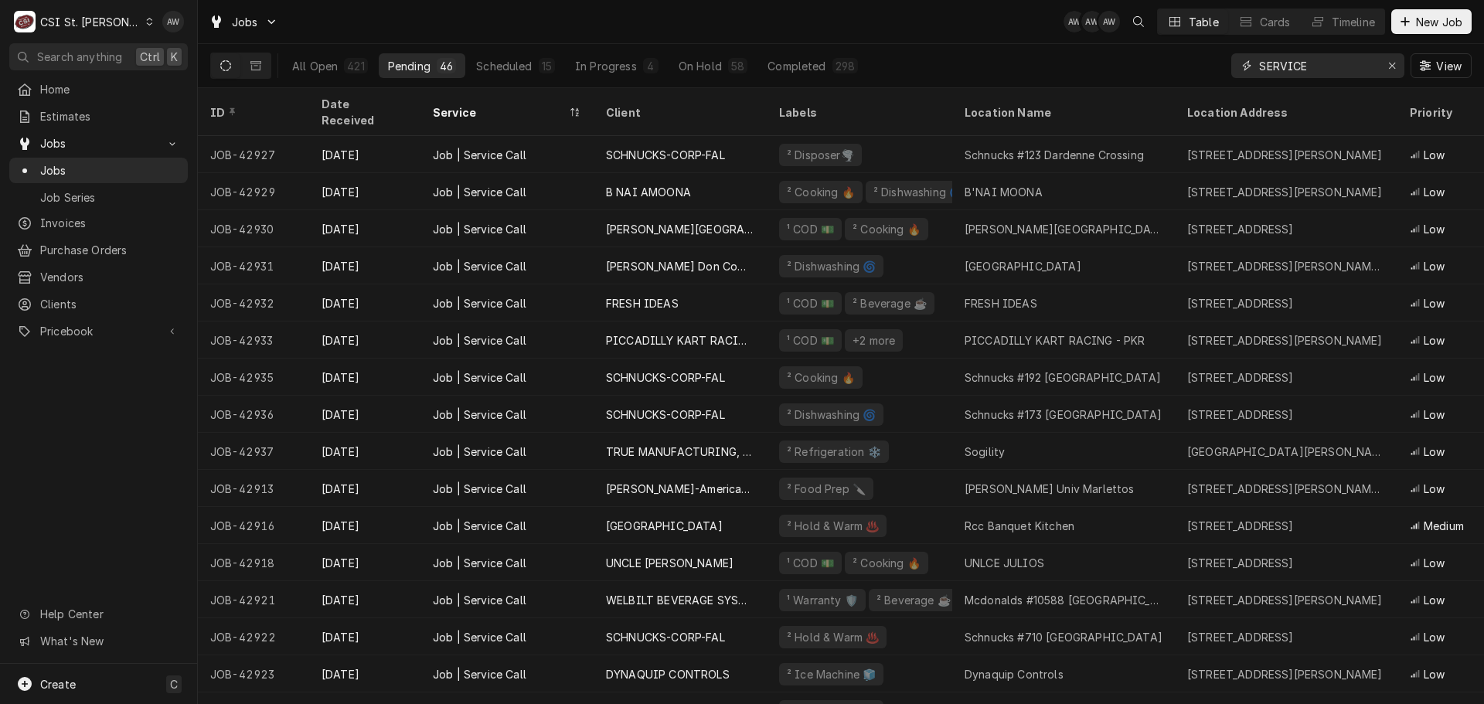
drag, startPoint x: 1321, startPoint y: 69, endPoint x: 1069, endPoint y: 56, distance: 251.5
click at [1069, 56] on div "All Open 421 Pending 46 Scheduled 15 In Progress 4 On Hold 58 Completed 298 SER…" at bounding box center [840, 65] width 1261 height 43
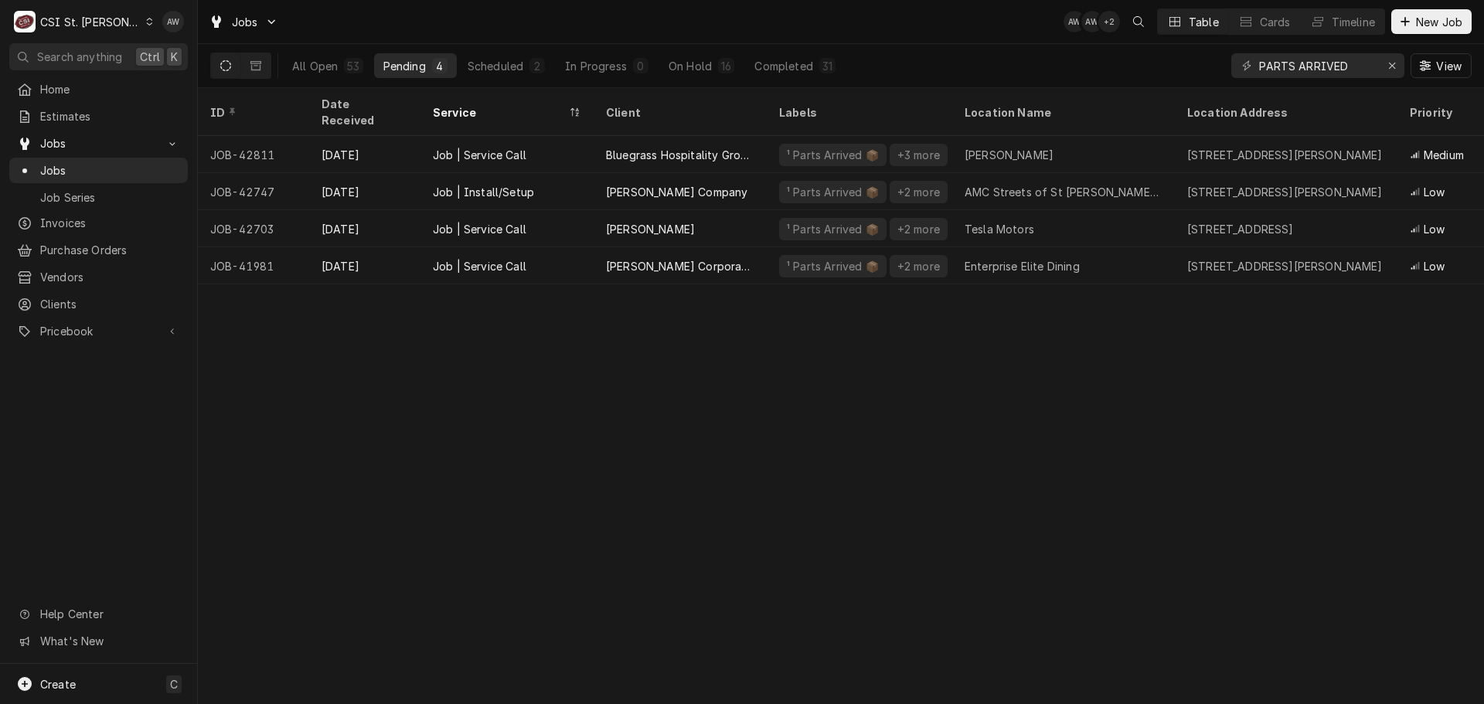
click at [970, 40] on div "Jobs AW AW + 2 Table Cards Timeline New Job" at bounding box center [841, 21] width 1286 height 43
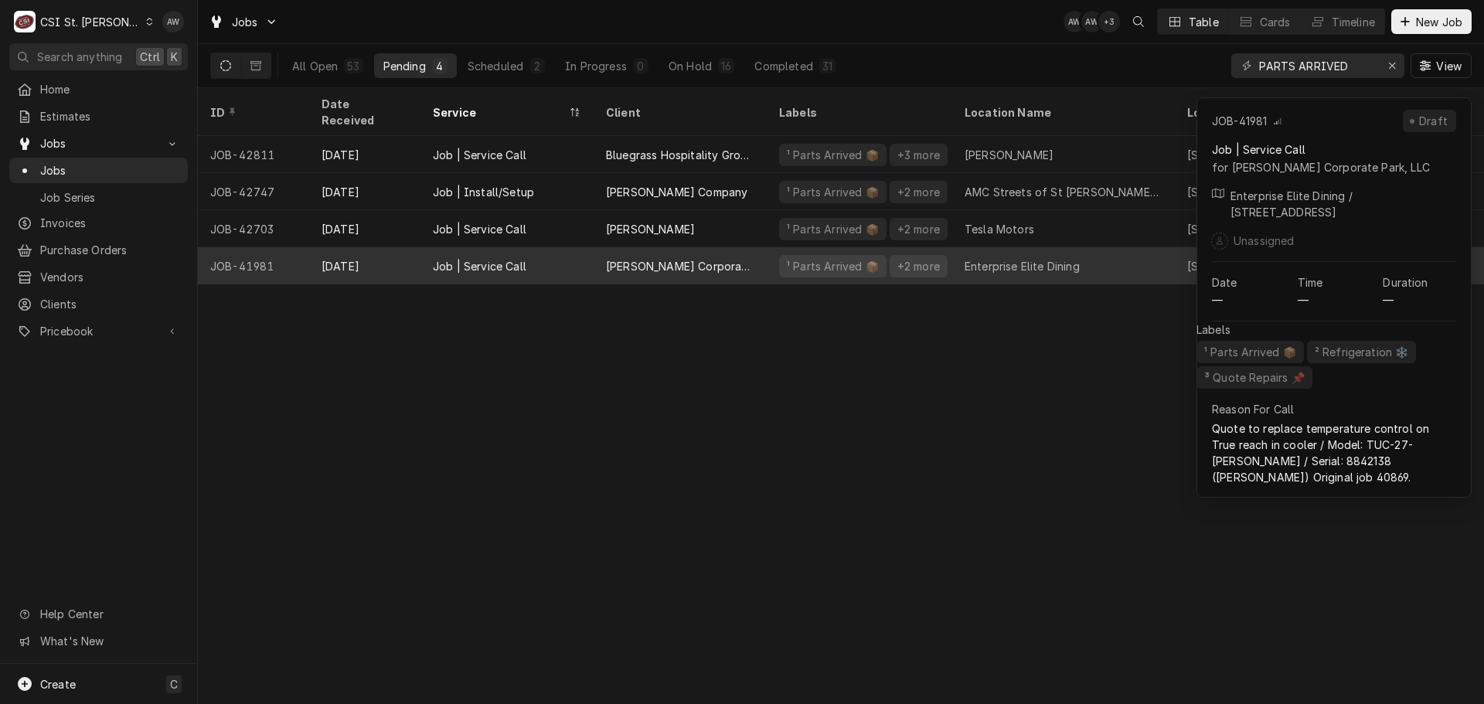
click at [654, 258] on div "Clayton Corporate Park, LLC" at bounding box center [680, 266] width 148 height 16
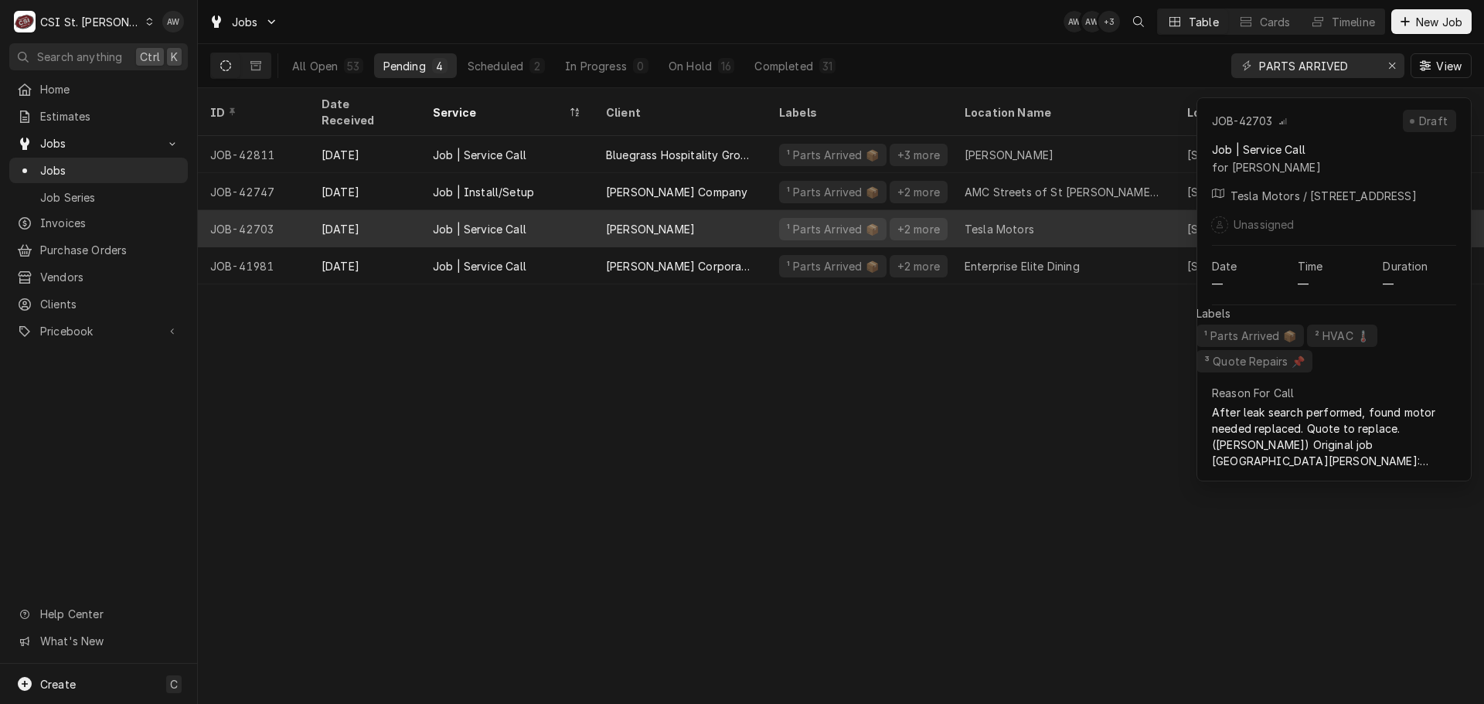
click at [647, 218] on div "Lane Valente" at bounding box center [679, 228] width 173 height 37
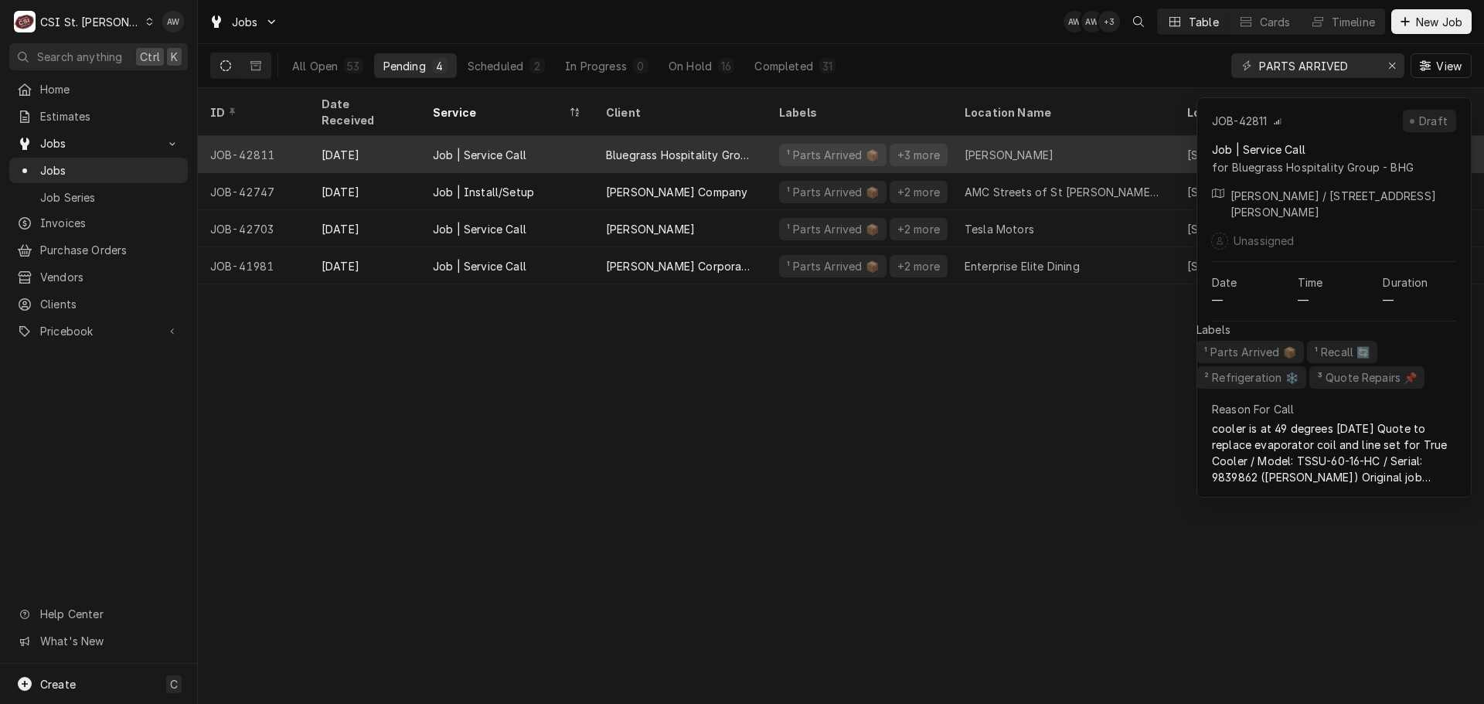
click at [646, 147] on div "Bluegrass Hospitality Group - BHG" at bounding box center [680, 155] width 148 height 16
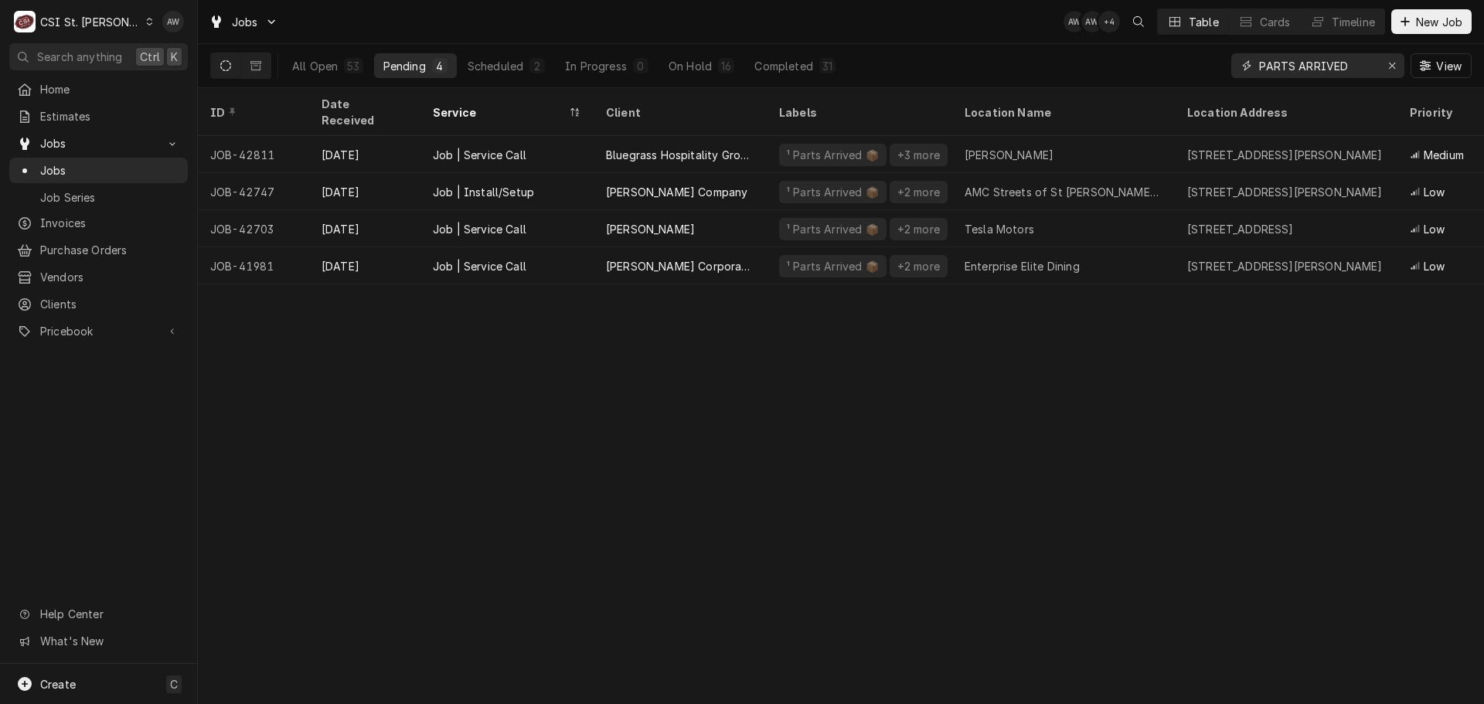
drag, startPoint x: 1356, startPoint y: 65, endPoint x: 1148, endPoint y: 49, distance: 208.4
click at [1148, 49] on div "All Open 53 Pending 4 Scheduled 2 In Progress 0 On Hold 16 Completed 31 PARTS A…" at bounding box center [840, 65] width 1261 height 43
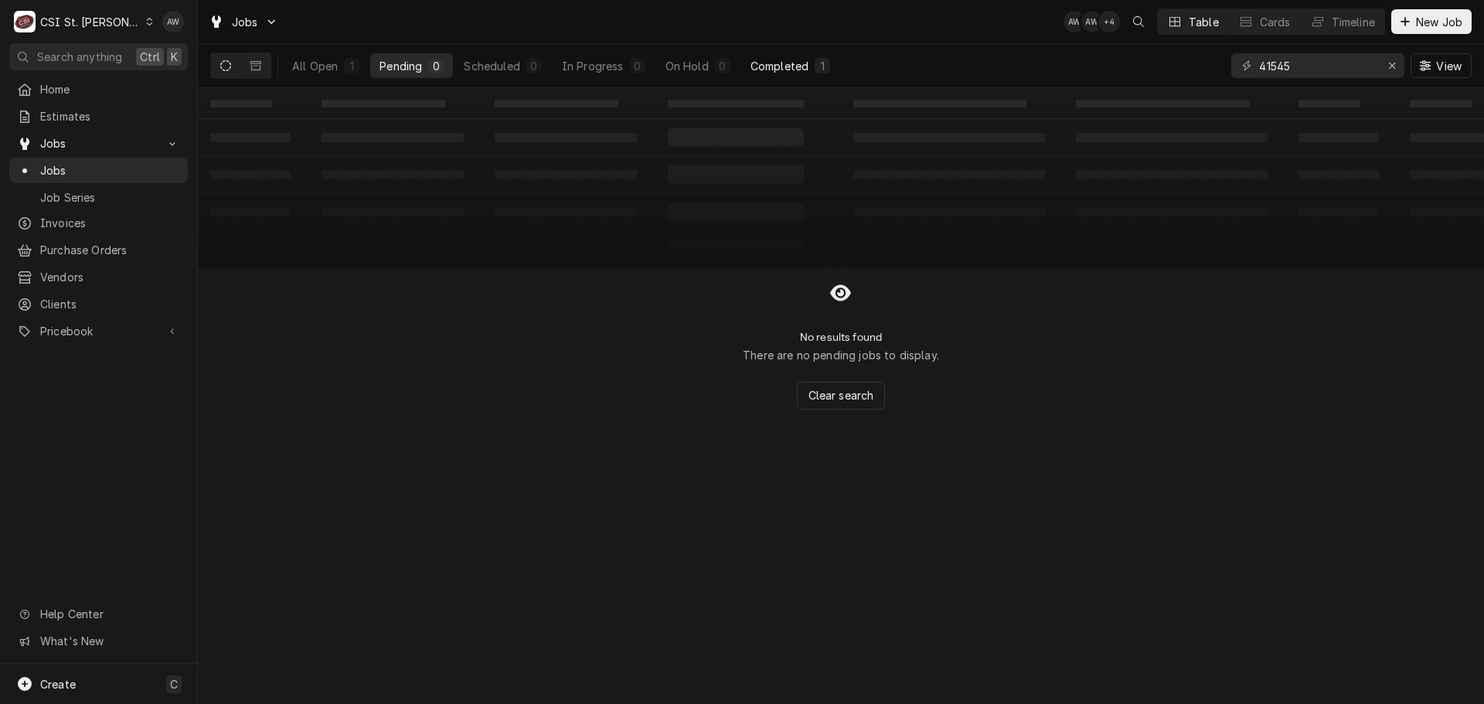
click at [821, 56] on button "Completed 1" at bounding box center [790, 65] width 98 height 25
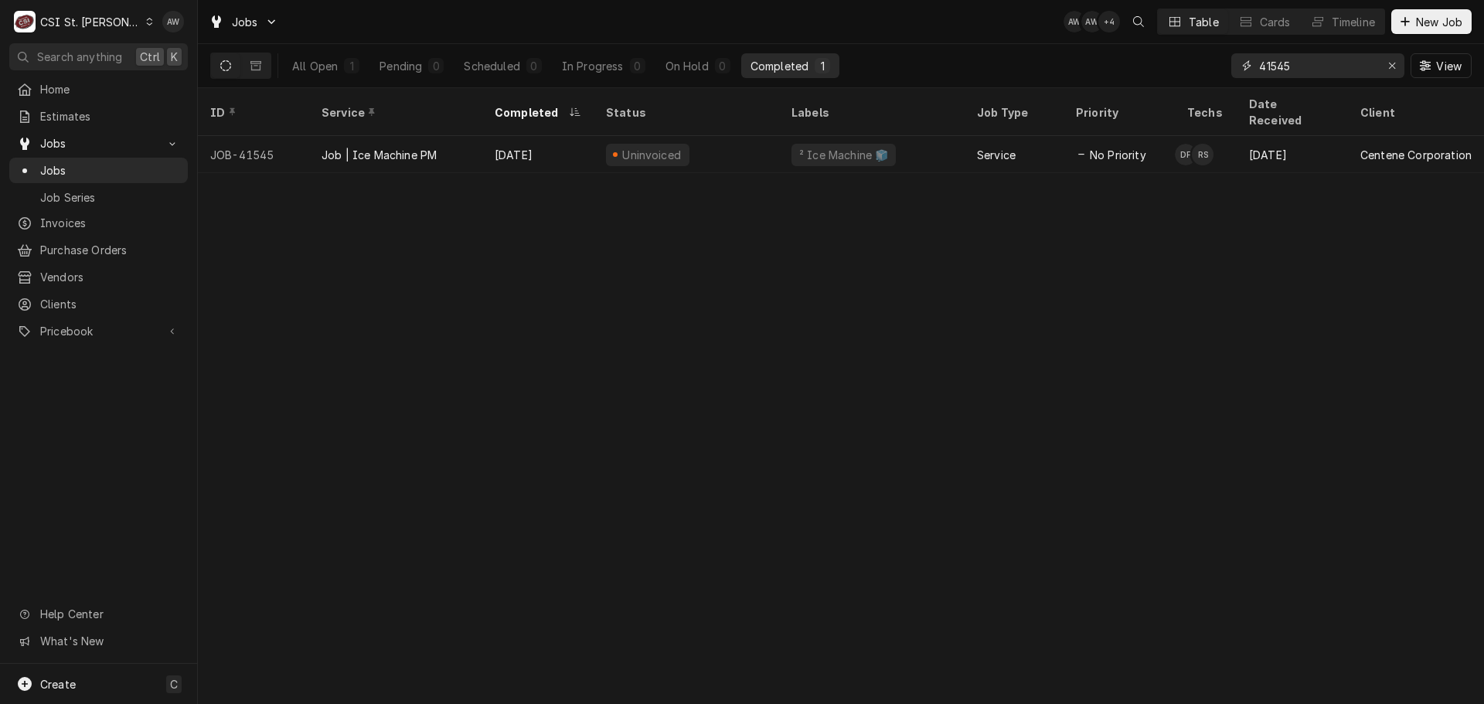
drag, startPoint x: 1327, startPoint y: 65, endPoint x: 1191, endPoint y: 55, distance: 136.4
click at [1191, 55] on div "All Open 1 Pending 0 Scheduled 0 In Progress 0 On Hold 0 Completed 1 41545 View" at bounding box center [840, 65] width 1261 height 43
type input "4"
drag, startPoint x: 1264, startPoint y: 66, endPoint x: 1227, endPoint y: 63, distance: 37.3
click at [1227, 63] on div "All Open 1 Pending 0 Scheduled 0 In Progress 0 On Hold 0 Completed 1 42698 View" at bounding box center [840, 65] width 1261 height 43
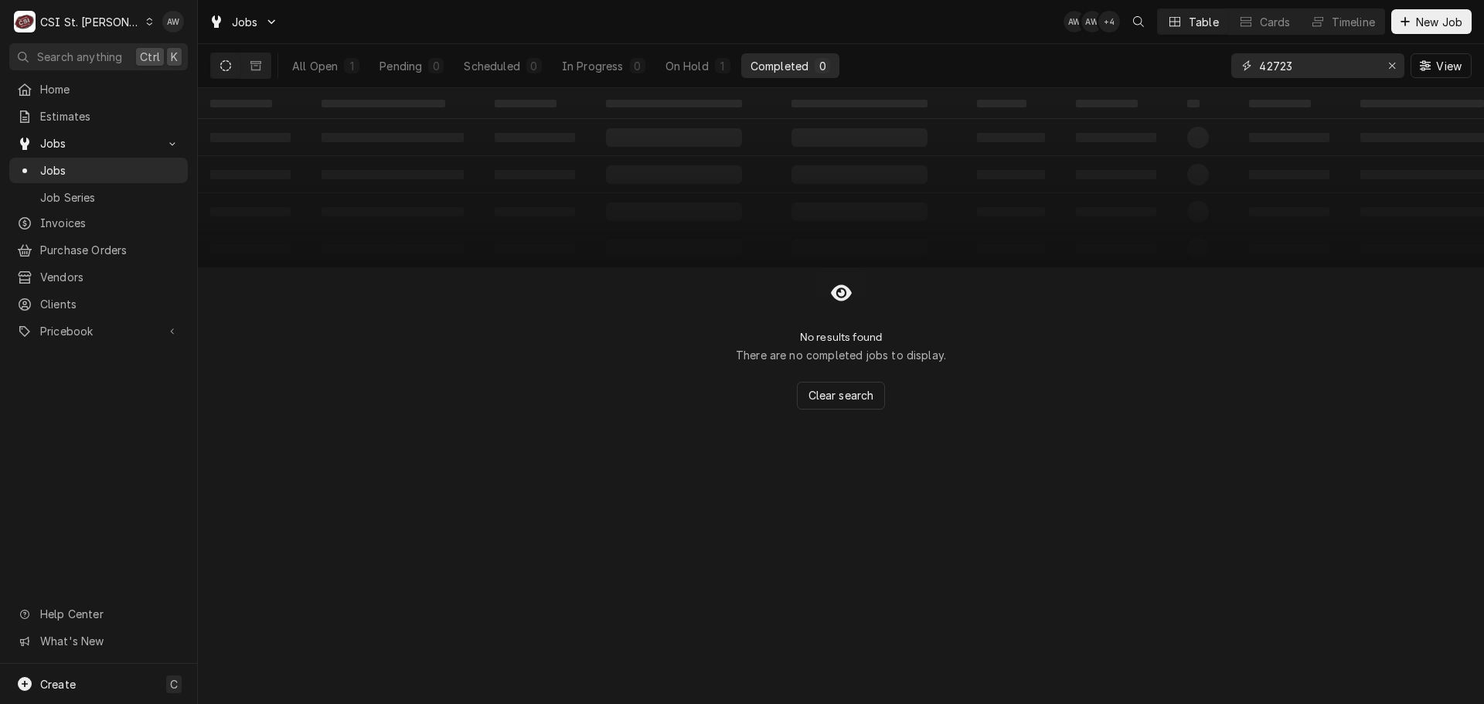
type input "42723"
click at [708, 81] on div "All Open 1 Pending 0 Scheduled 0 In Progress 0 On Hold 1 Completed 0" at bounding box center [561, 65] width 556 height 43
click at [706, 73] on div "On Hold" at bounding box center [686, 66] width 43 height 16
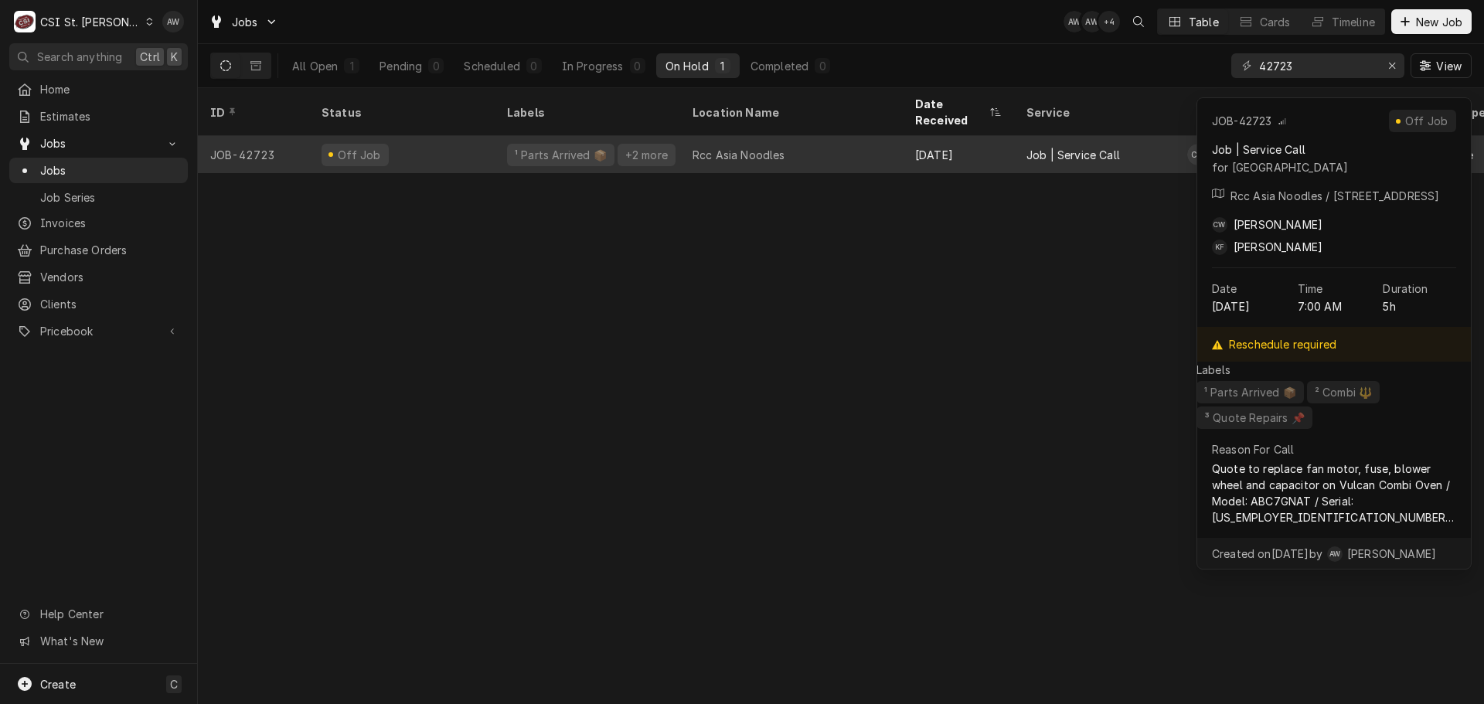
click at [794, 141] on div "Rcc Asia Noodles" at bounding box center [791, 154] width 223 height 37
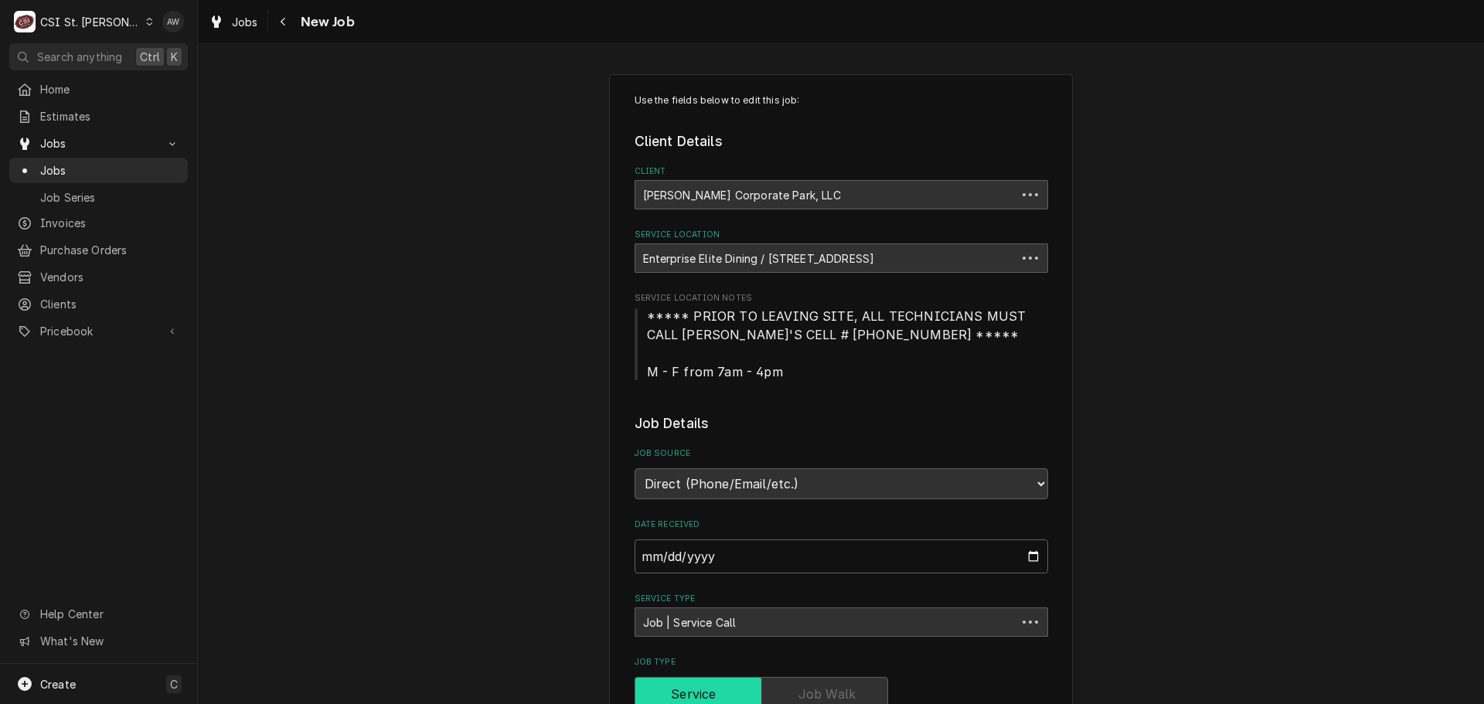
type textarea "x"
click at [284, 20] on icon "Navigate back" at bounding box center [283, 21] width 7 height 11
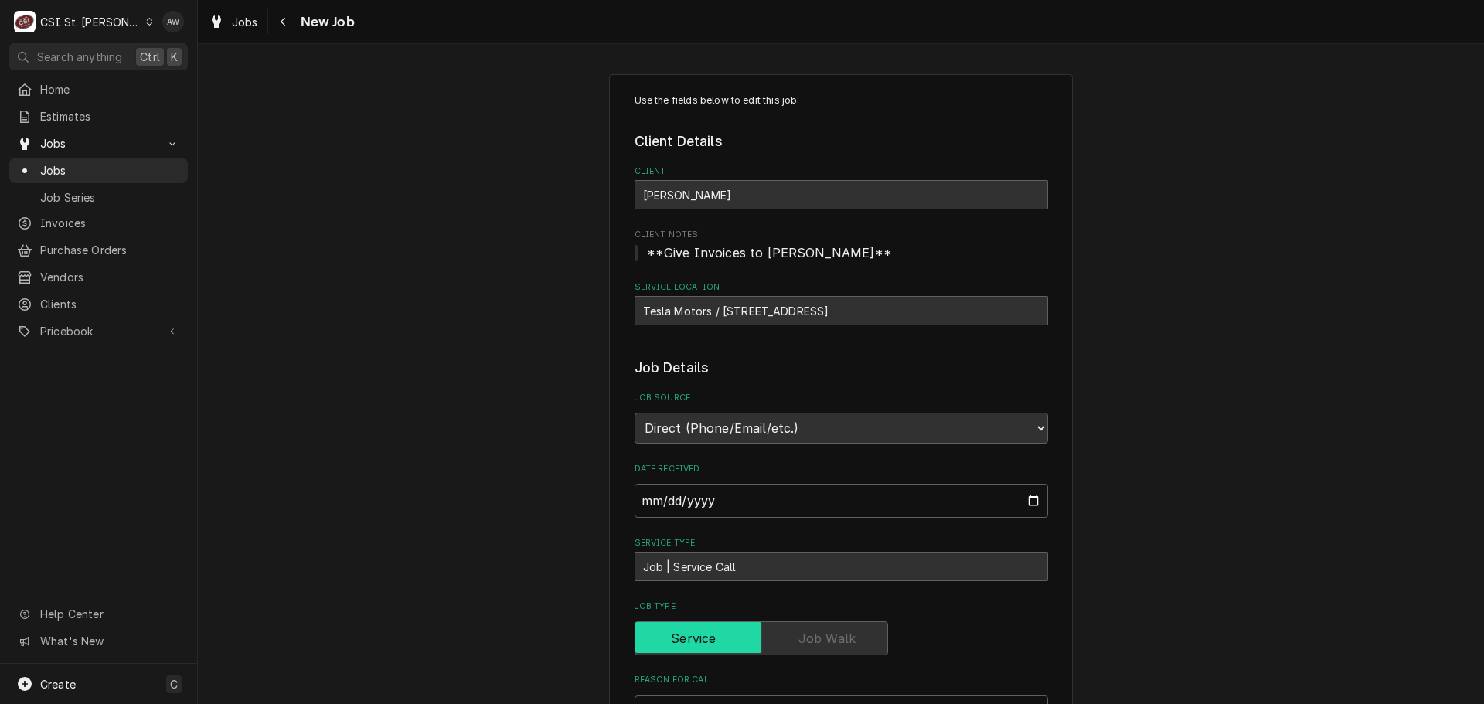
type textarea "x"
click at [287, 25] on div "Navigate back" at bounding box center [283, 21] width 15 height 15
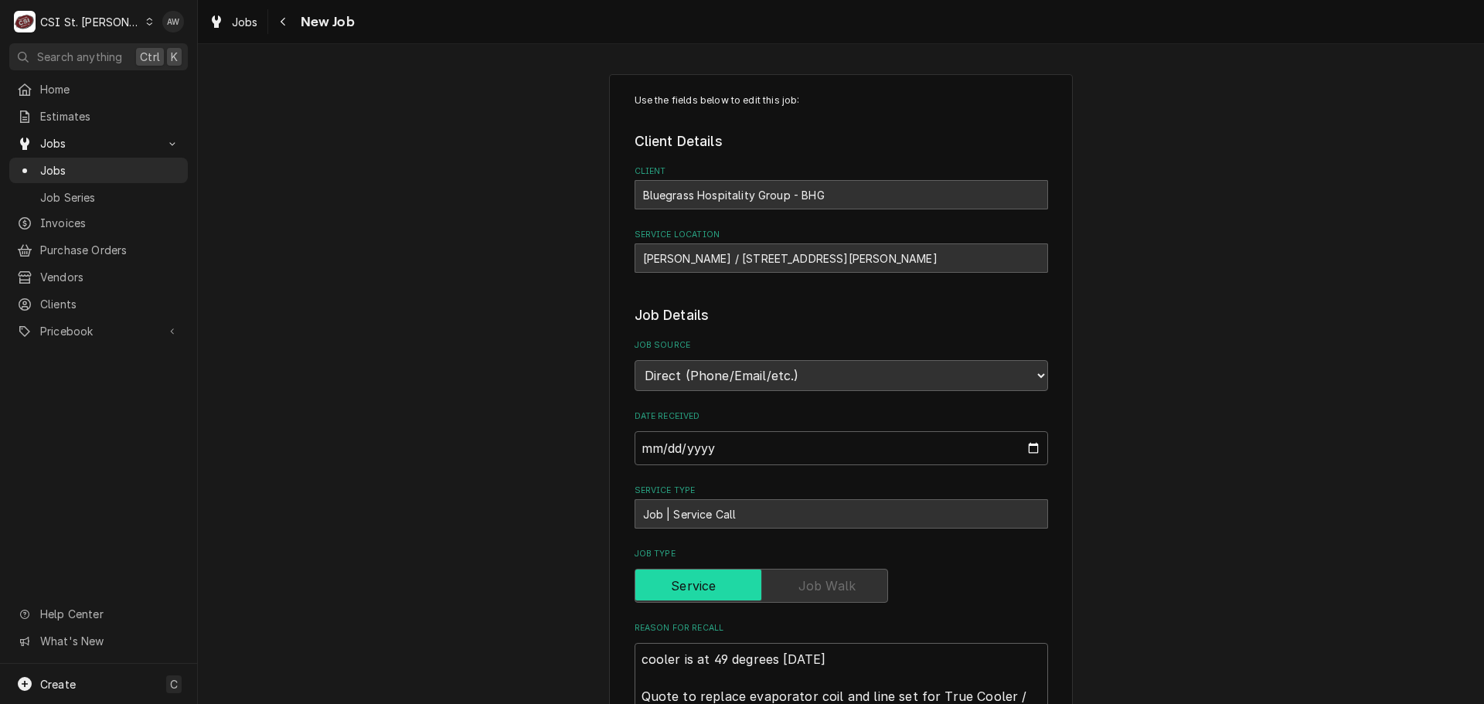
type textarea "x"
click at [284, 22] on icon "Navigate back" at bounding box center [283, 21] width 7 height 11
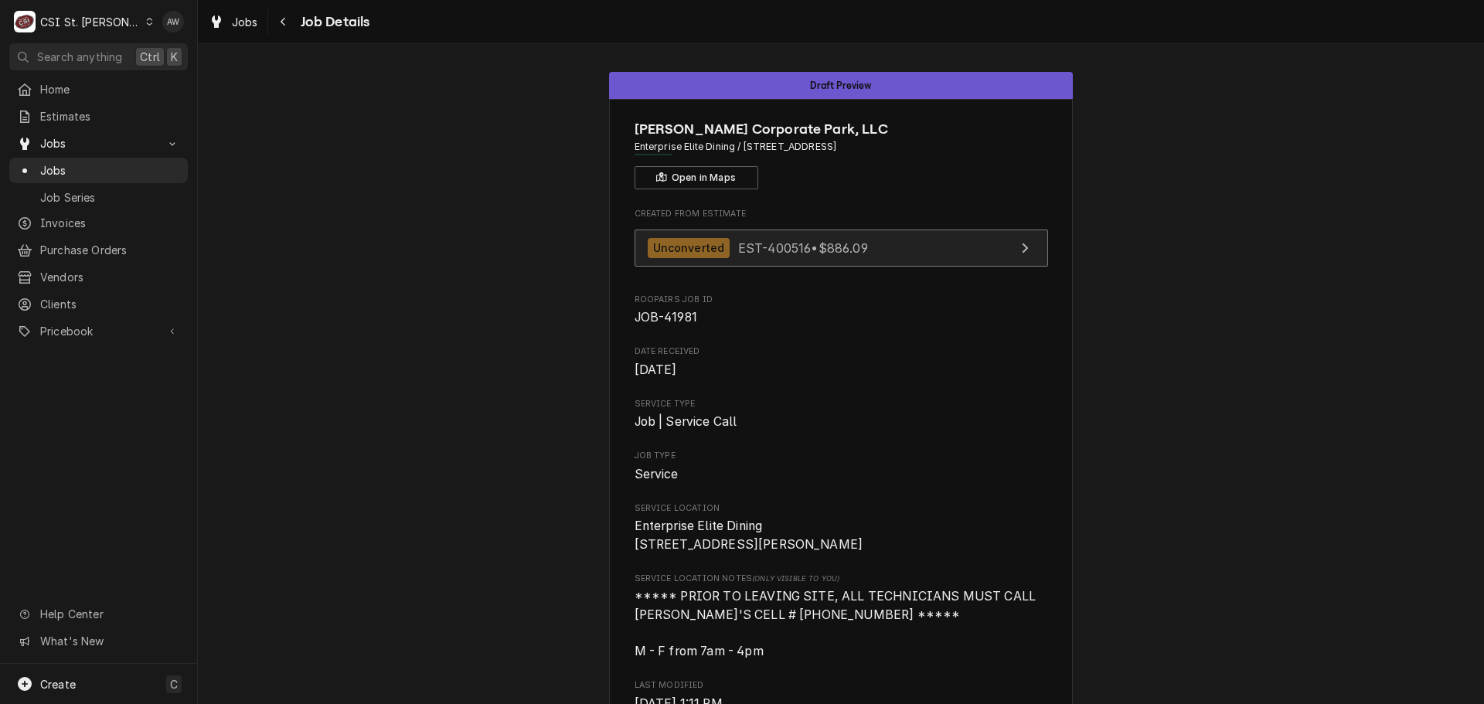
click at [772, 238] on div "Unconverted EST-400516 • $886.09" at bounding box center [758, 248] width 220 height 21
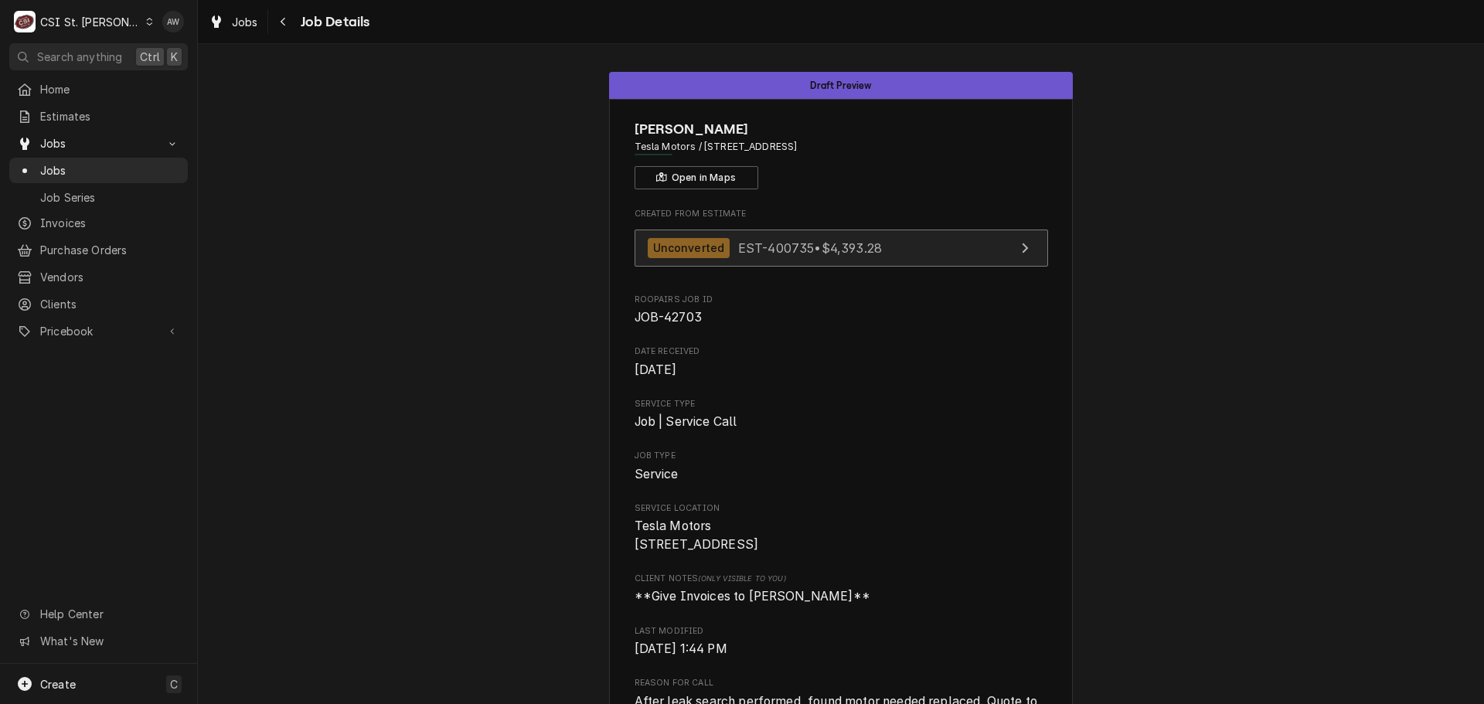
click at [797, 239] on div "Unconverted EST-400735 • $4,393.28" at bounding box center [765, 248] width 235 height 21
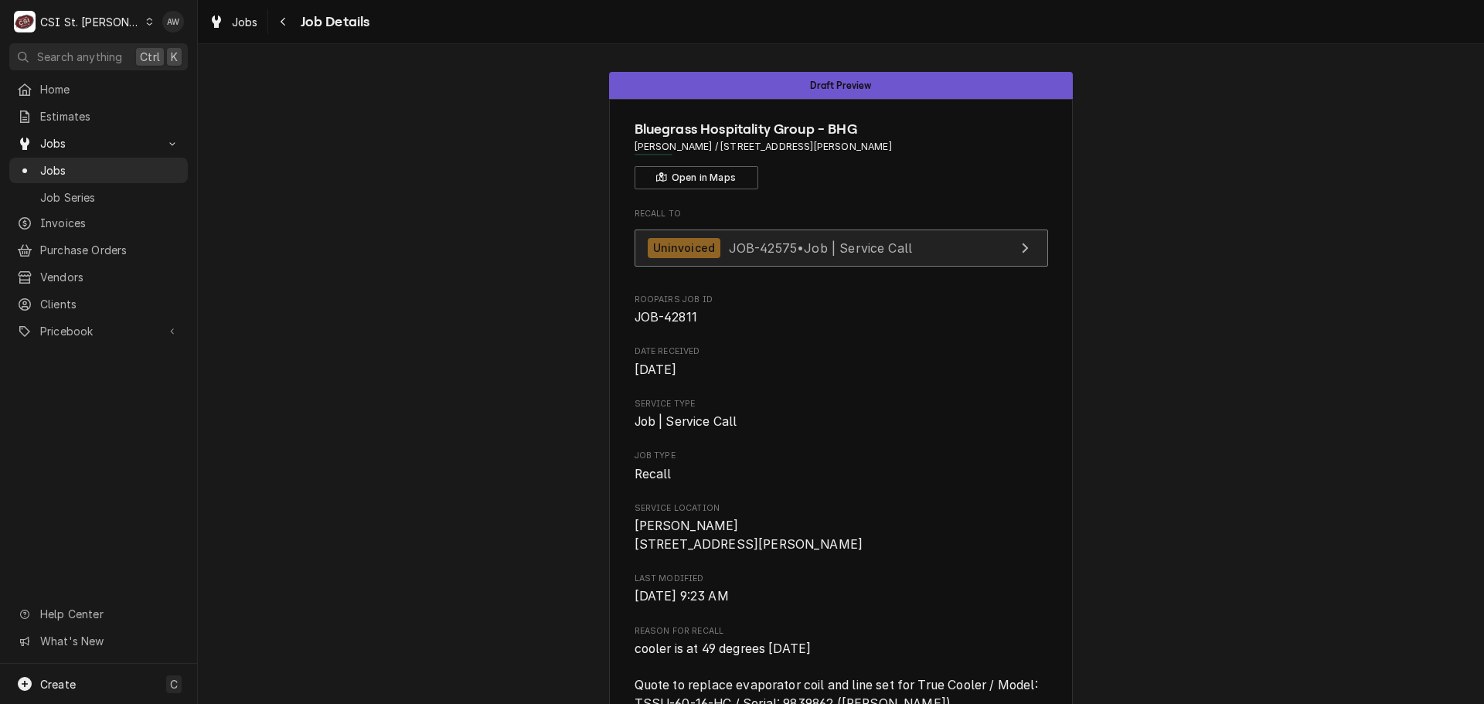
click at [729, 248] on span "JOB-42575 • Job | Service Call" at bounding box center [821, 247] width 184 height 15
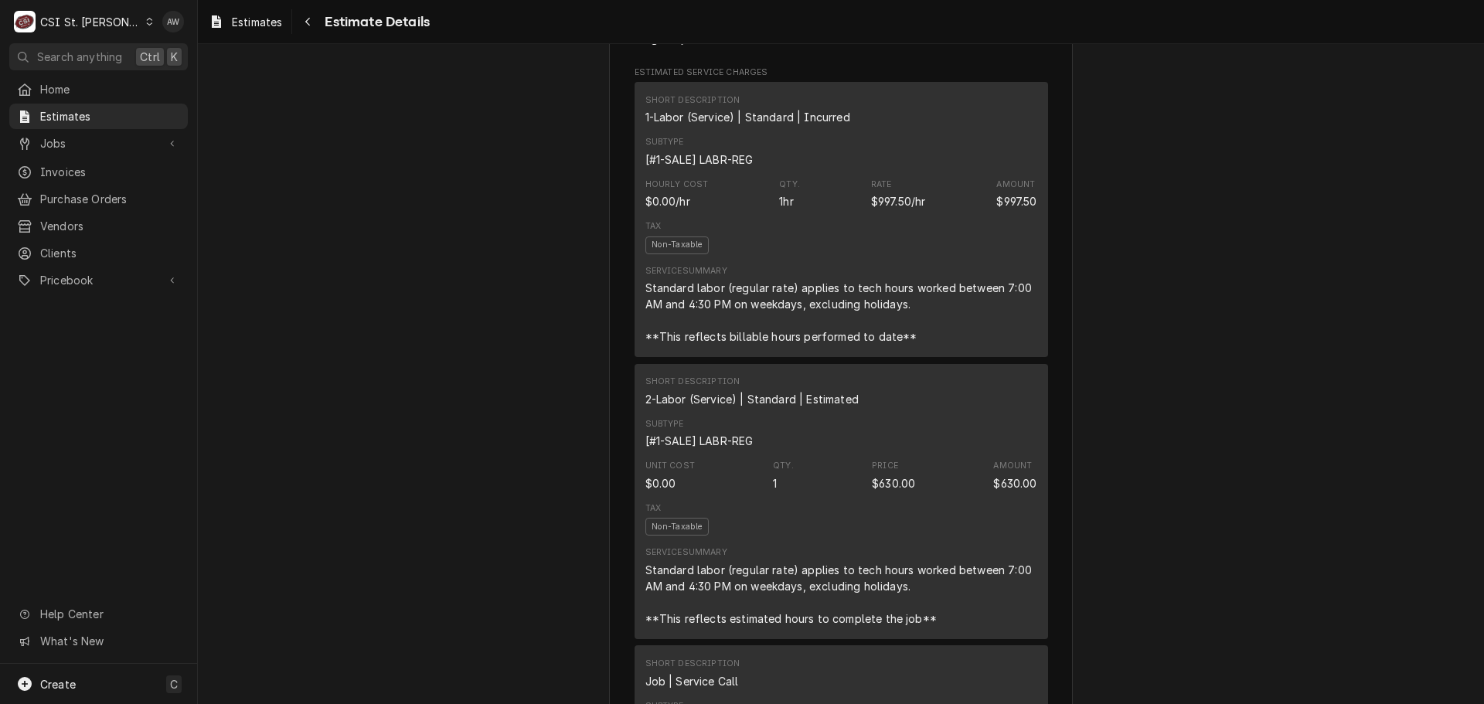
scroll to position [1005, 0]
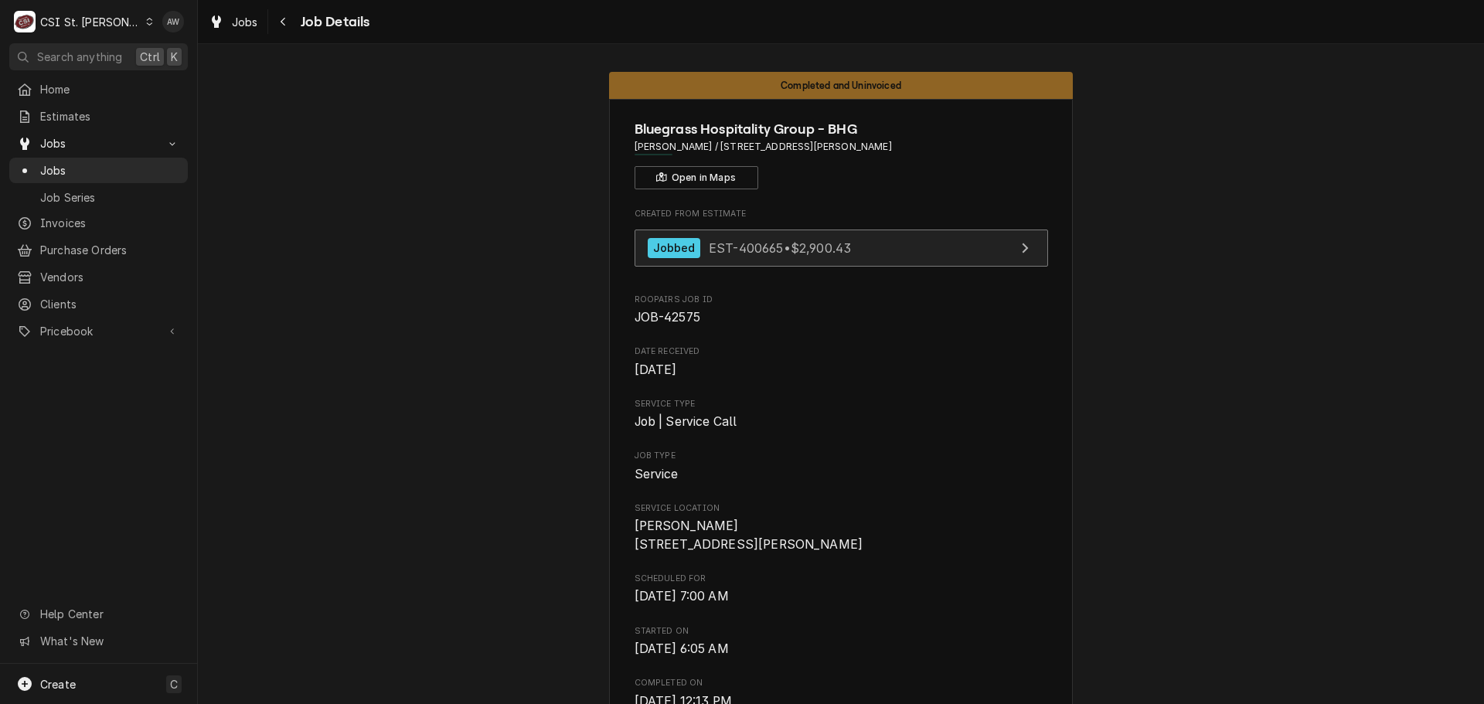
click at [920, 248] on link "Jobbed EST-400665 • $2,900.43" at bounding box center [840, 248] width 413 height 38
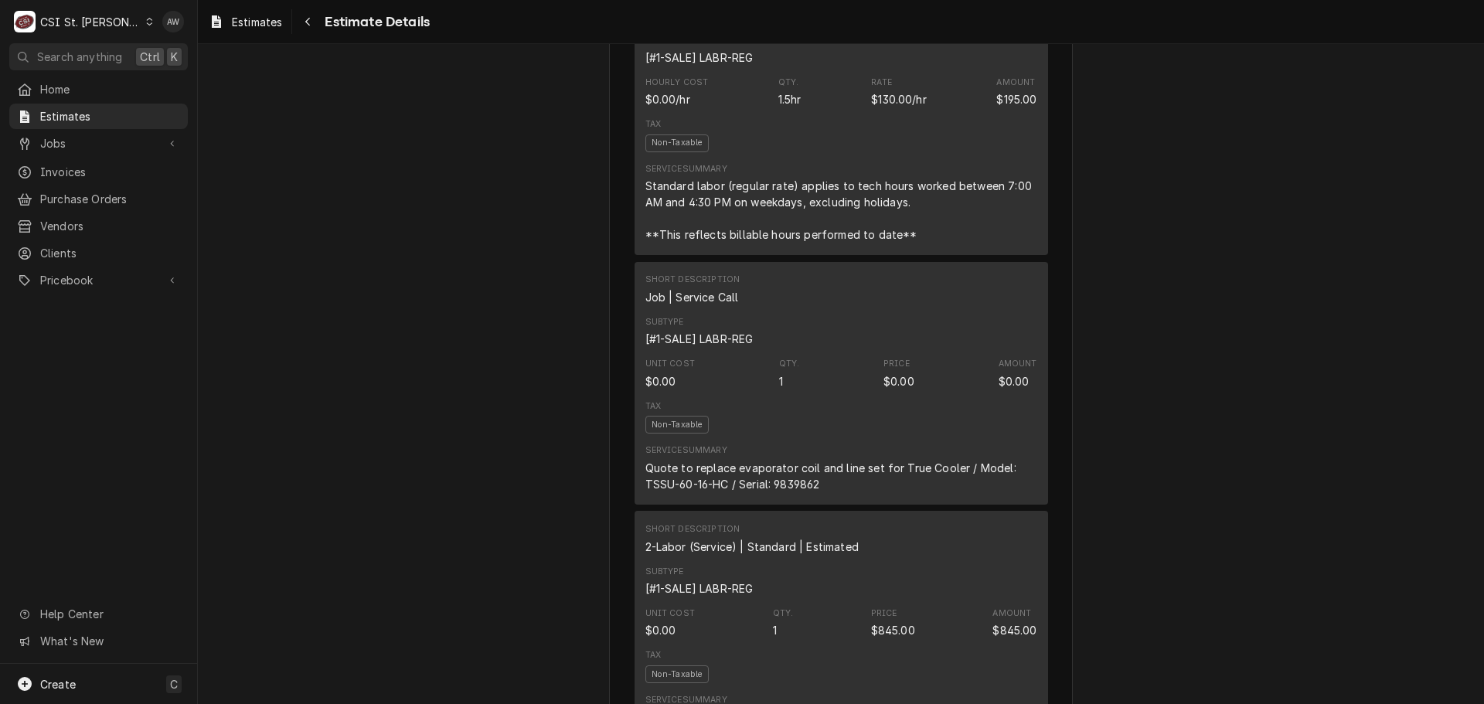
scroll to position [1159, 0]
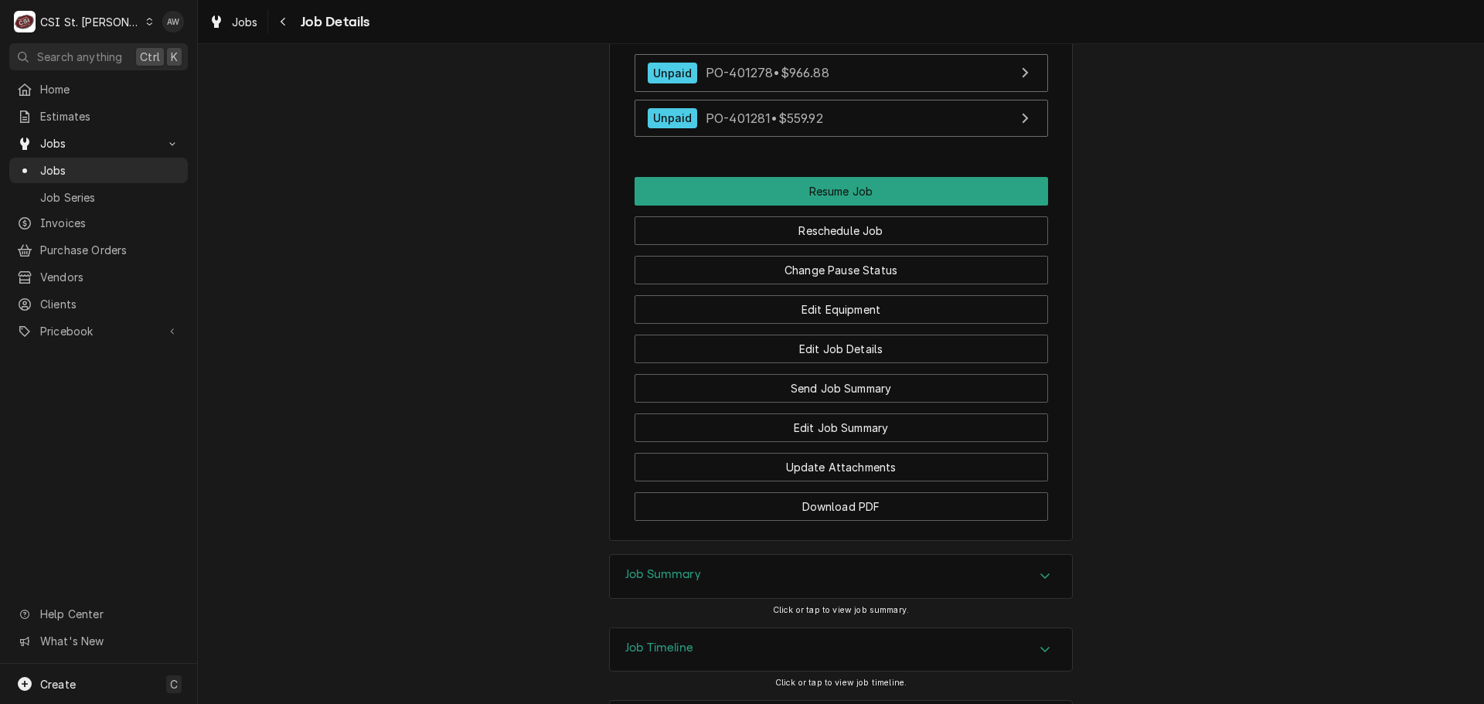
scroll to position [2657, 0]
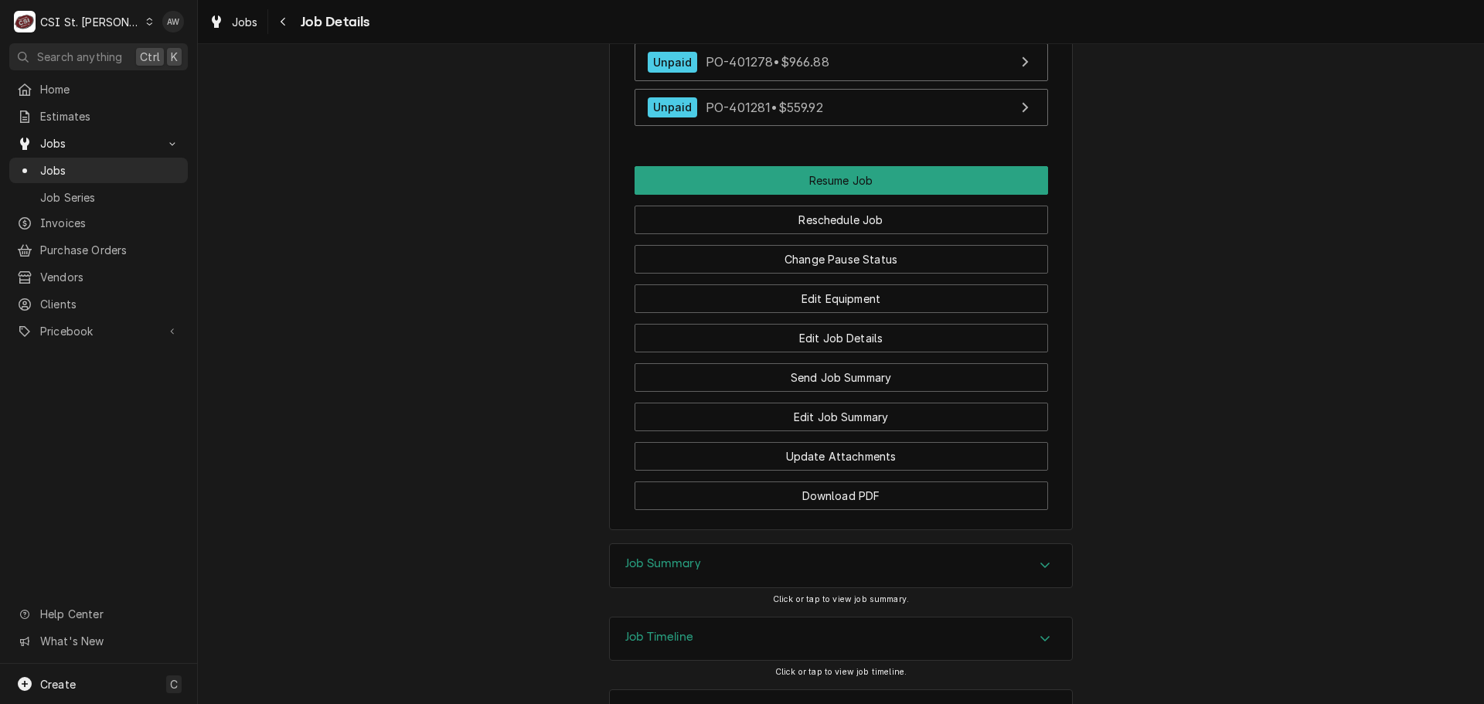
click at [973, 617] on div "Job Timeline" at bounding box center [841, 638] width 462 height 43
click at [949, 544] on div "Job Summary" at bounding box center [841, 565] width 462 height 43
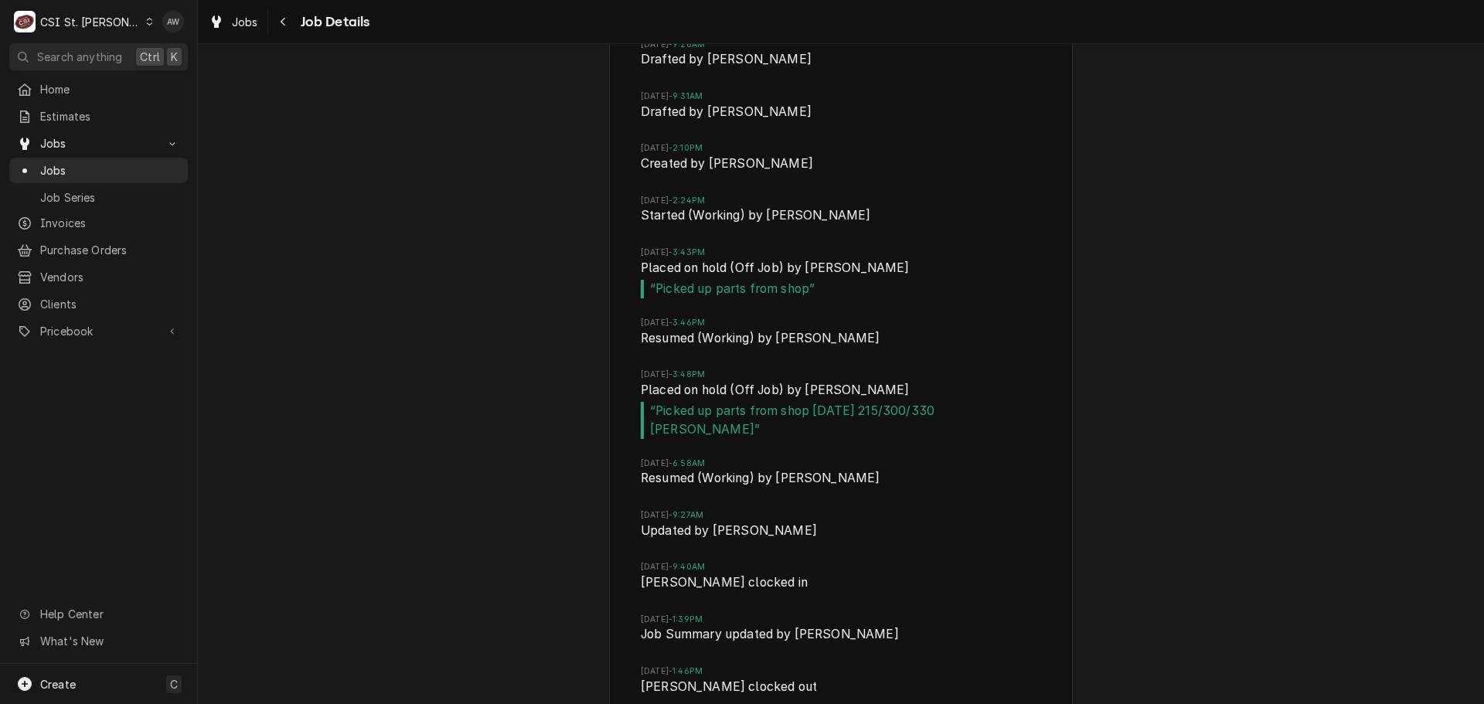
scroll to position [6268, 0]
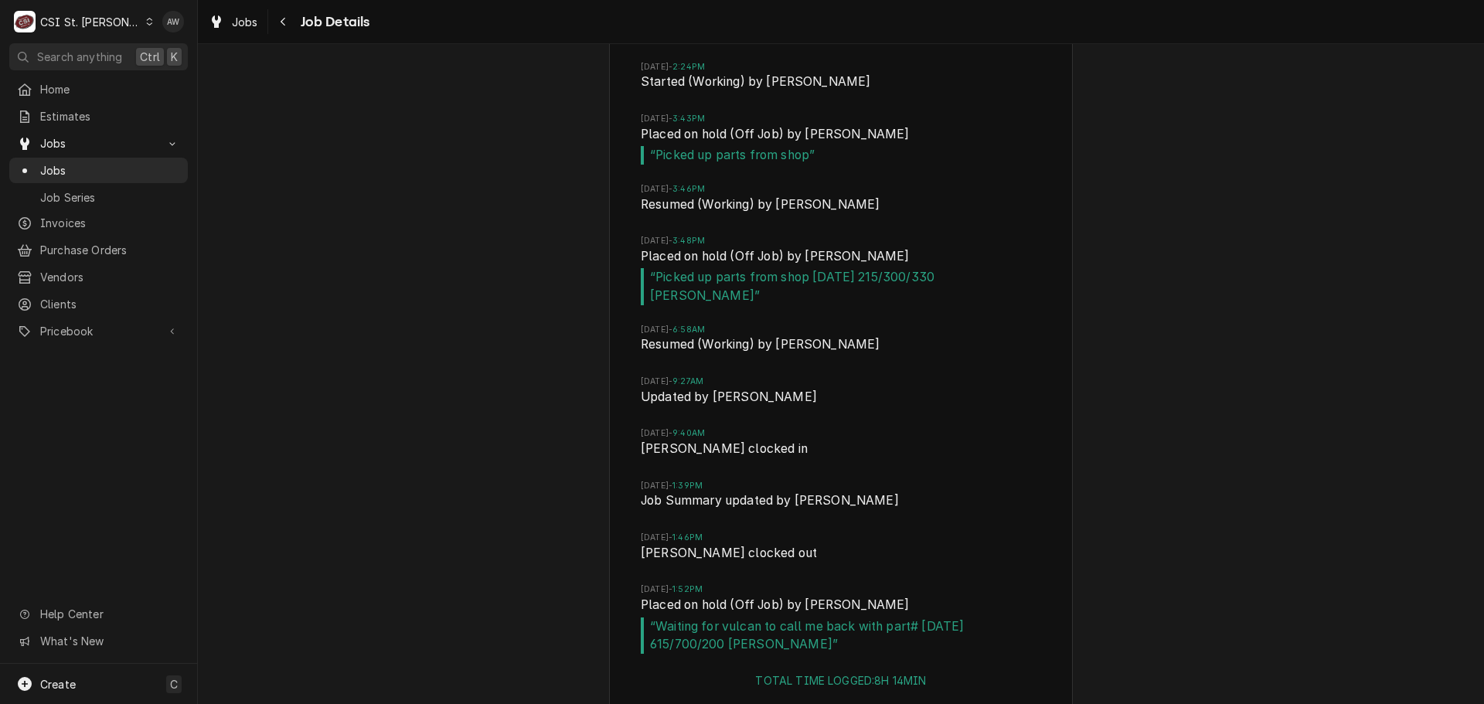
click at [244, 8] on div "Jobs Job Details" at bounding box center [841, 21] width 1286 height 43
click at [244, 15] on span "Jobs" at bounding box center [245, 22] width 26 height 16
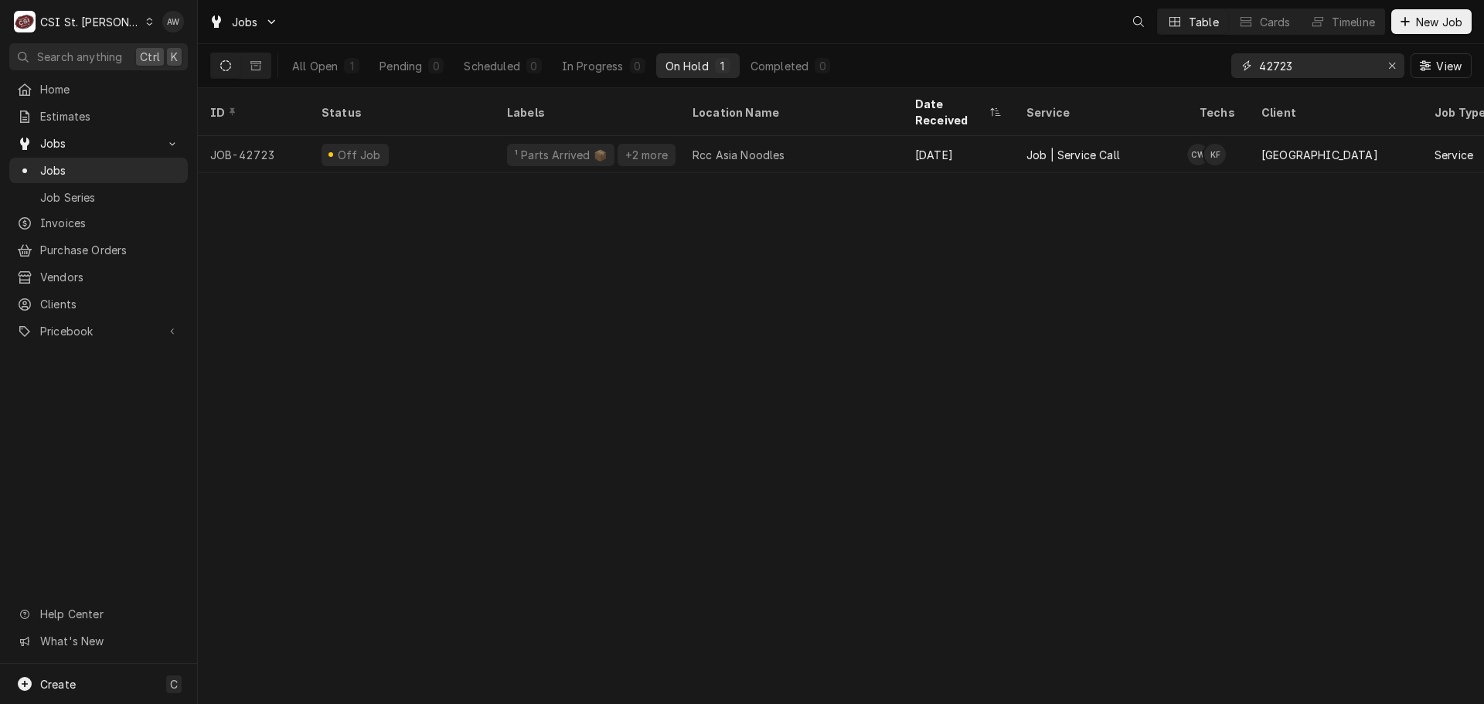
drag, startPoint x: 1318, startPoint y: 72, endPoint x: 1195, endPoint y: 54, distance: 124.9
click at [1207, 68] on div "All Open 1 Pending 0 Scheduled 0 In Progress 0 On Hold 1 Completed 0 42723 View" at bounding box center [840, 65] width 1261 height 43
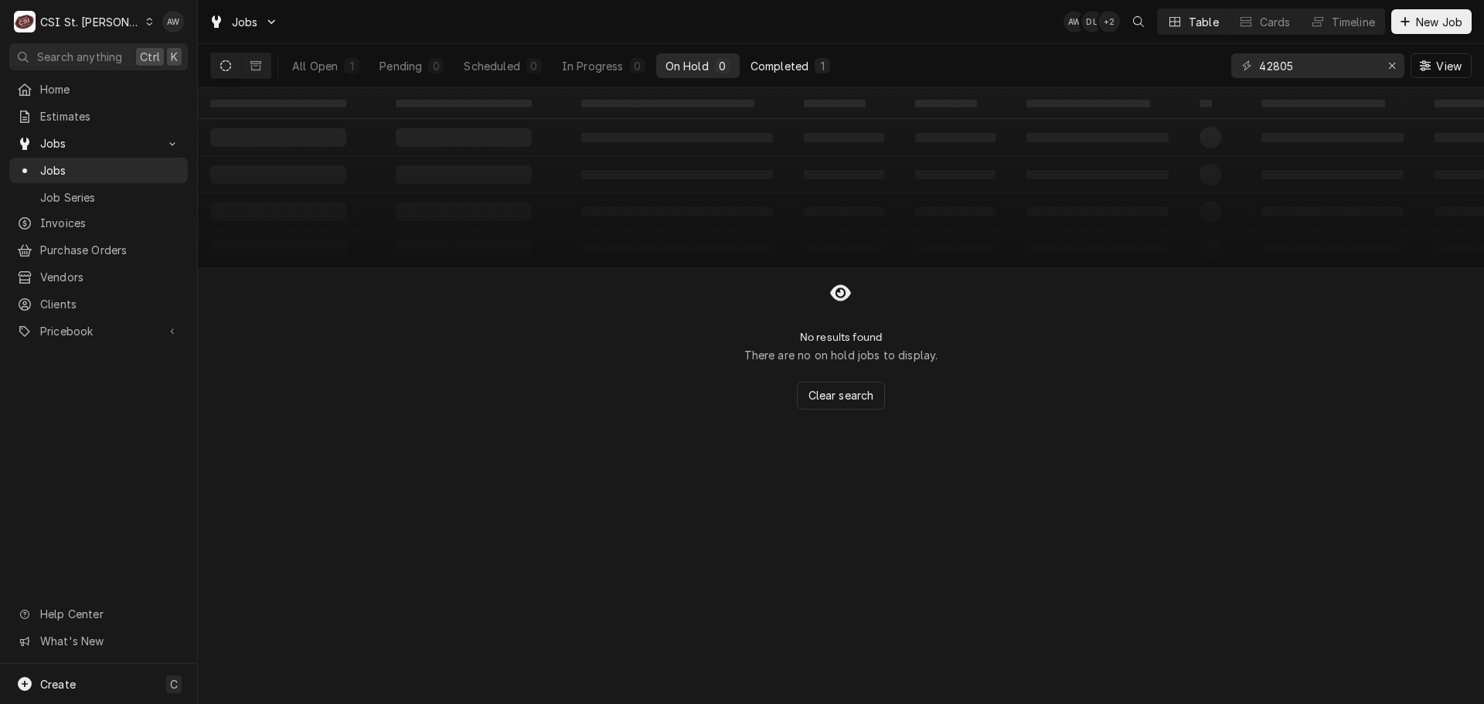
click at [795, 65] on div "Completed" at bounding box center [779, 66] width 58 height 16
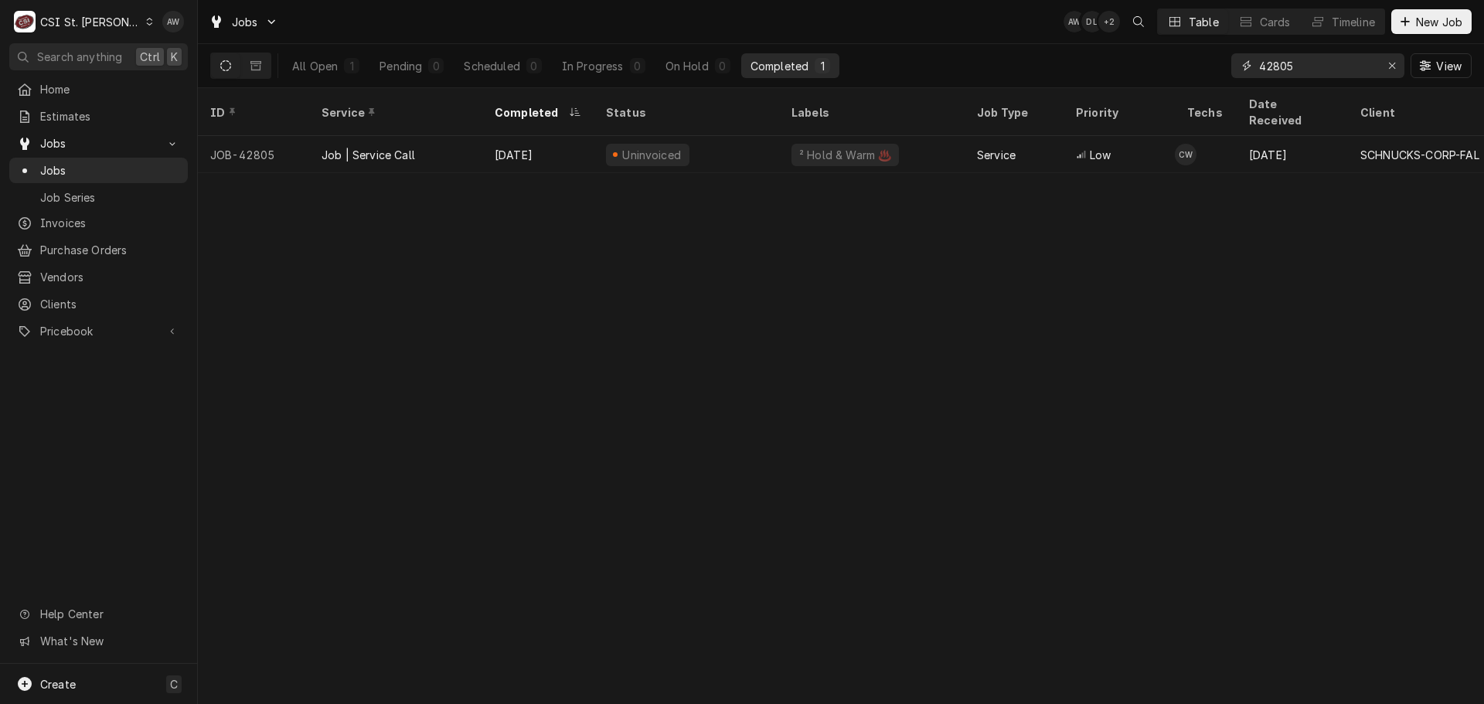
drag, startPoint x: 1298, startPoint y: 66, endPoint x: 1208, endPoint y: 61, distance: 89.8
click at [1212, 61] on div "All Open 1 Pending 0 Scheduled 0 In Progress 0 On Hold 0 Completed 1 42805 View" at bounding box center [840, 65] width 1261 height 43
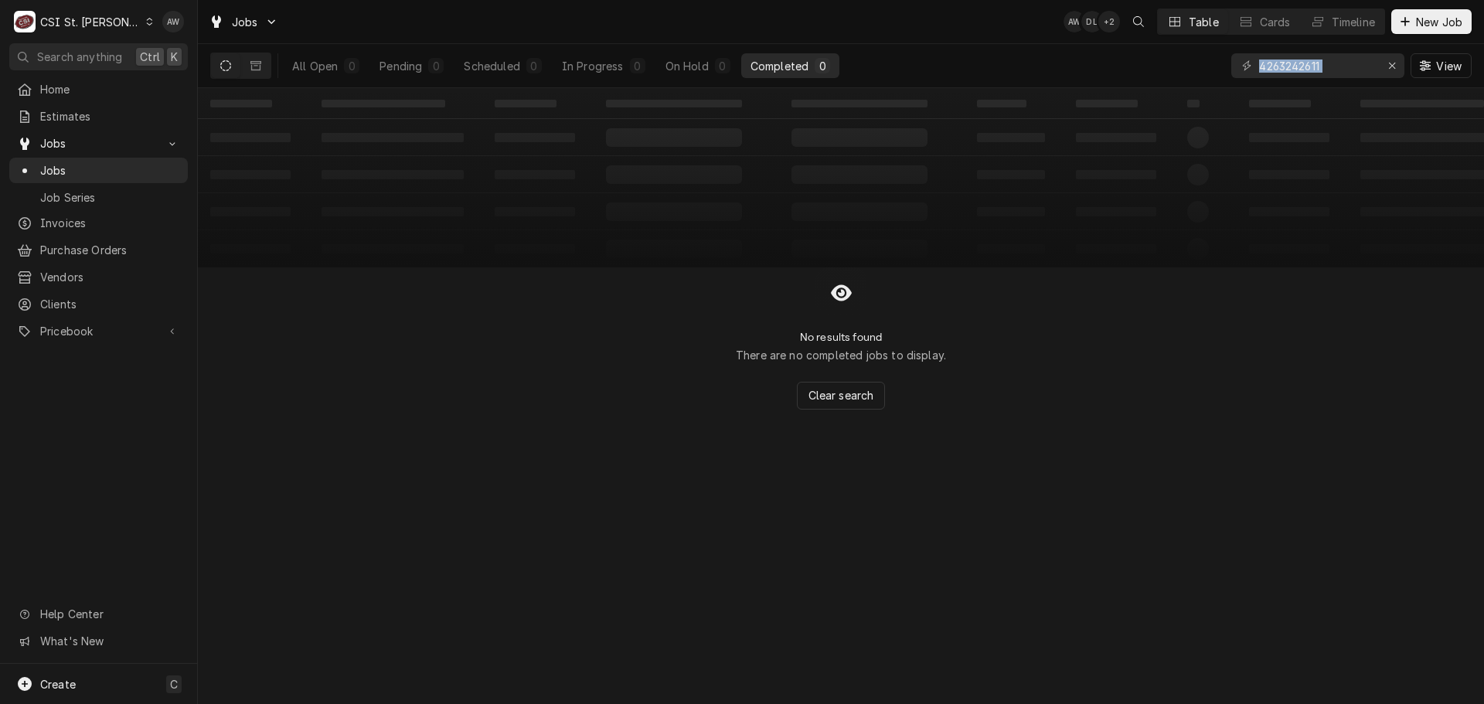
drag, startPoint x: 1348, startPoint y: 67, endPoint x: 1244, endPoint y: 44, distance: 106.1
click at [1244, 44] on div "4263242611 View" at bounding box center [1351, 65] width 240 height 43
click at [1337, 66] on input "4263242611" at bounding box center [1317, 65] width 116 height 25
drag, startPoint x: 1337, startPoint y: 66, endPoint x: 1229, endPoint y: 61, distance: 107.5
click at [1229, 61] on div "All Open 0 Pending 0 Scheduled 0 In Progress 0 On Hold 0 Completed 0 4263242611…" at bounding box center [840, 65] width 1261 height 43
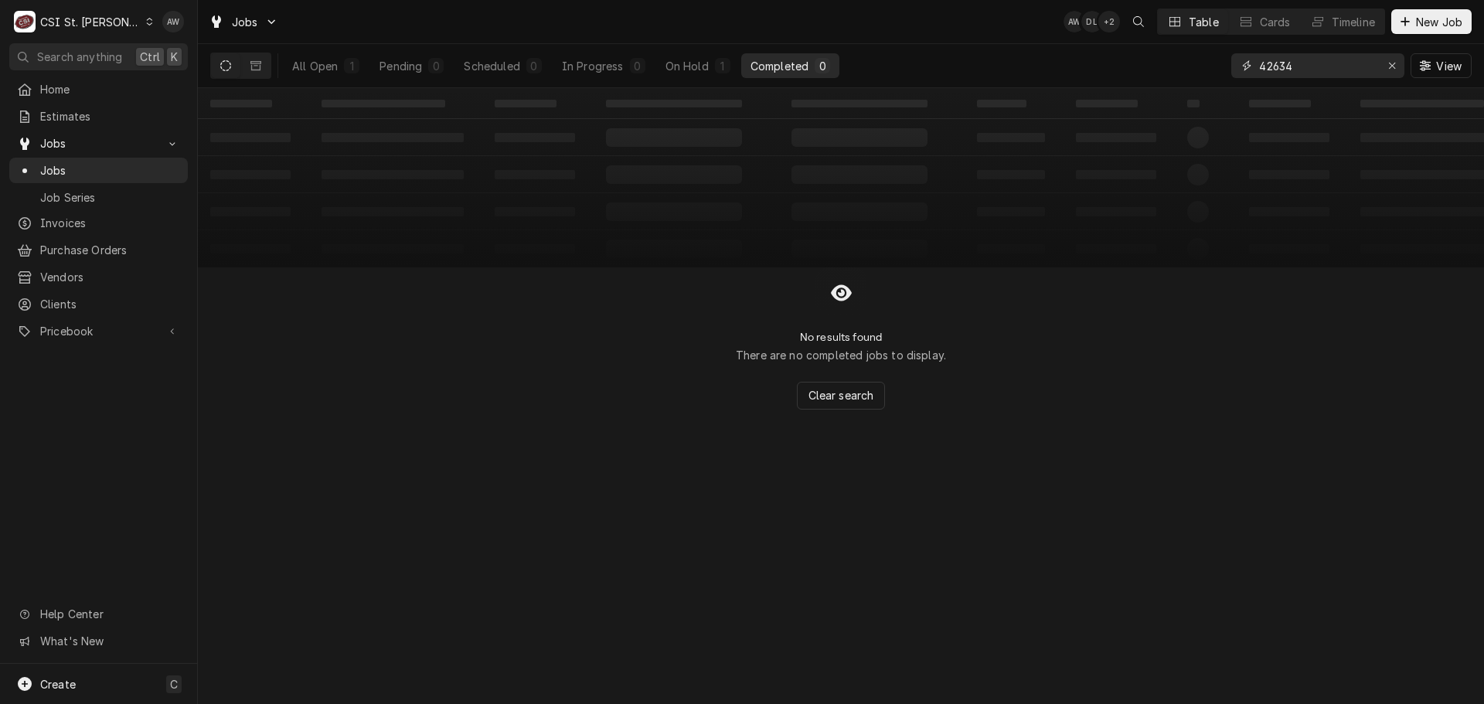
drag, startPoint x: 1301, startPoint y: 66, endPoint x: 1212, endPoint y: 61, distance: 89.0
click at [1212, 63] on div "All Open 1 Pending 0 Scheduled 0 In Progress 0 On Hold 1 Completed 0 42634 View" at bounding box center [840, 65] width 1261 height 43
drag, startPoint x: 1305, startPoint y: 67, endPoint x: 1188, endPoint y: 42, distance: 120.0
click at [1184, 44] on div "All Open 1 Pending 0 Scheduled 0 In Progress 0 On Hold 1 Completed 0 42661 View" at bounding box center [840, 65] width 1261 height 43
drag, startPoint x: 1296, startPoint y: 61, endPoint x: 1230, endPoint y: 56, distance: 65.8
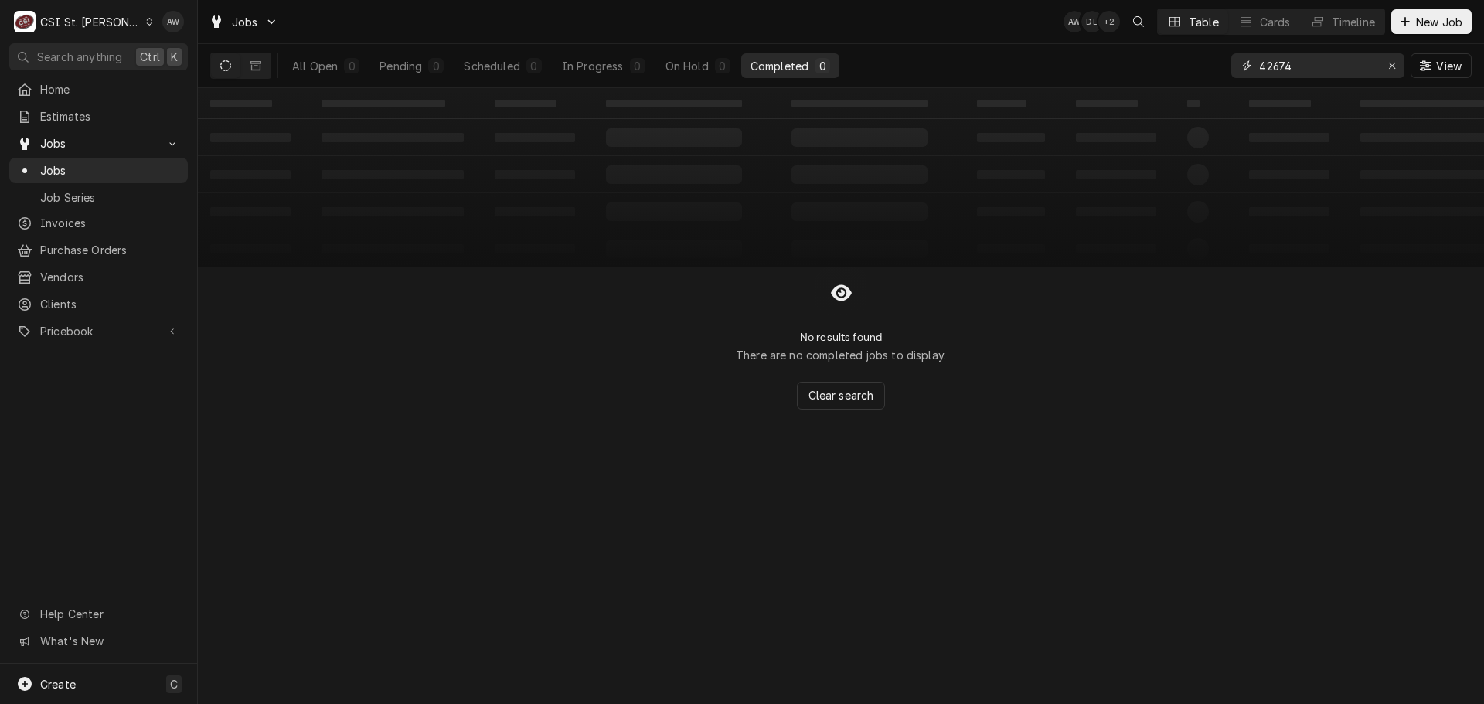
click at [1232, 61] on div "42674" at bounding box center [1317, 65] width 173 height 25
type input "4"
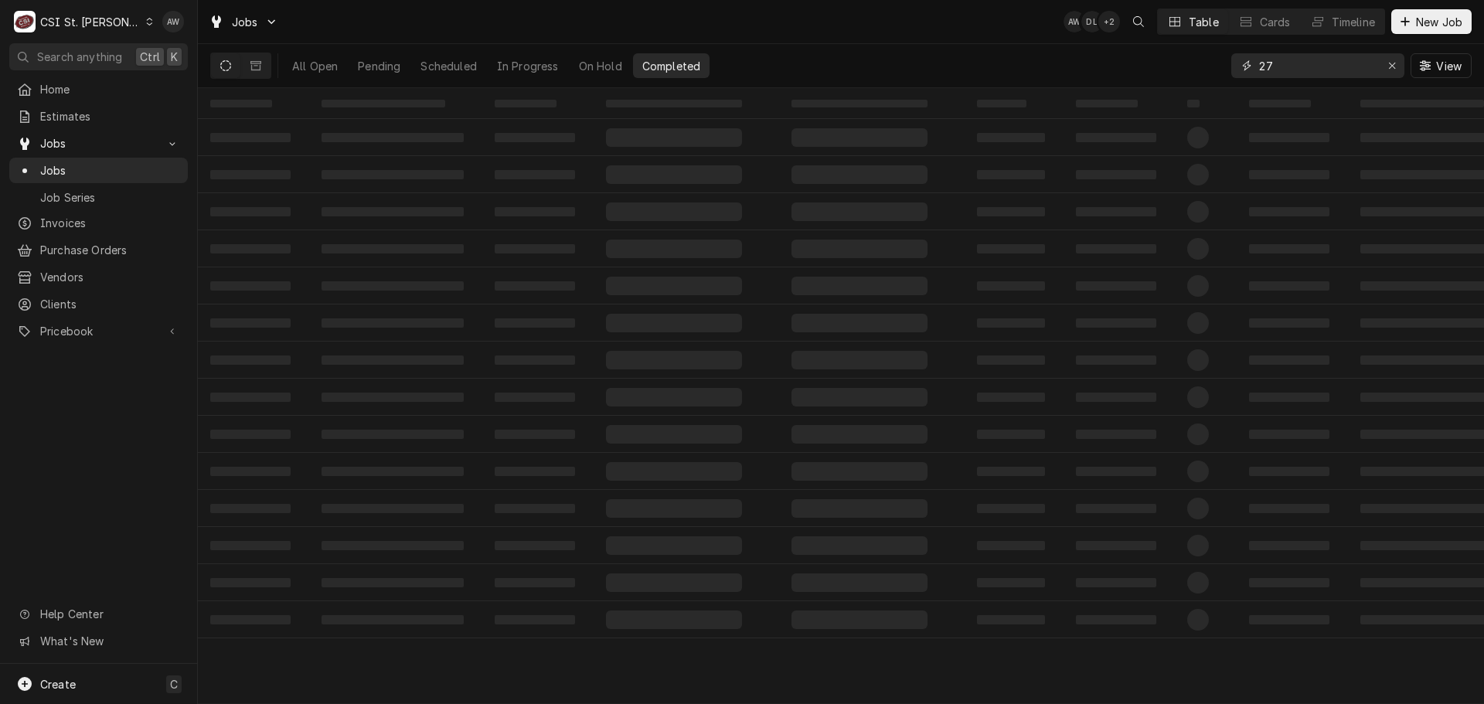
type input "2"
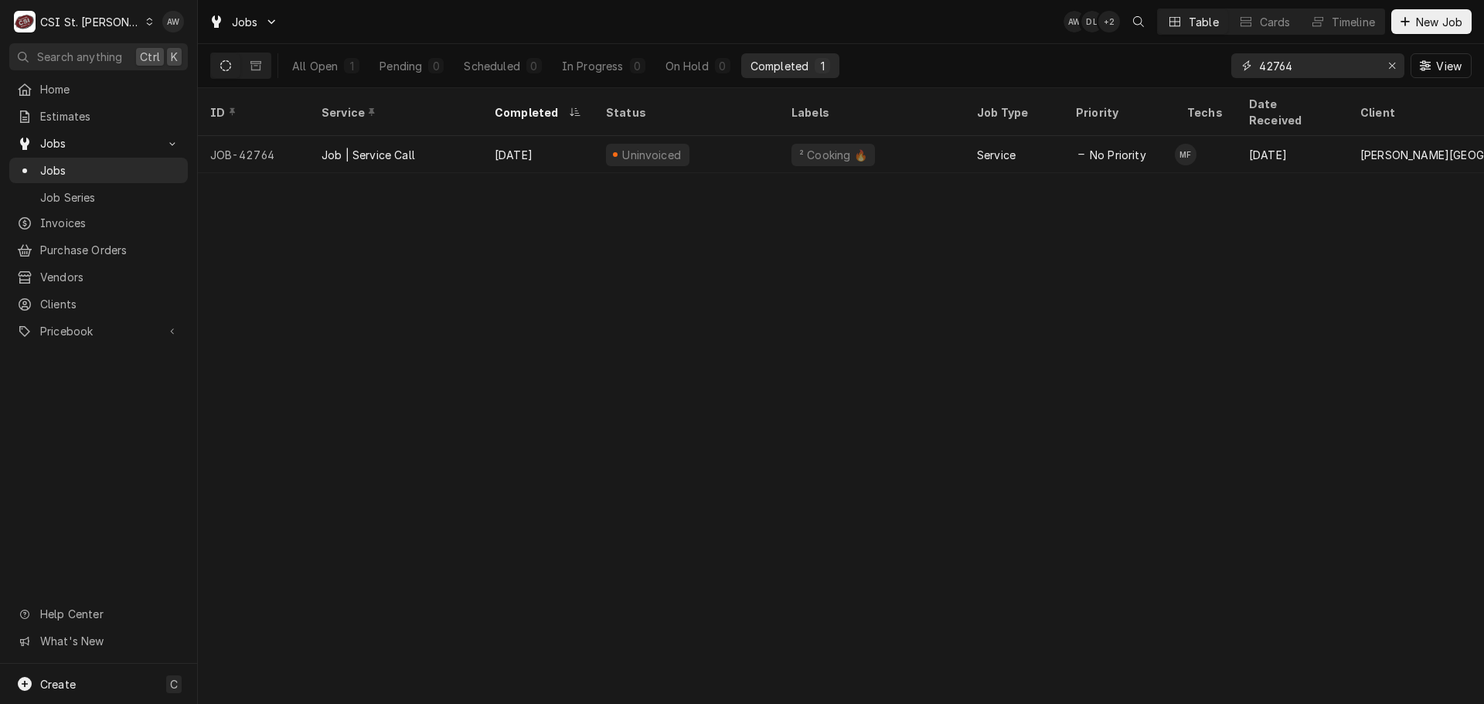
drag, startPoint x: 1299, startPoint y: 68, endPoint x: 1219, endPoint y: 60, distance: 80.0
click at [1217, 65] on div "All Open 1 Pending 0 Scheduled 0 In Progress 0 On Hold 0 Completed 1 42764 View" at bounding box center [840, 65] width 1261 height 43
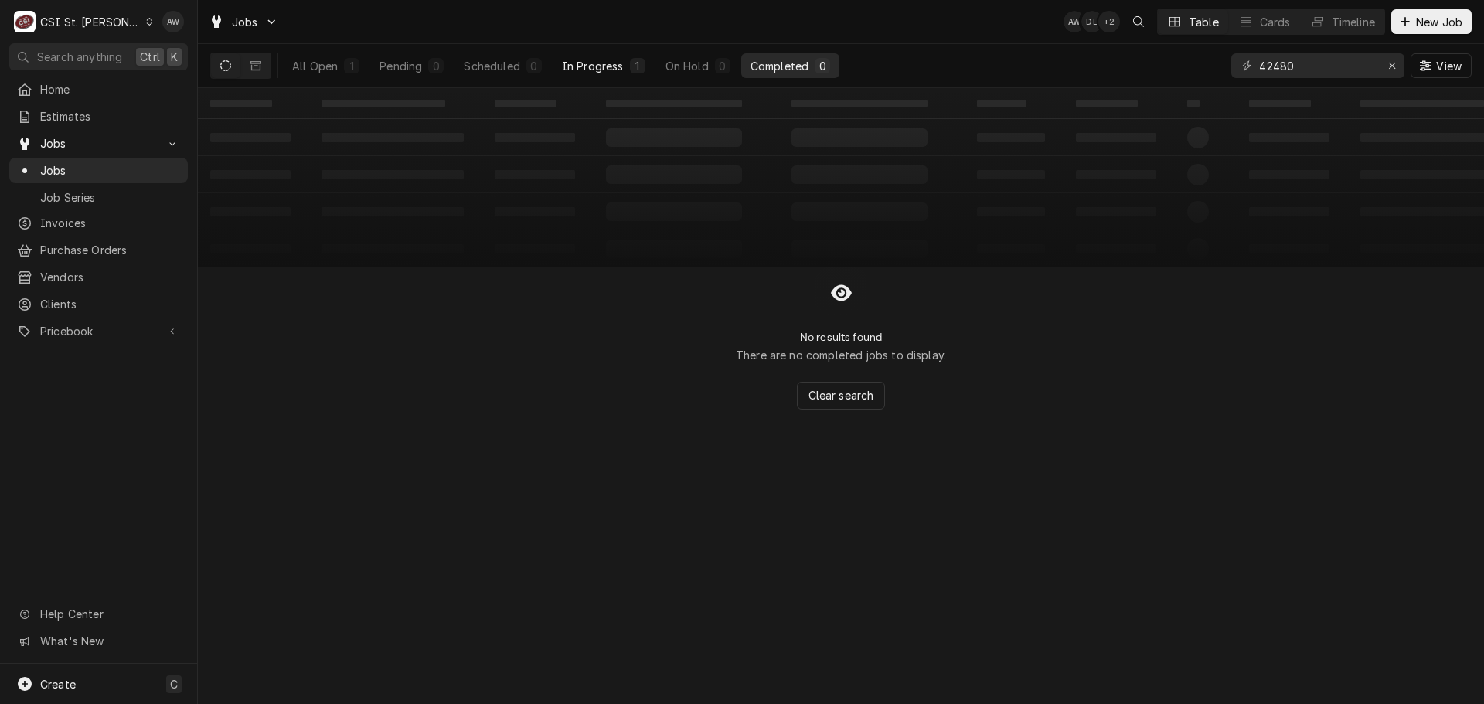
drag, startPoint x: 594, startPoint y: 69, endPoint x: 610, endPoint y: 59, distance: 19.1
click at [594, 67] on div "In Progress" at bounding box center [593, 66] width 62 height 16
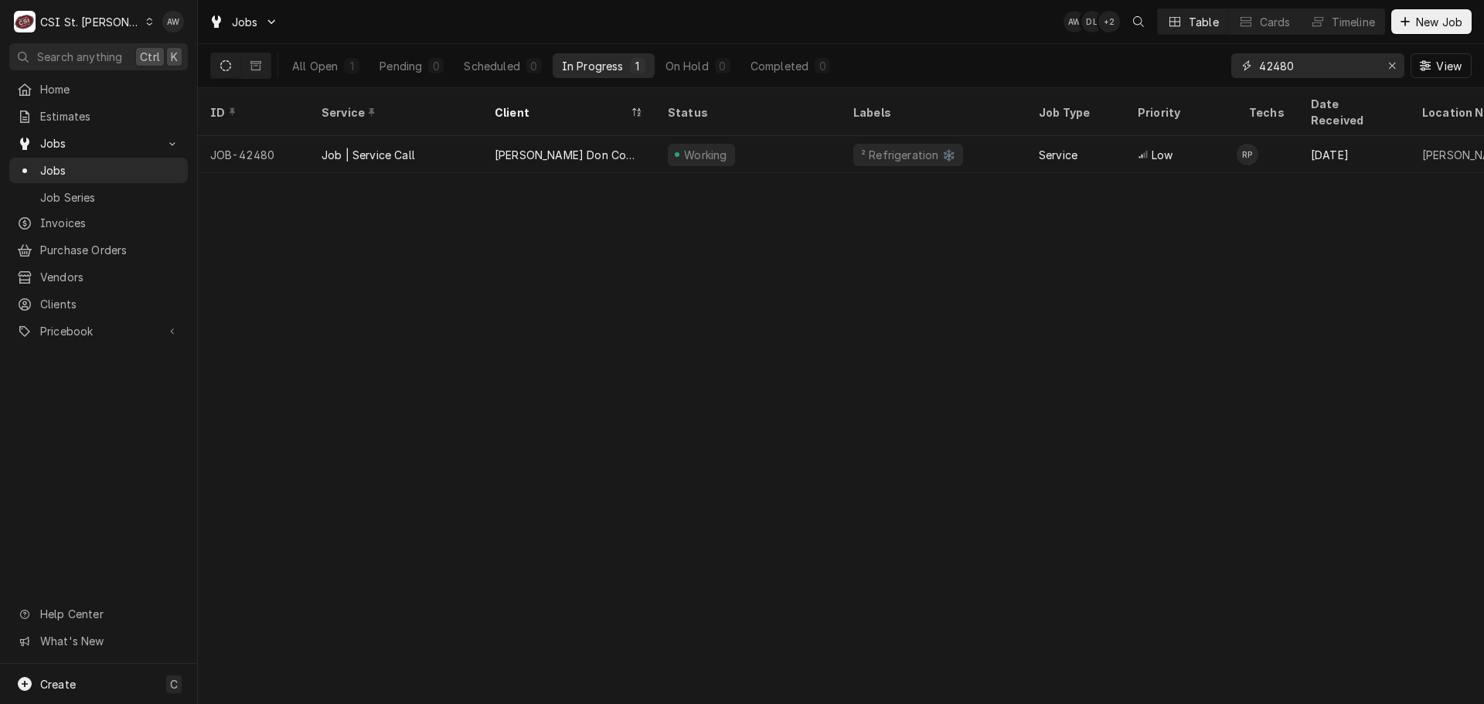
drag, startPoint x: 1300, startPoint y: 63, endPoint x: 1230, endPoint y: 50, distance: 70.6
click at [1229, 55] on div "All Open 1 Pending 0 Scheduled 0 In Progress 1 On Hold 0 Completed 0 42480 View" at bounding box center [840, 65] width 1261 height 43
type input "4"
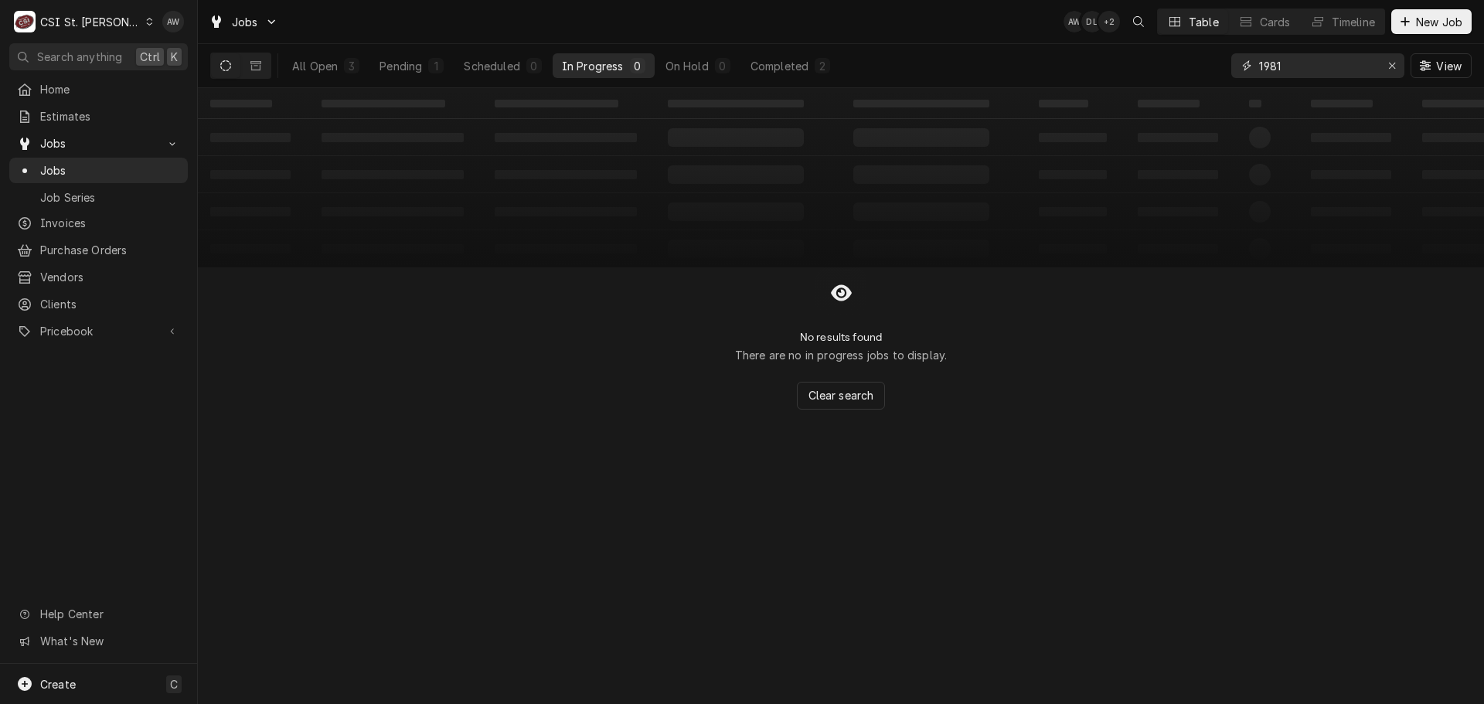
type input "1981"
click at [1391, 63] on icon "Erase input" at bounding box center [1392, 65] width 8 height 11
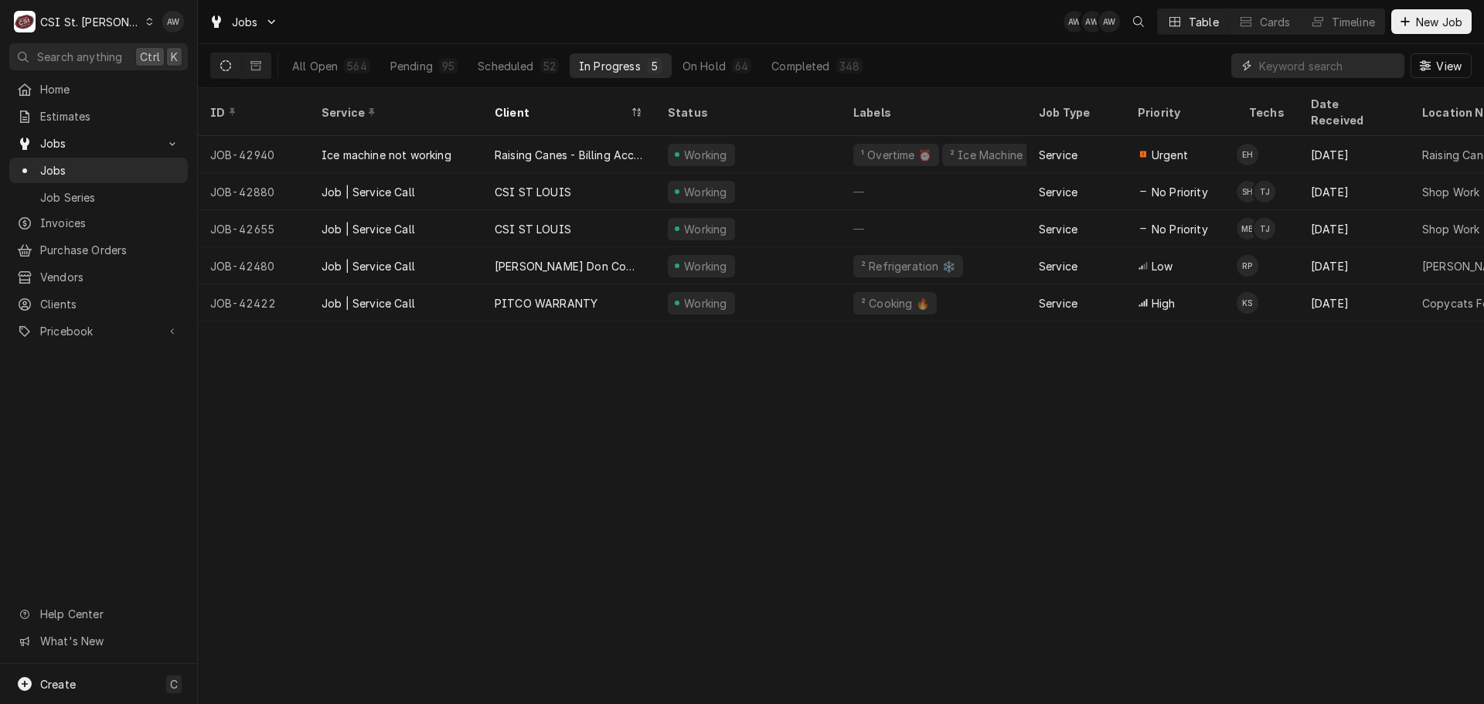
click at [1313, 72] on input "Dynamic Content Wrapper" at bounding box center [1328, 65] width 138 height 25
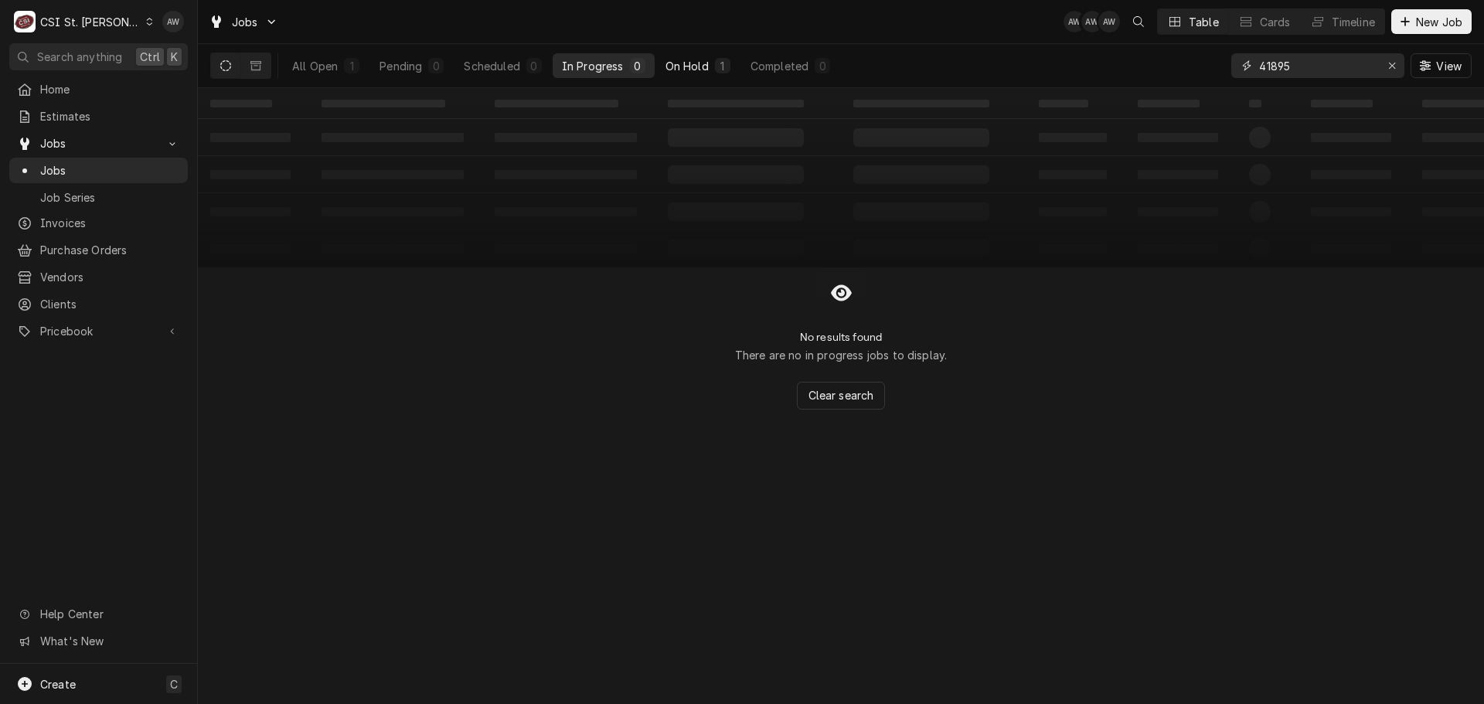
type input "41895"
click at [710, 64] on button "On Hold 1" at bounding box center [697, 65] width 83 height 25
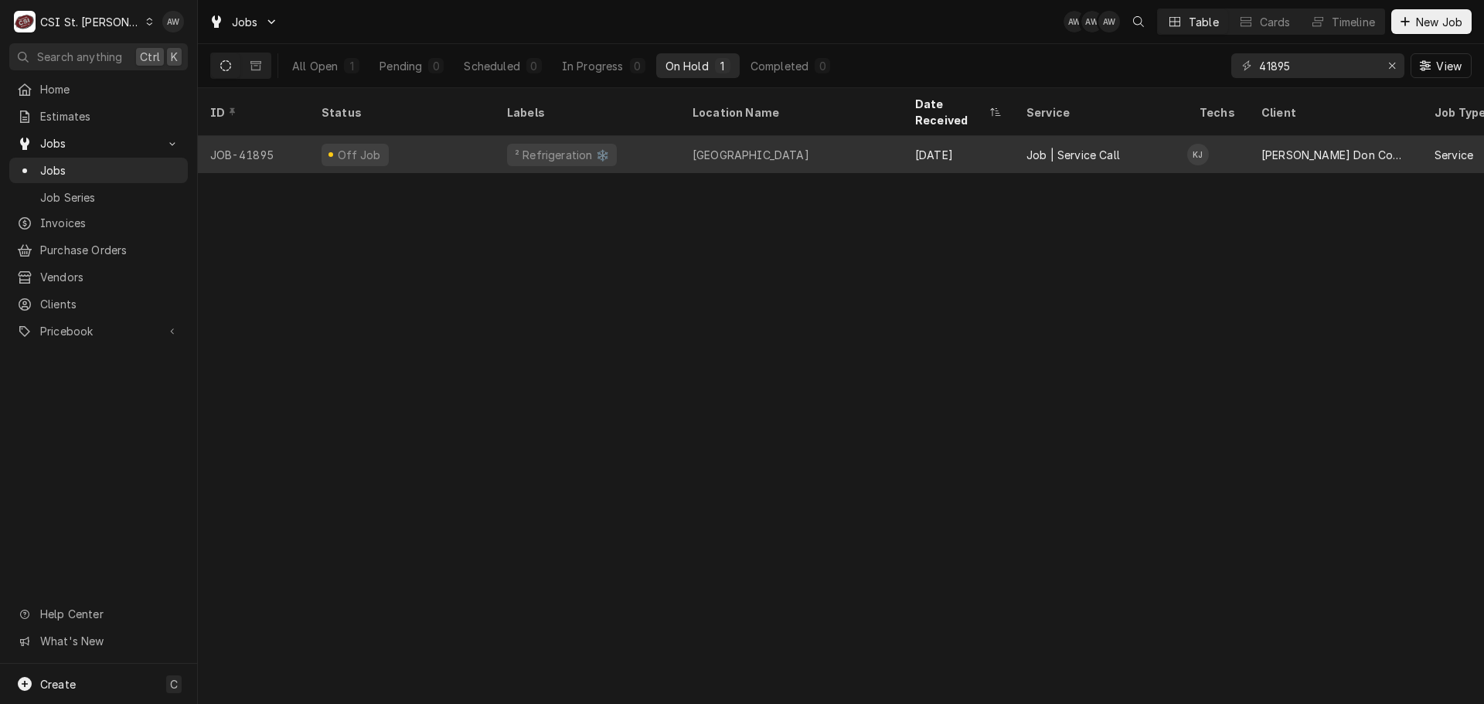
click at [809, 147] on div "Independence Elementary" at bounding box center [750, 155] width 117 height 16
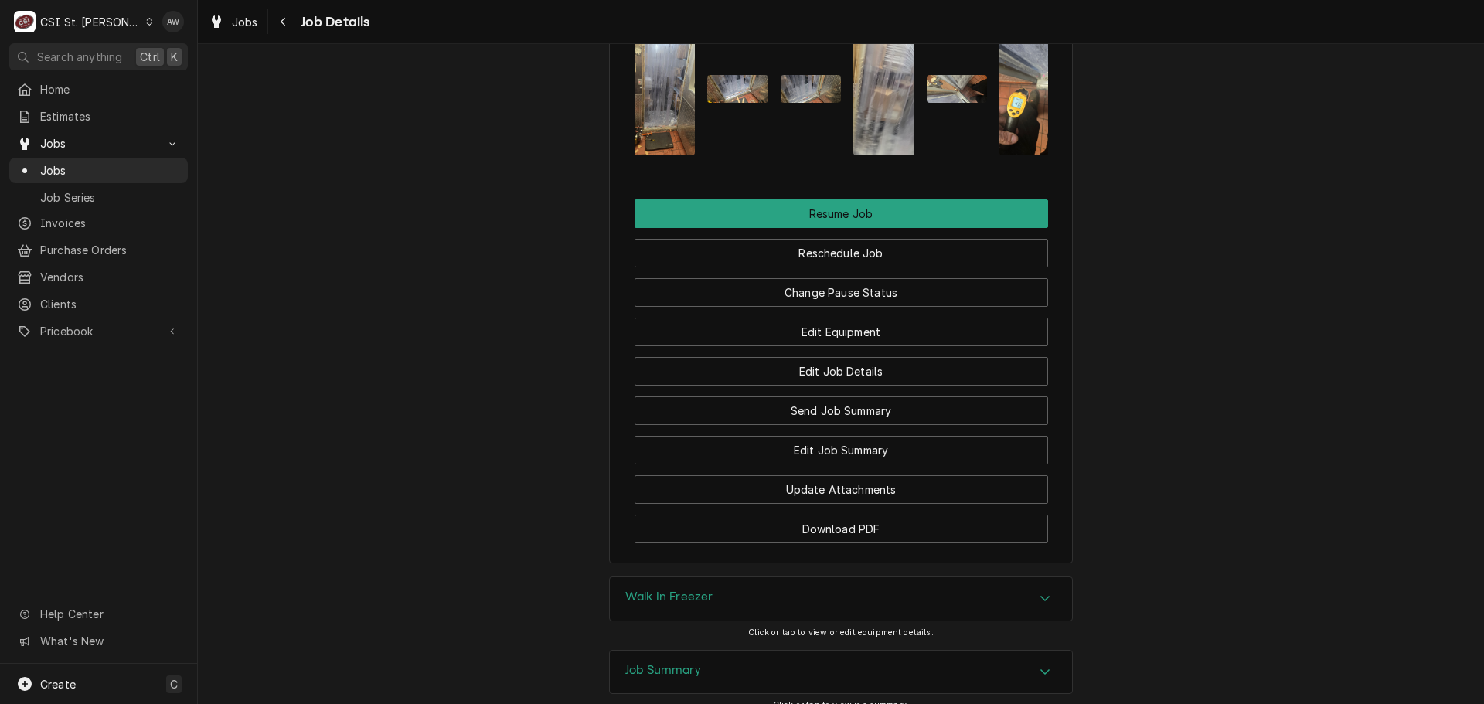
scroll to position [2232, 0]
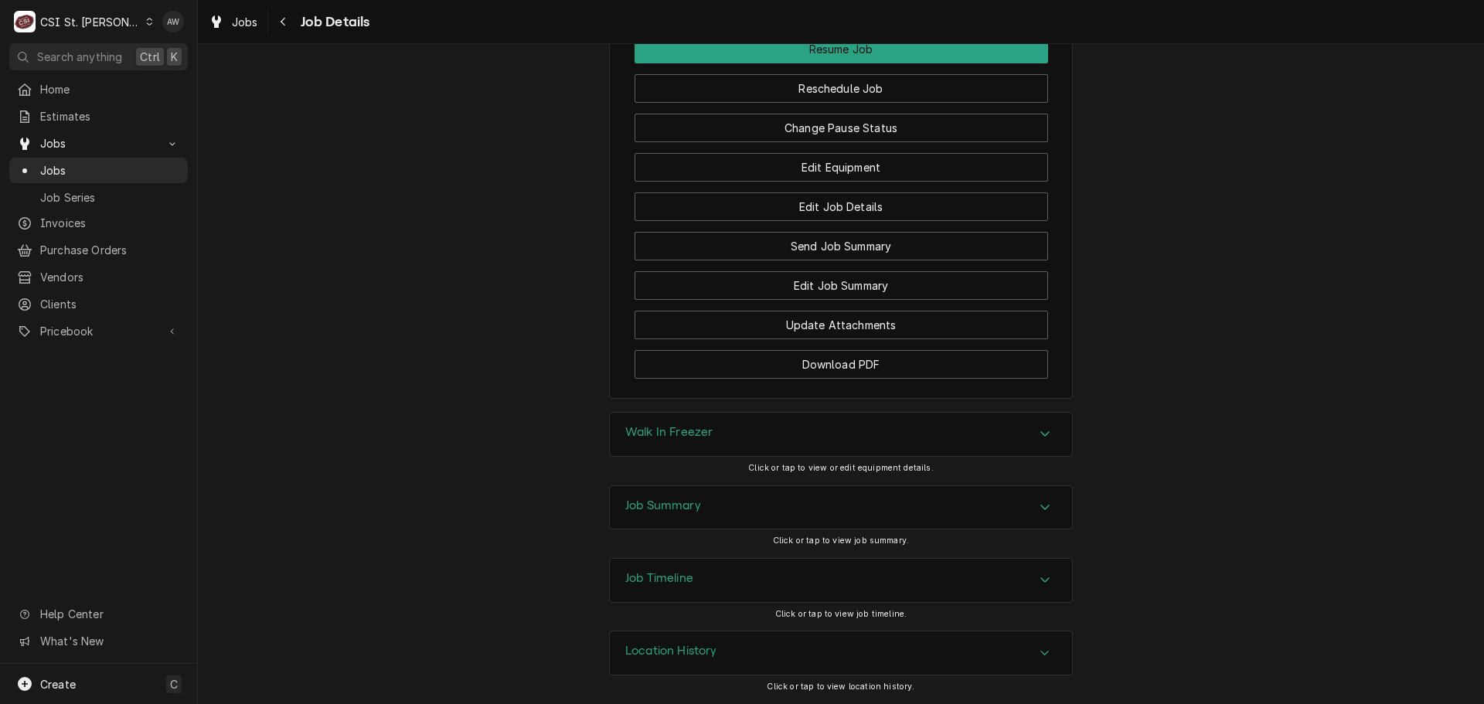
click at [866, 500] on div "Job Summary" at bounding box center [841, 507] width 462 height 43
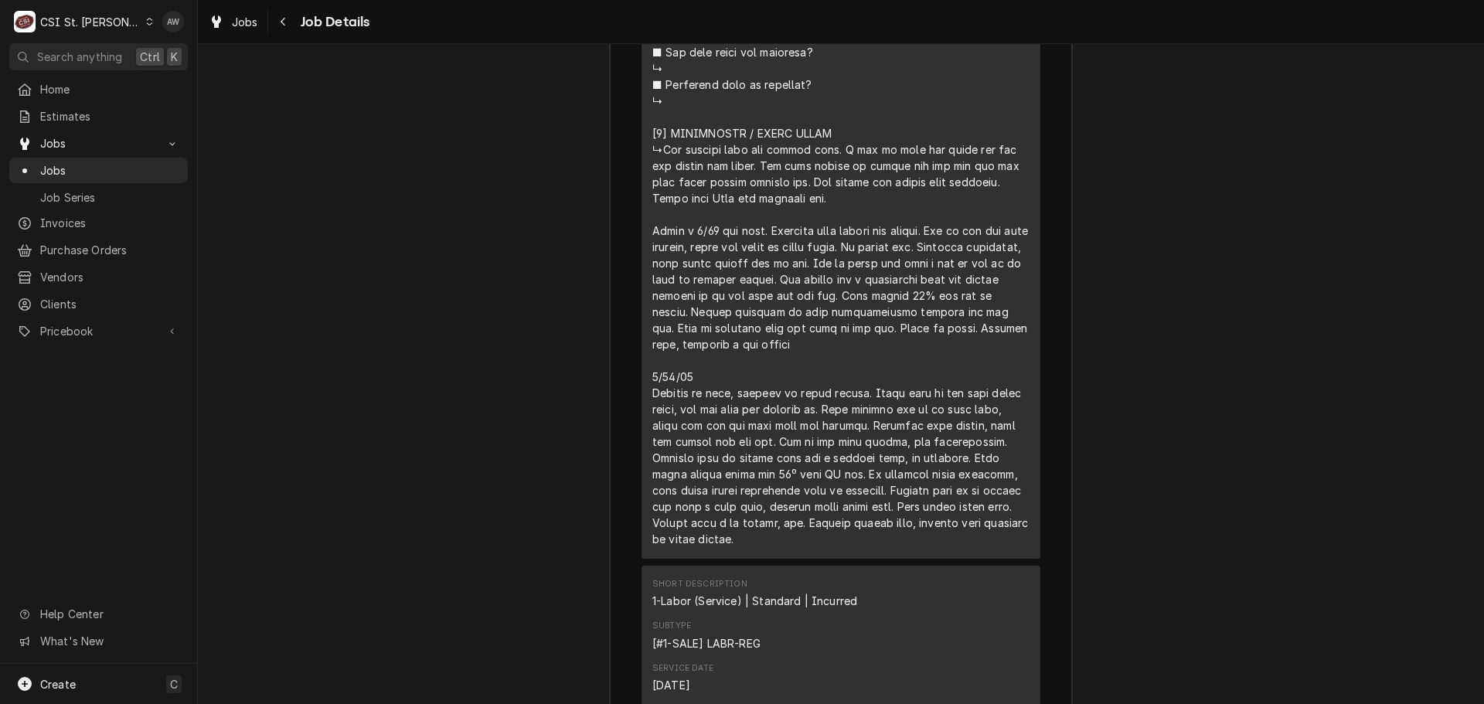
scroll to position [3855, 0]
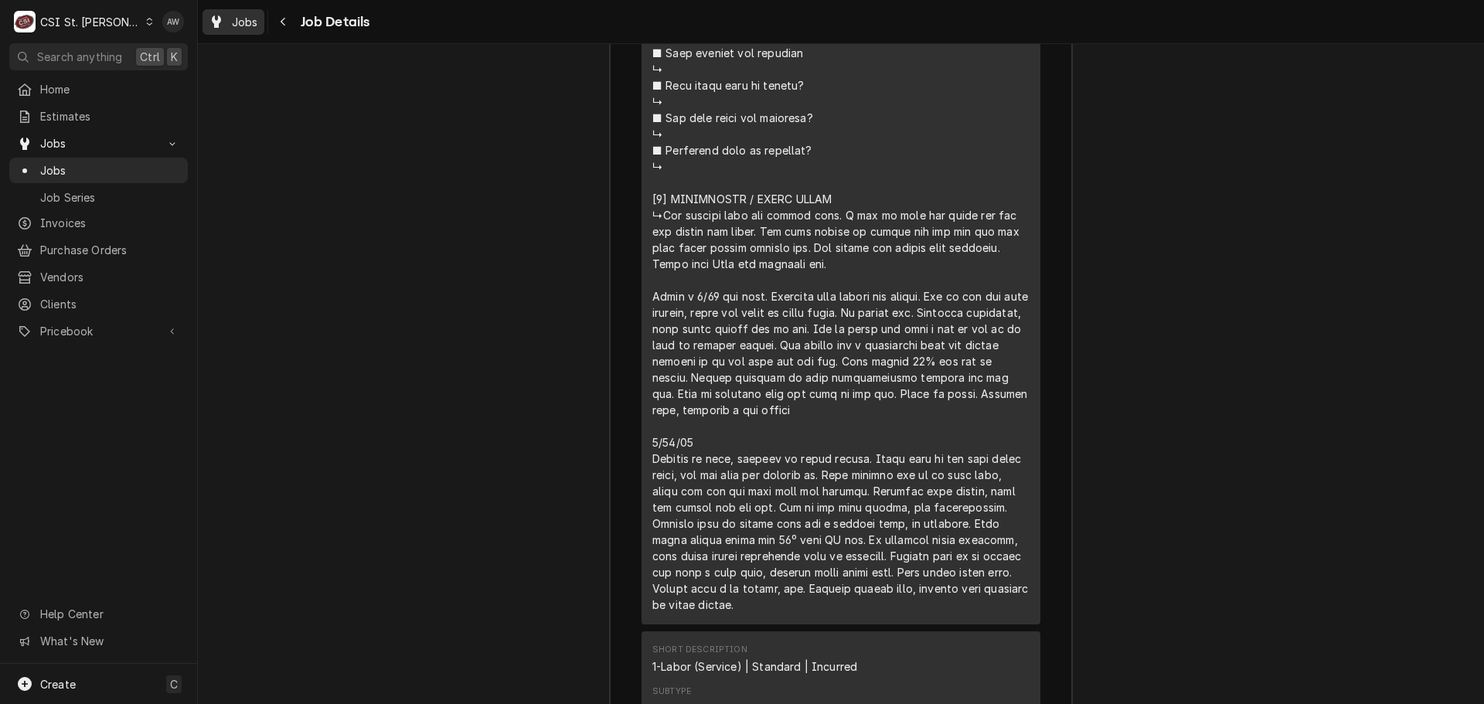
click at [226, 20] on div "Jobs" at bounding box center [234, 21] width 56 height 19
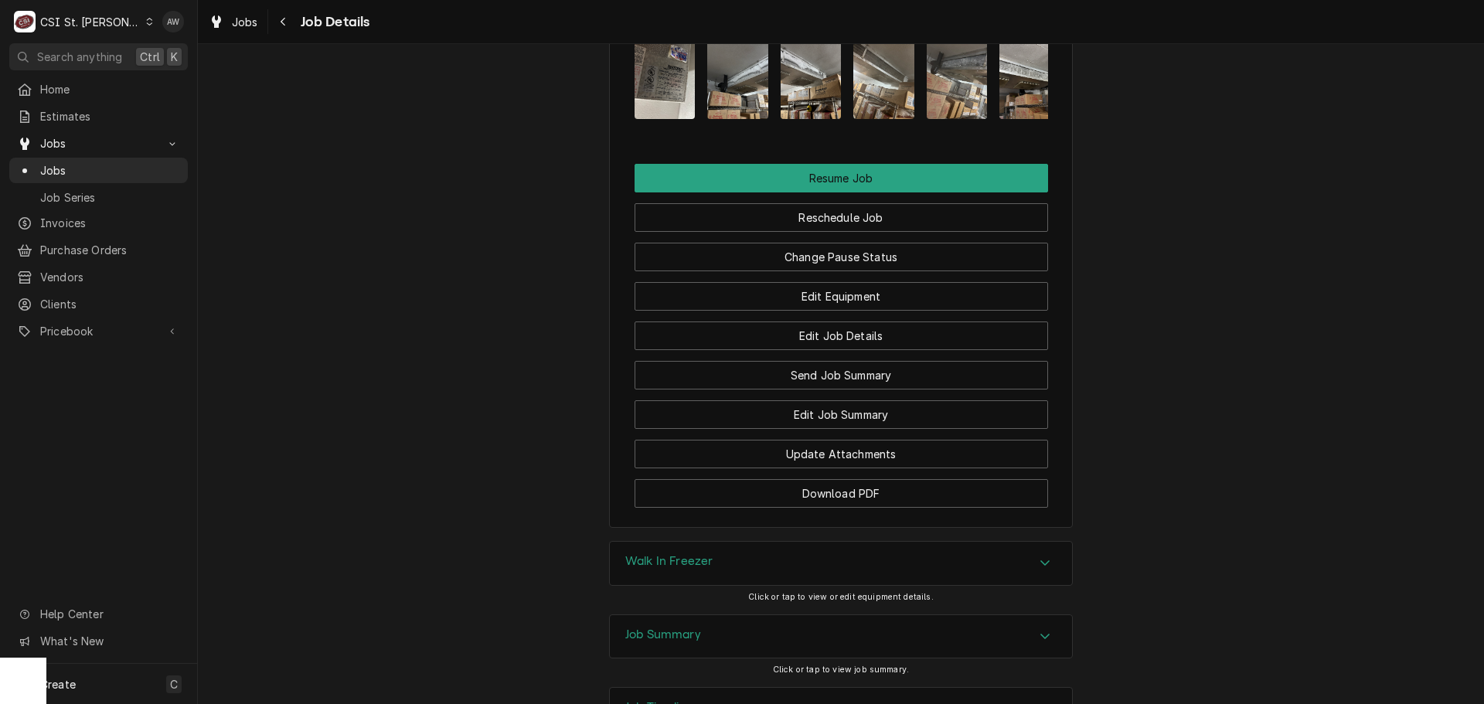
scroll to position [1969, 0]
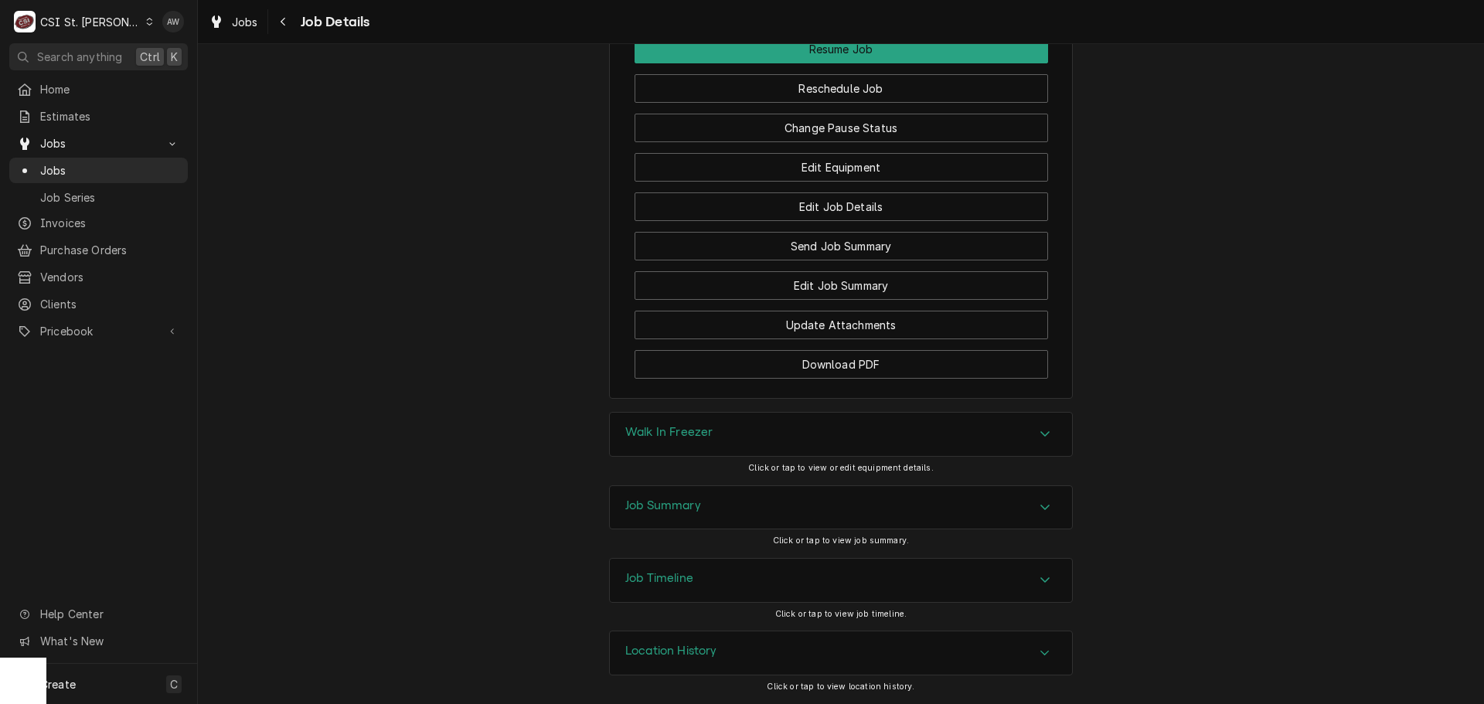
click at [798, 518] on div "Job Summary" at bounding box center [841, 507] width 462 height 43
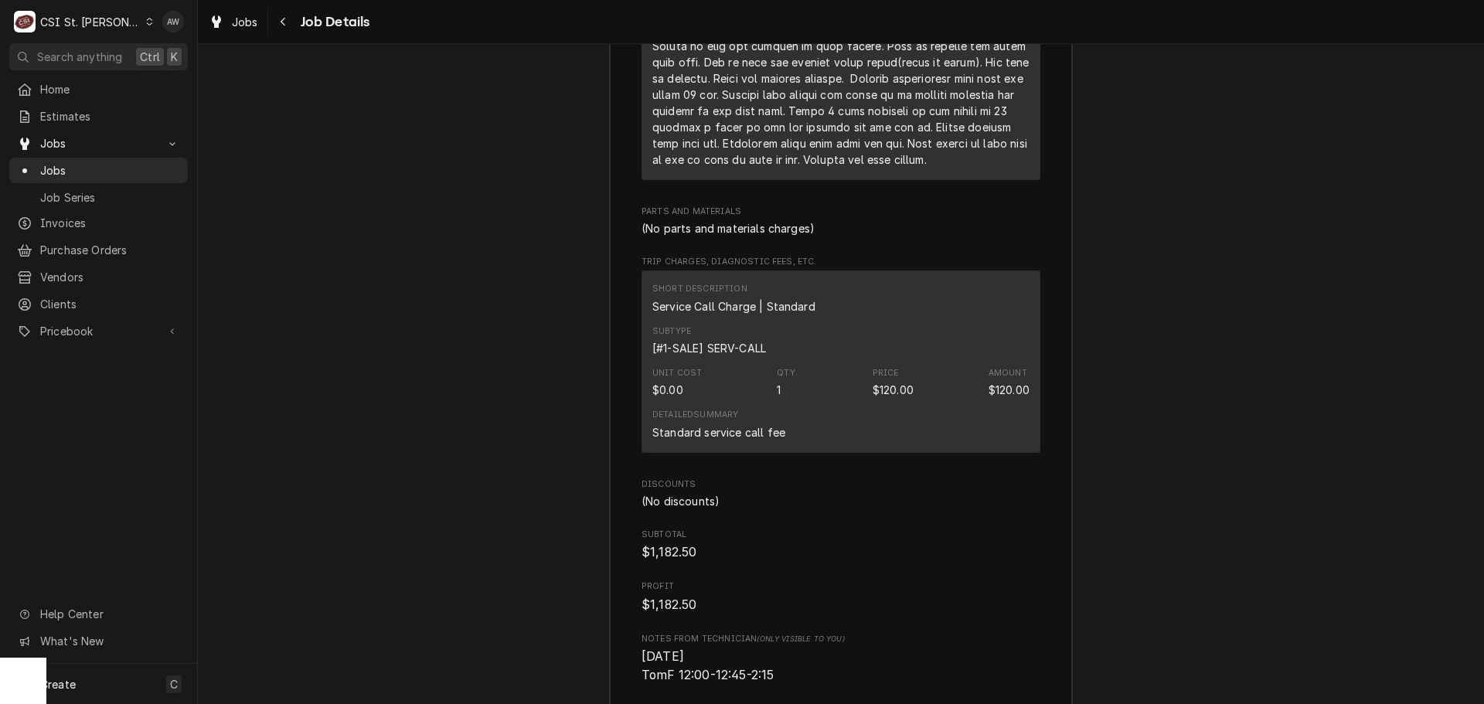
scroll to position [3985, 0]
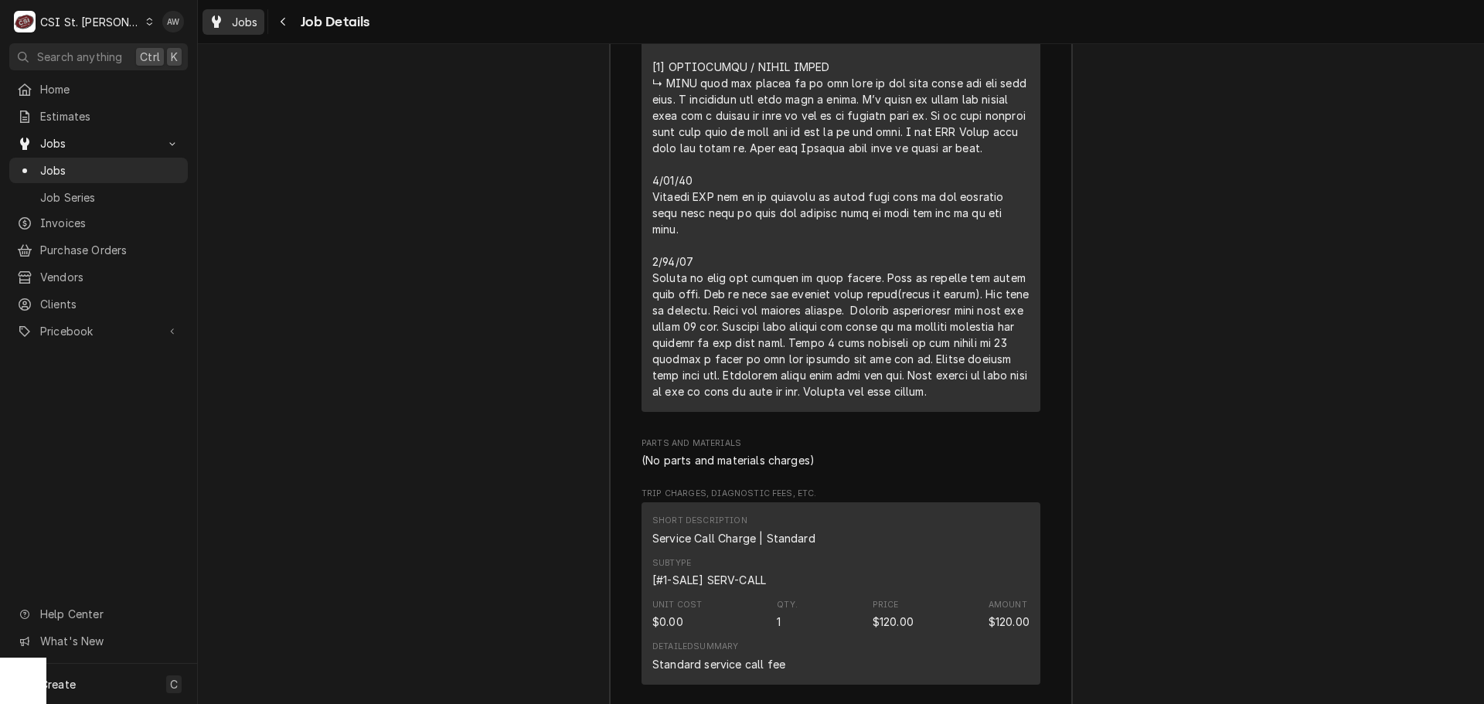
click at [263, 23] on link "Jobs" at bounding box center [233, 21] width 62 height 25
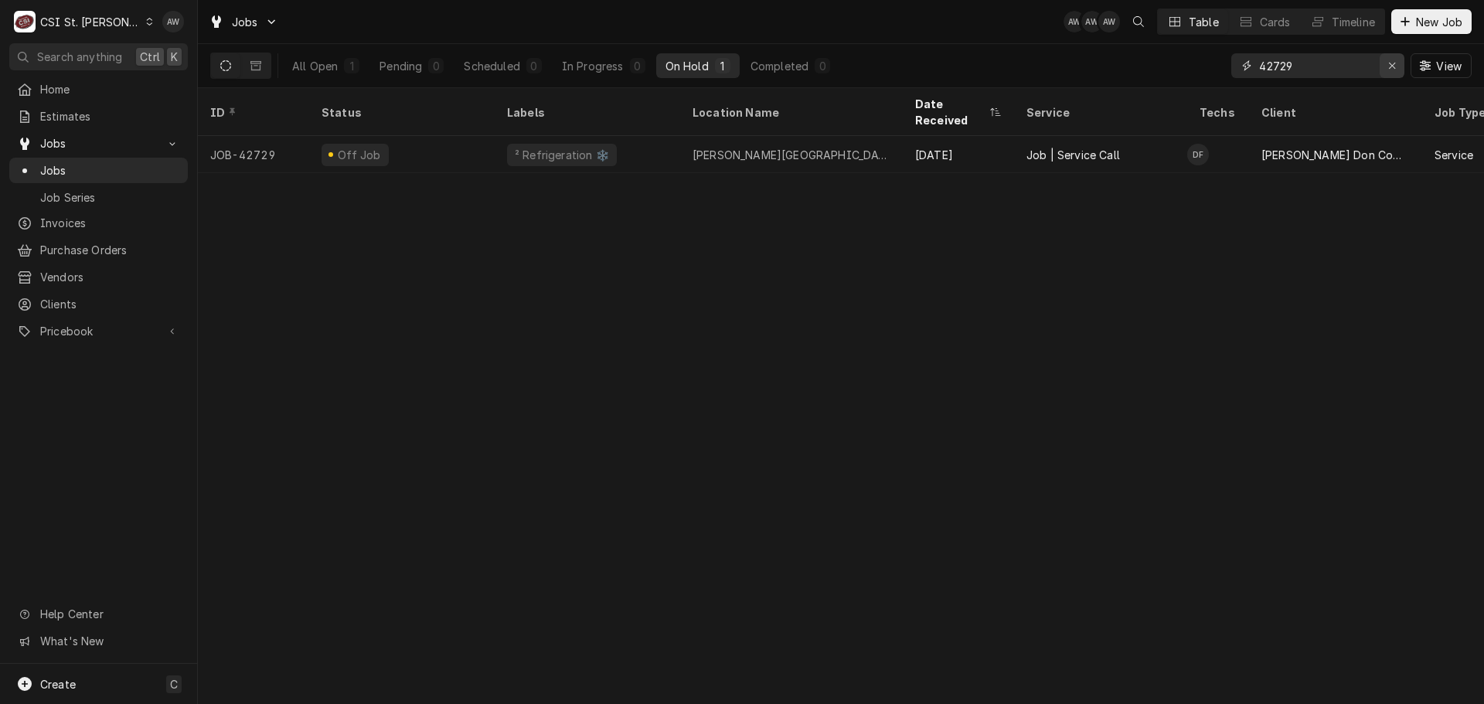
click at [1382, 68] on button "Erase input" at bounding box center [1391, 65] width 25 height 25
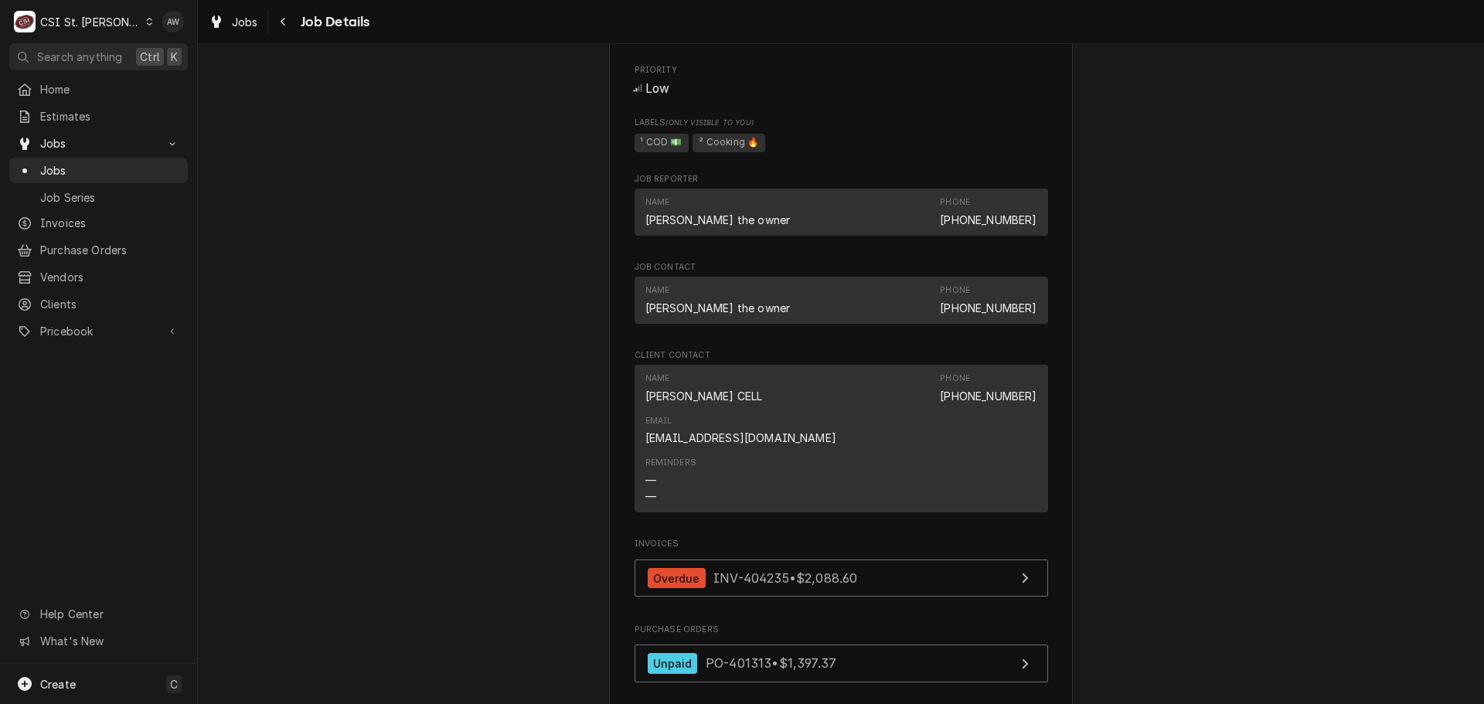
scroll to position [1198, 0]
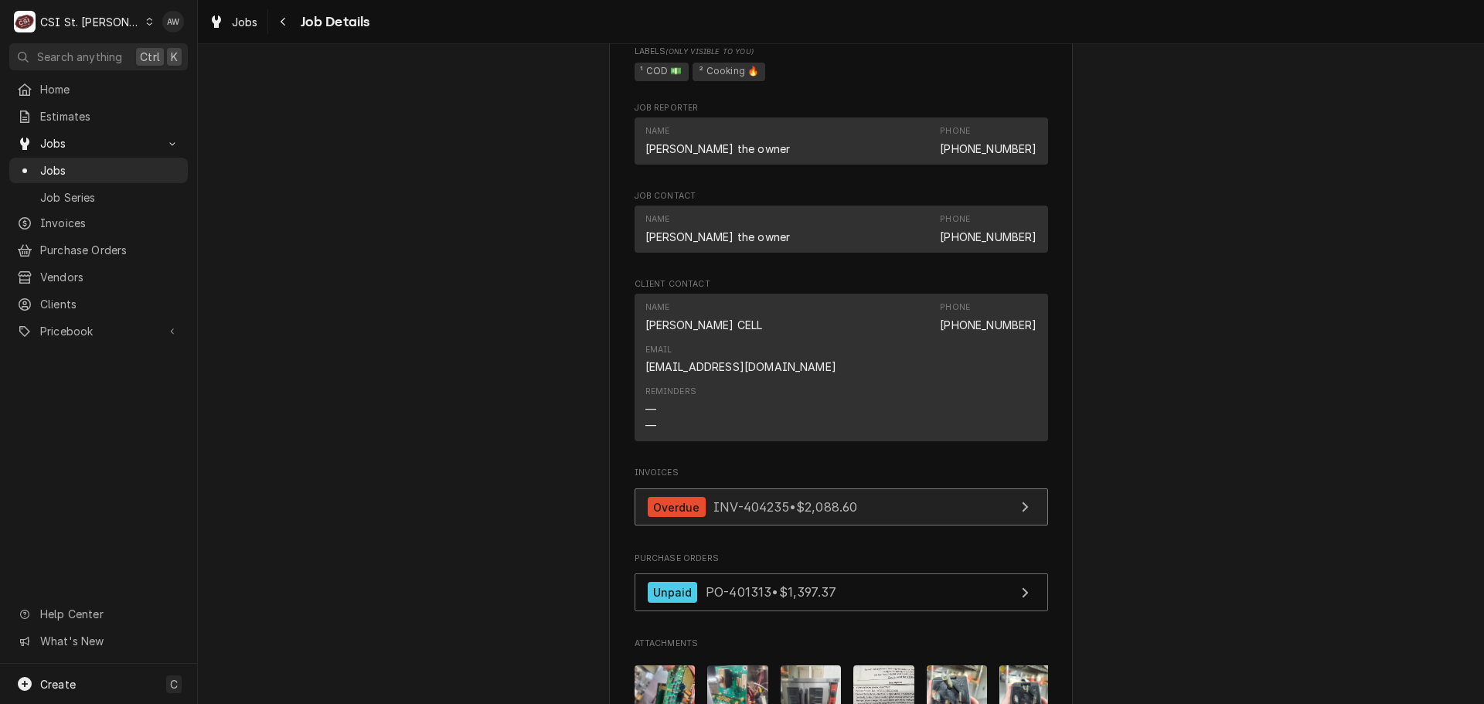
click at [761, 515] on span "INV-404235 • $2,088.60" at bounding box center [785, 506] width 144 height 15
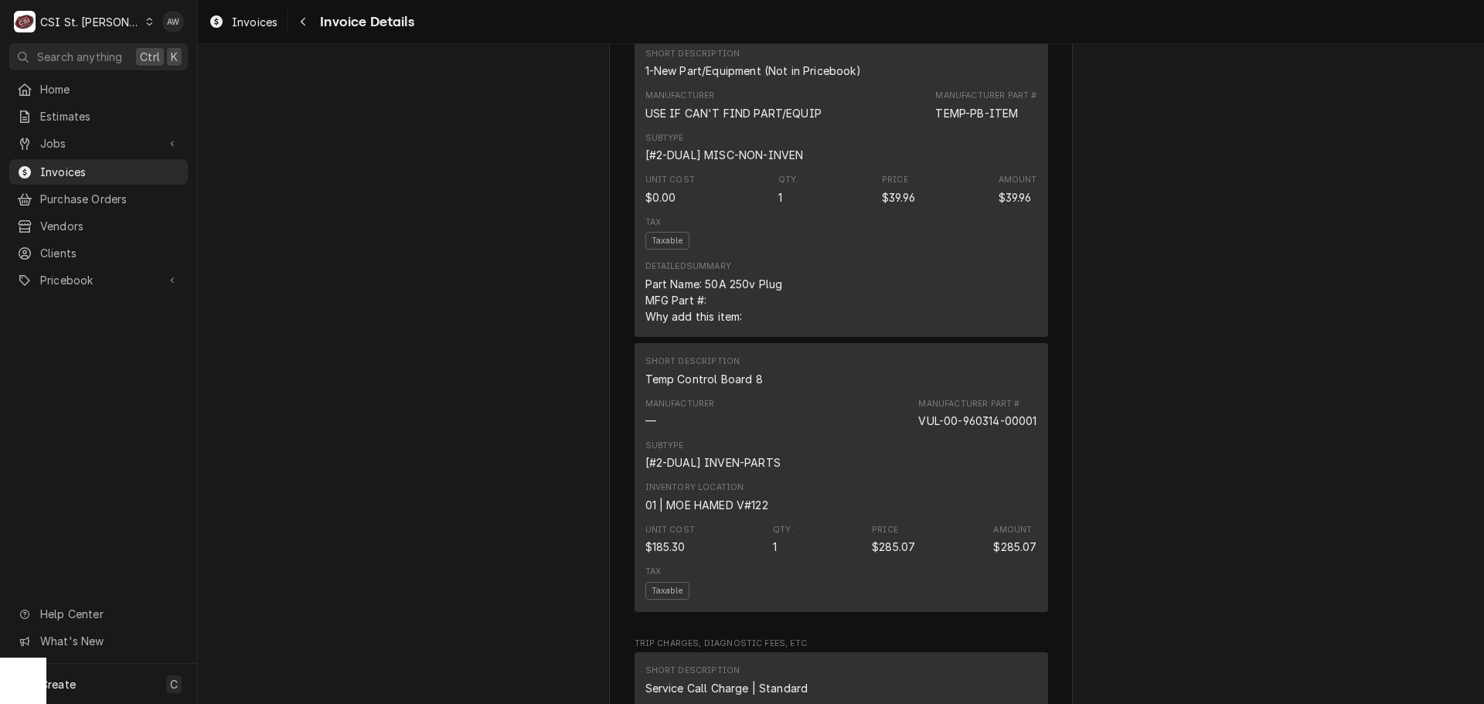
scroll to position [1623, 0]
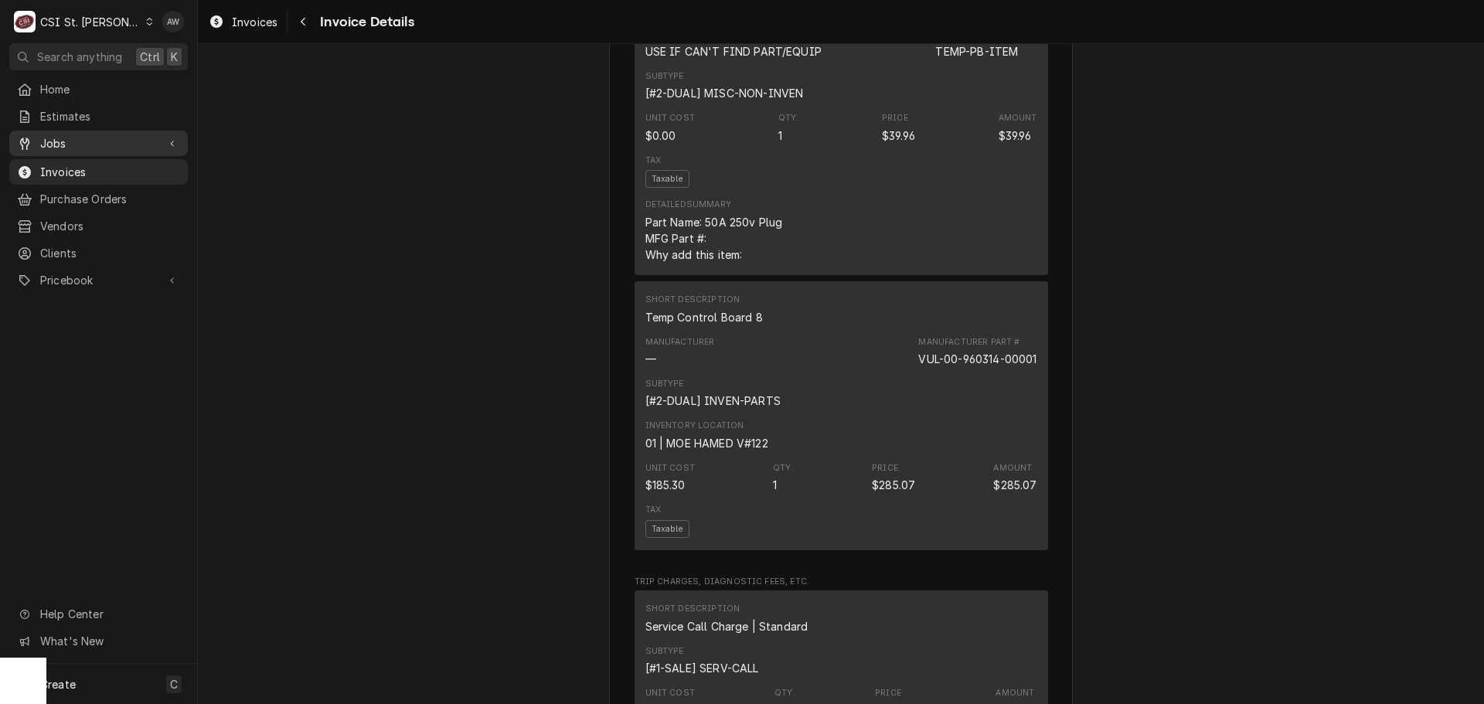
click at [111, 149] on link "Jobs" at bounding box center [98, 143] width 178 height 25
click at [106, 165] on span "Jobs" at bounding box center [110, 170] width 140 height 16
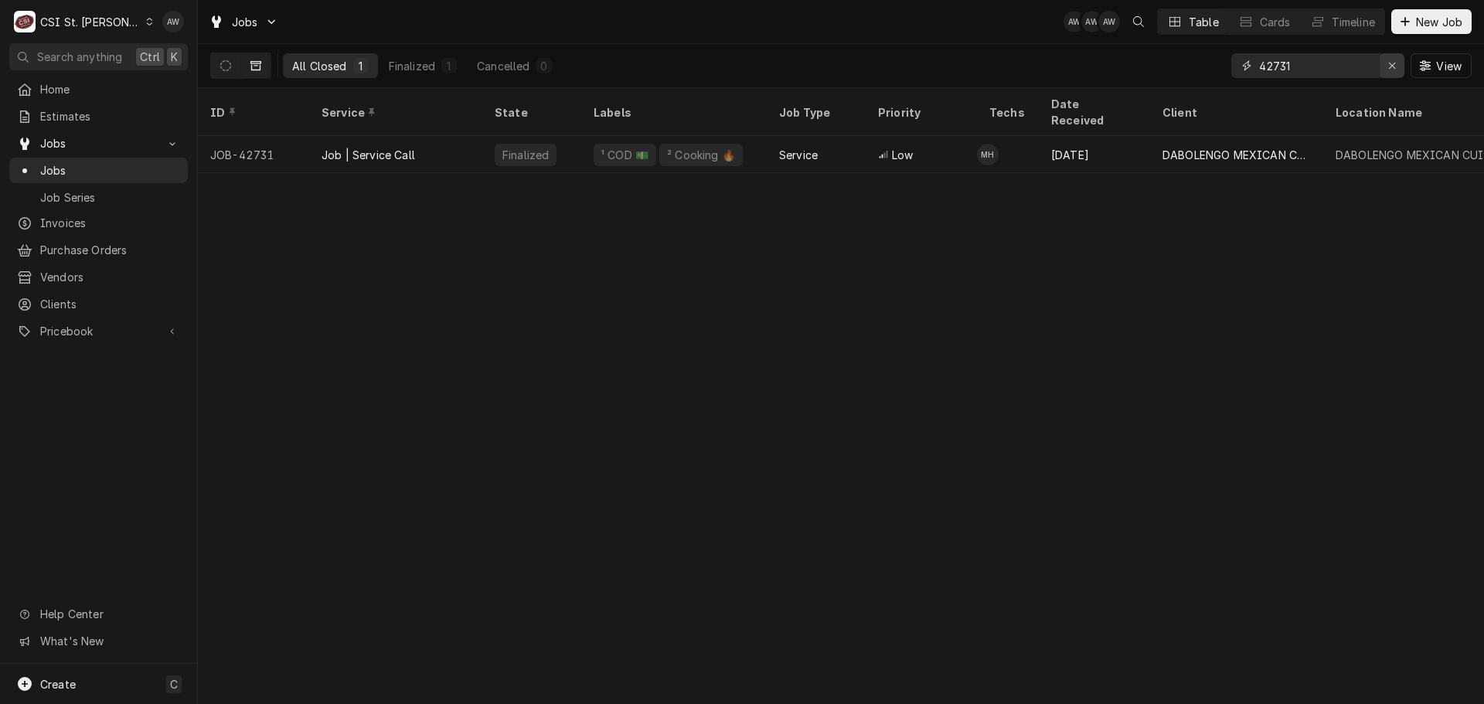
click at [1393, 71] on div "Erase input" at bounding box center [1391, 65] width 15 height 15
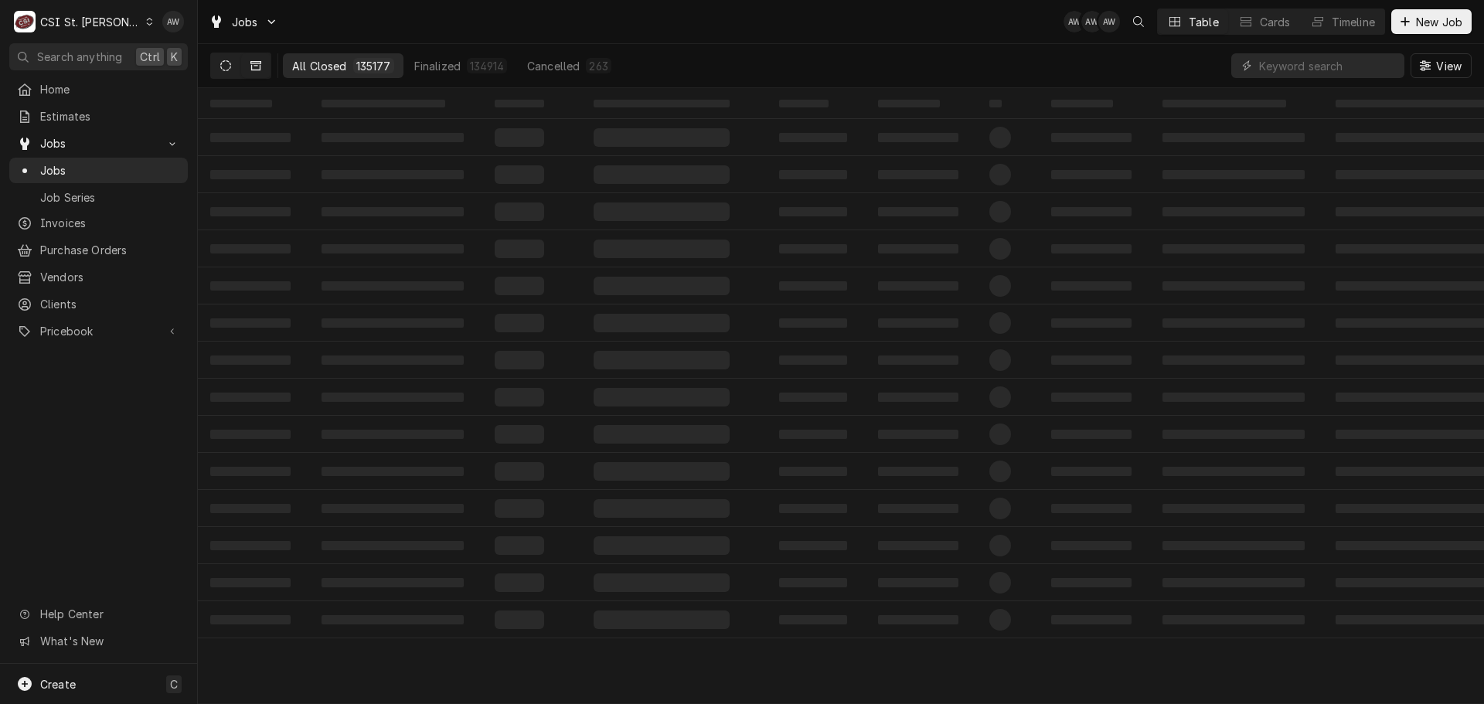
click at [219, 61] on button "Dynamic Content Wrapper" at bounding box center [225, 65] width 29 height 25
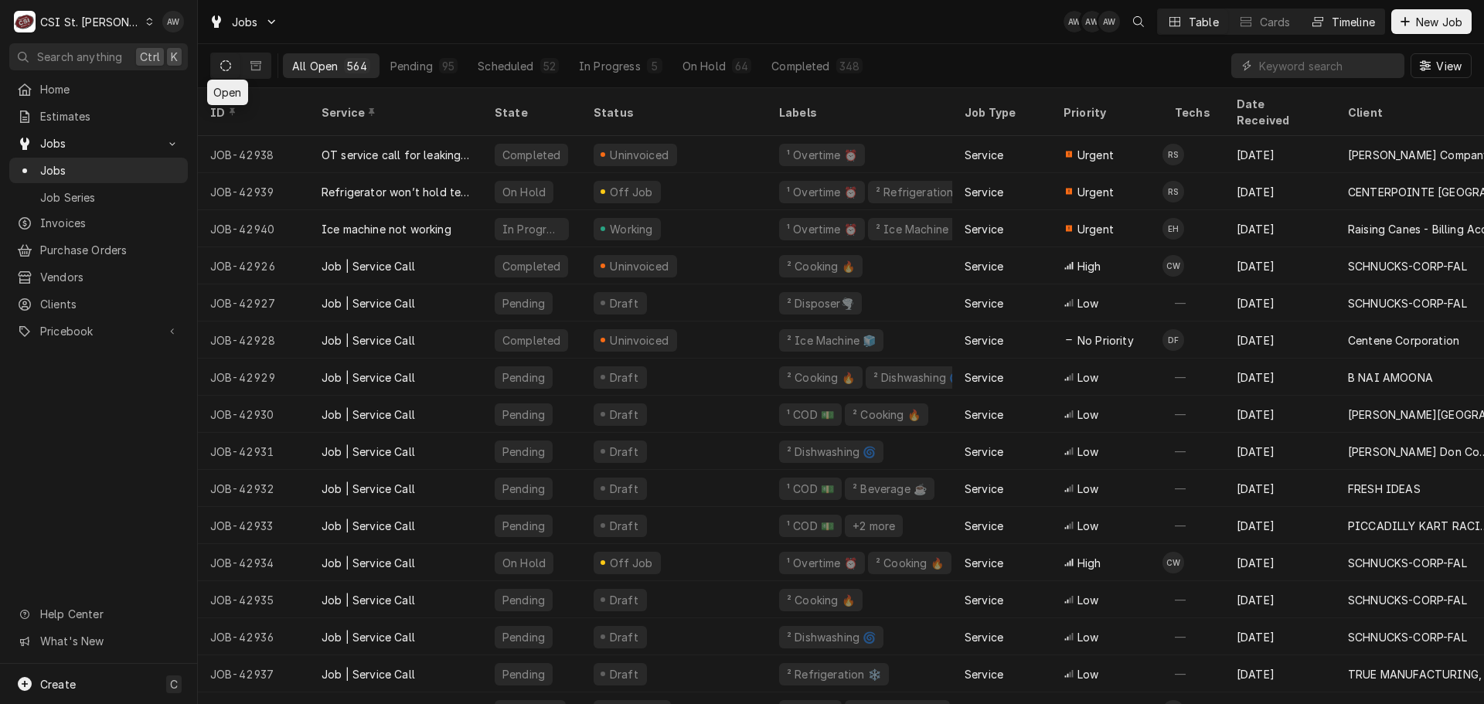
click at [1348, 15] on div "Timeline" at bounding box center [1352, 22] width 43 height 16
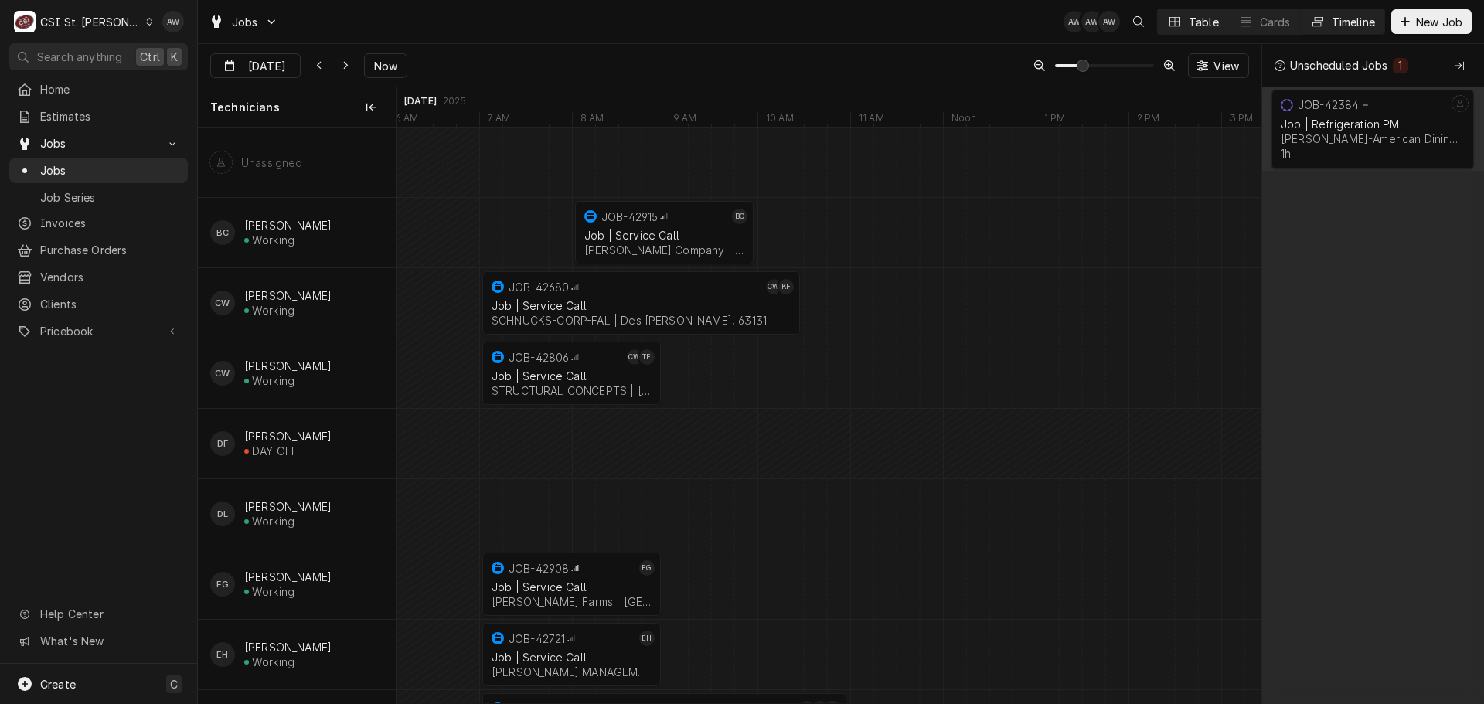
click at [1181, 22] on button "Table" at bounding box center [1192, 21] width 70 height 25
